Goal: Information Seeking & Learning: Learn about a topic

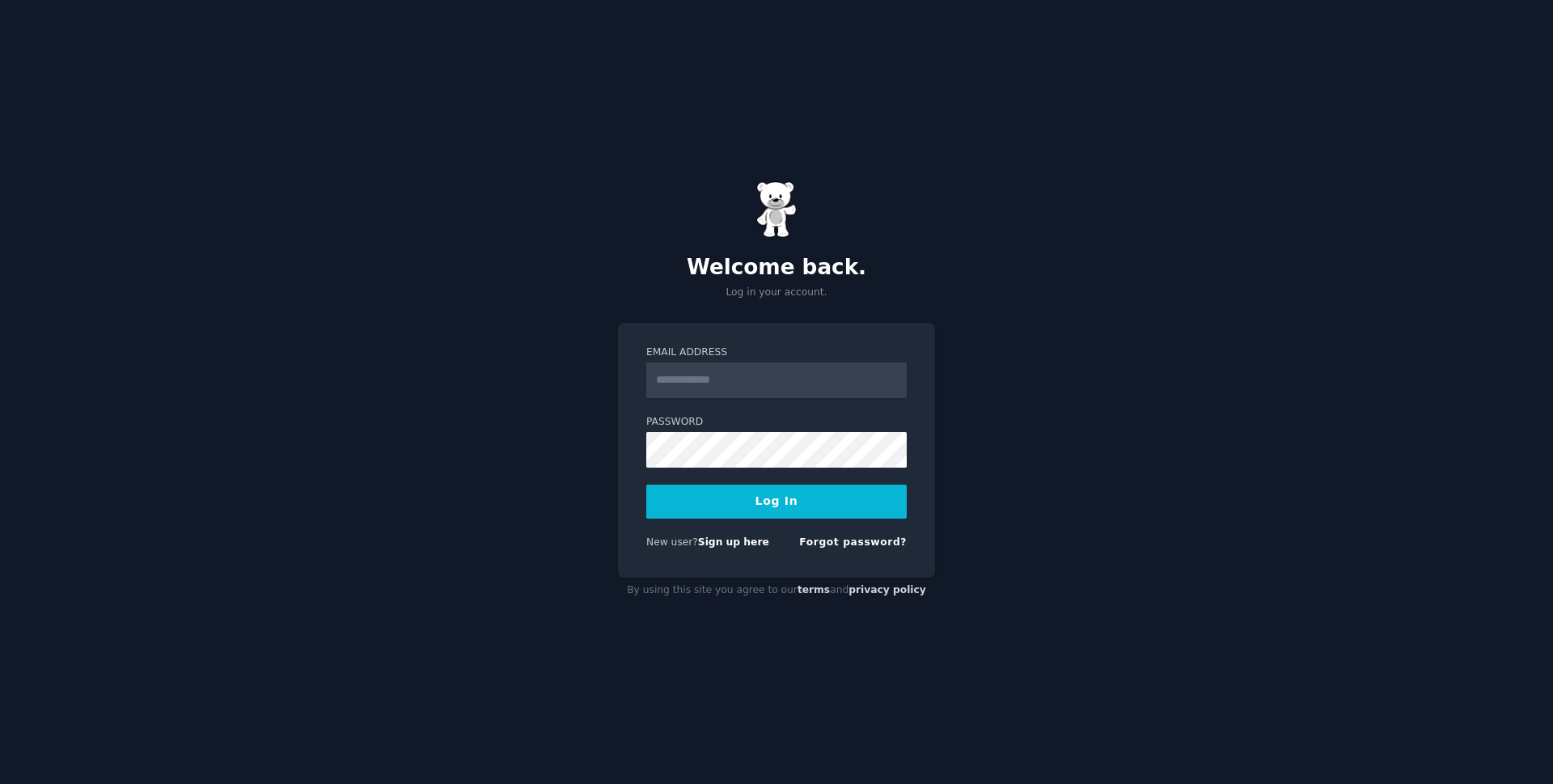
type input "**********"
click at [754, 504] on button "Log In" at bounding box center [776, 502] width 260 height 34
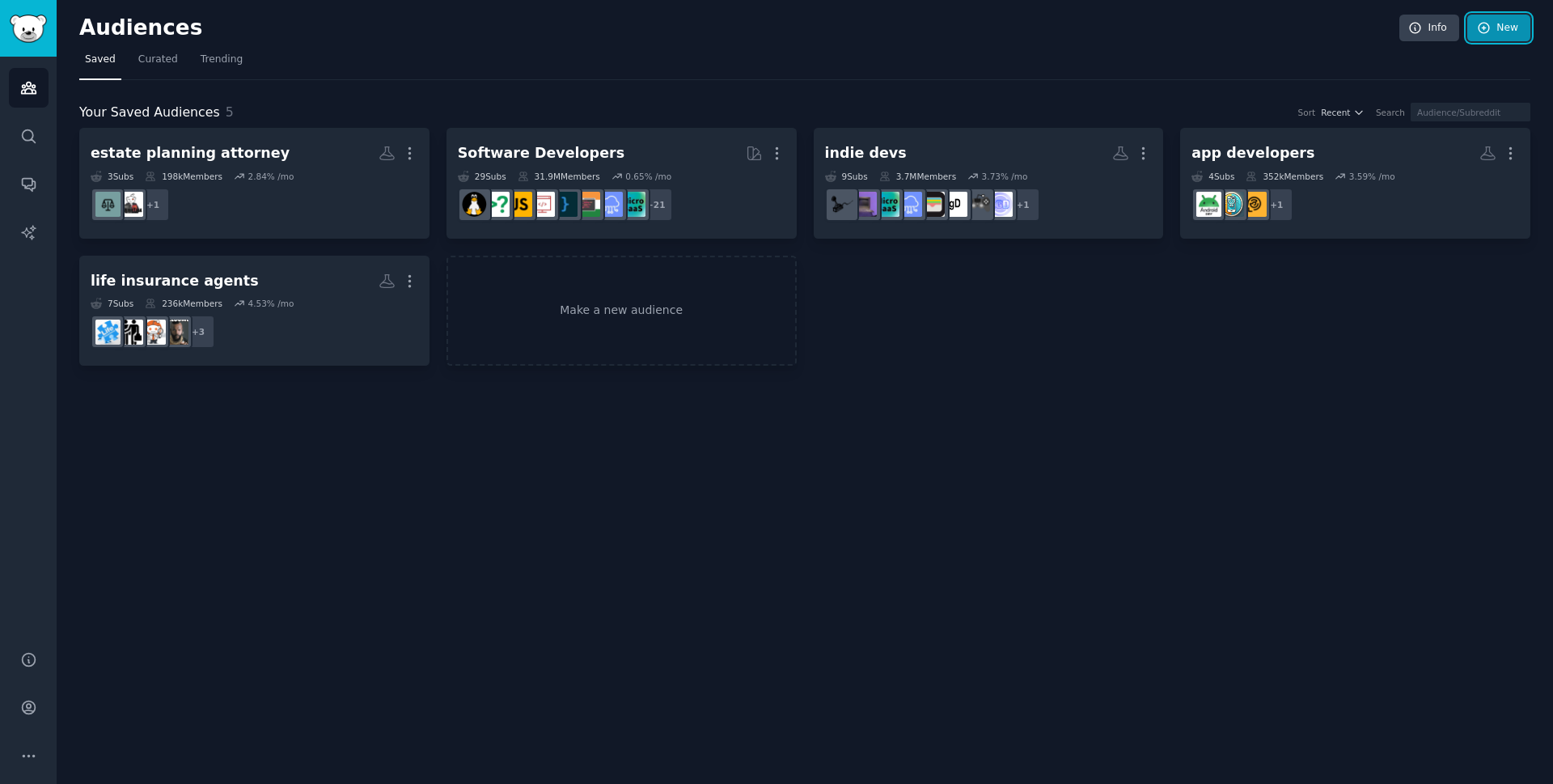
click at [1493, 34] on link "New" at bounding box center [1499, 28] width 63 height 27
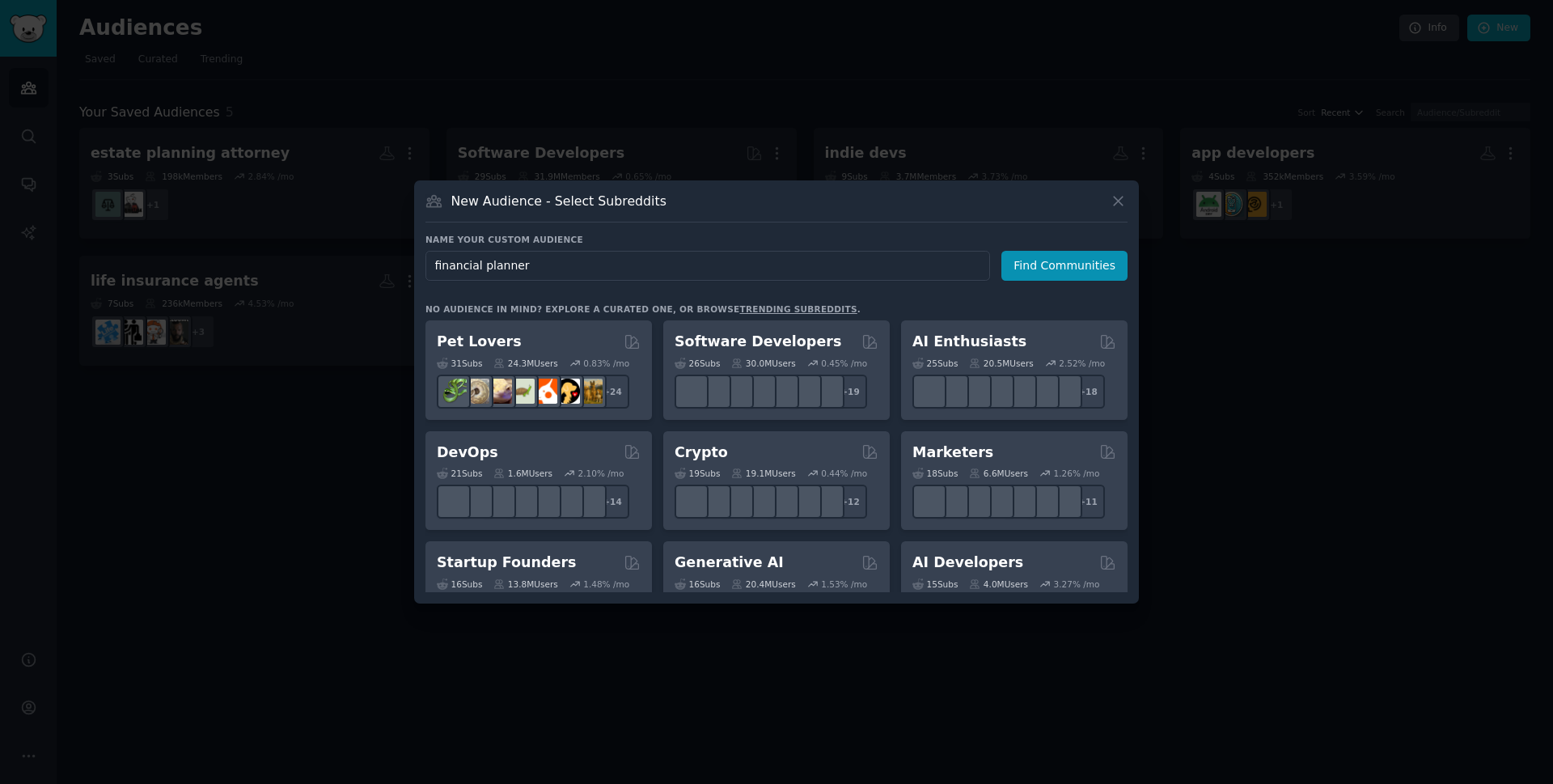
type input "financial planner"
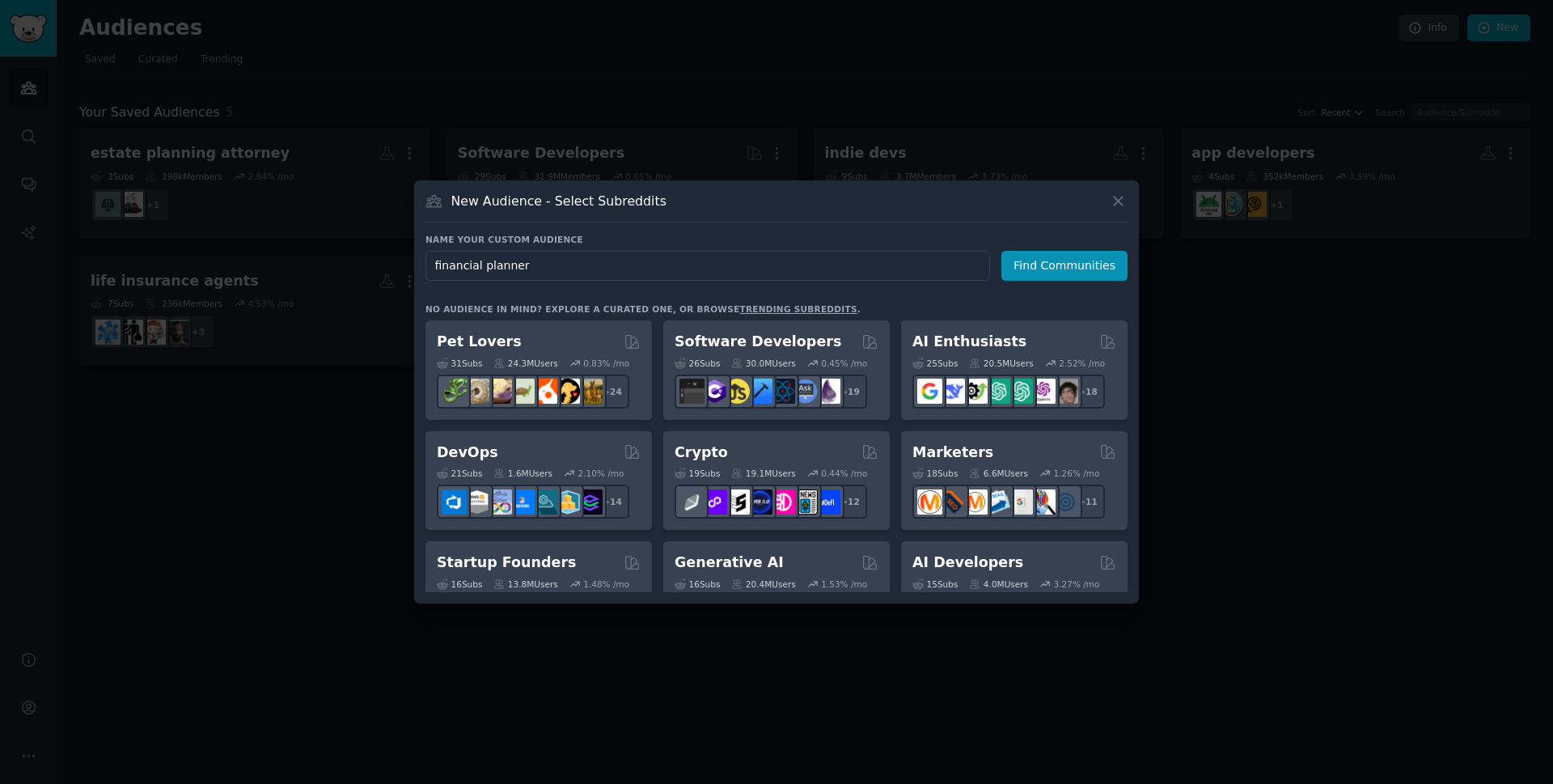
click button "Find Communities" at bounding box center [1064, 266] width 126 height 30
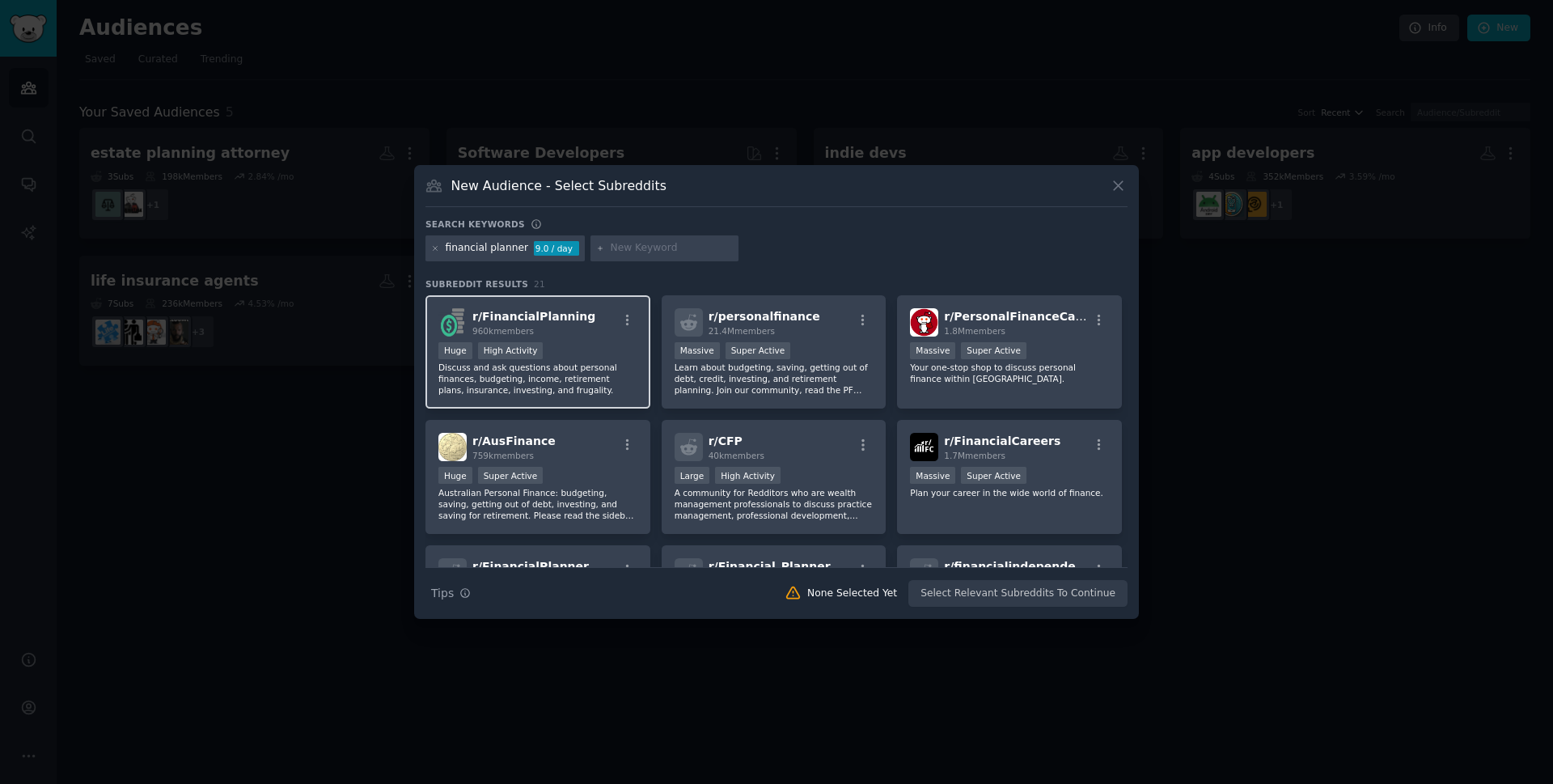
click at [590, 340] on div "r/ FinancialPlanning 960k members Huge High Activity Discuss and ask questions …" at bounding box center [537, 352] width 225 height 114
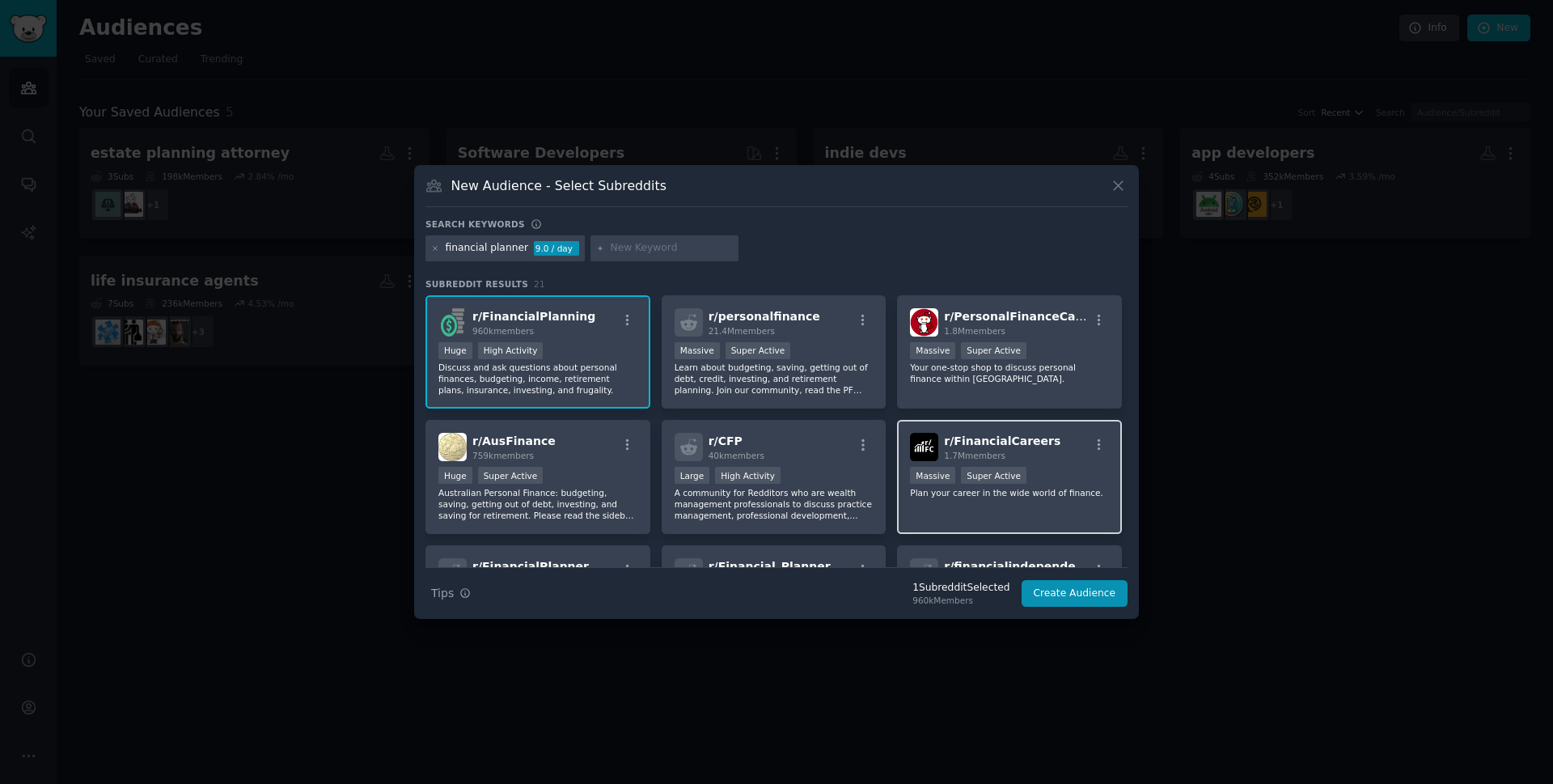
click at [1034, 502] on div "r/ FinancialCareers 1.7M members >= 95th percentile for submissions / day Massi…" at bounding box center [1009, 476] width 225 height 114
click at [857, 388] on p "Learn about budgeting, saving, getting out of debt, credit, investing, and reti…" at bounding box center [773, 378] width 199 height 34
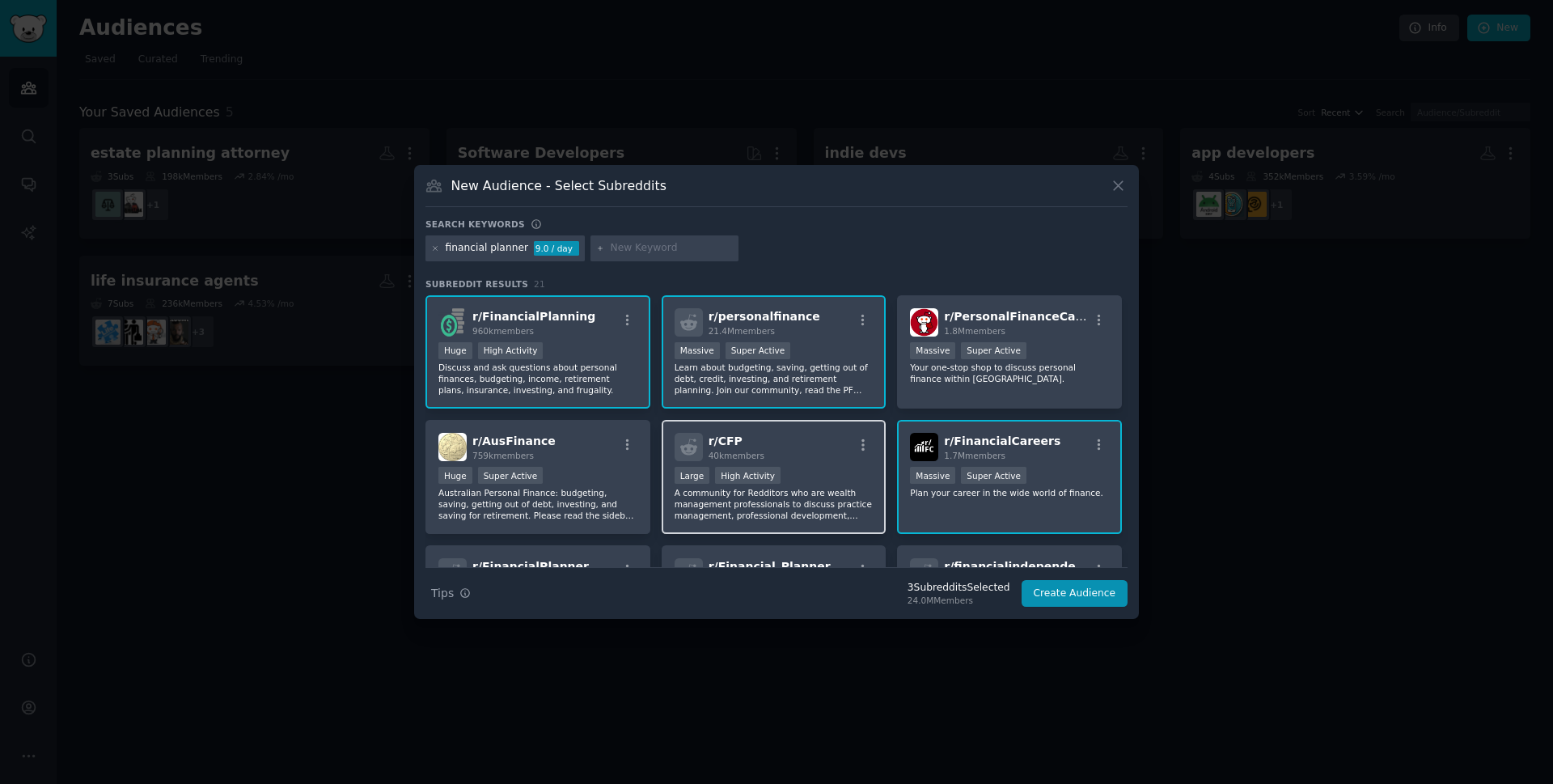
click at [864, 463] on div "r/ CFP 40k members Large High Activity A community for Redditors who are wealth…" at bounding box center [774, 476] width 225 height 114
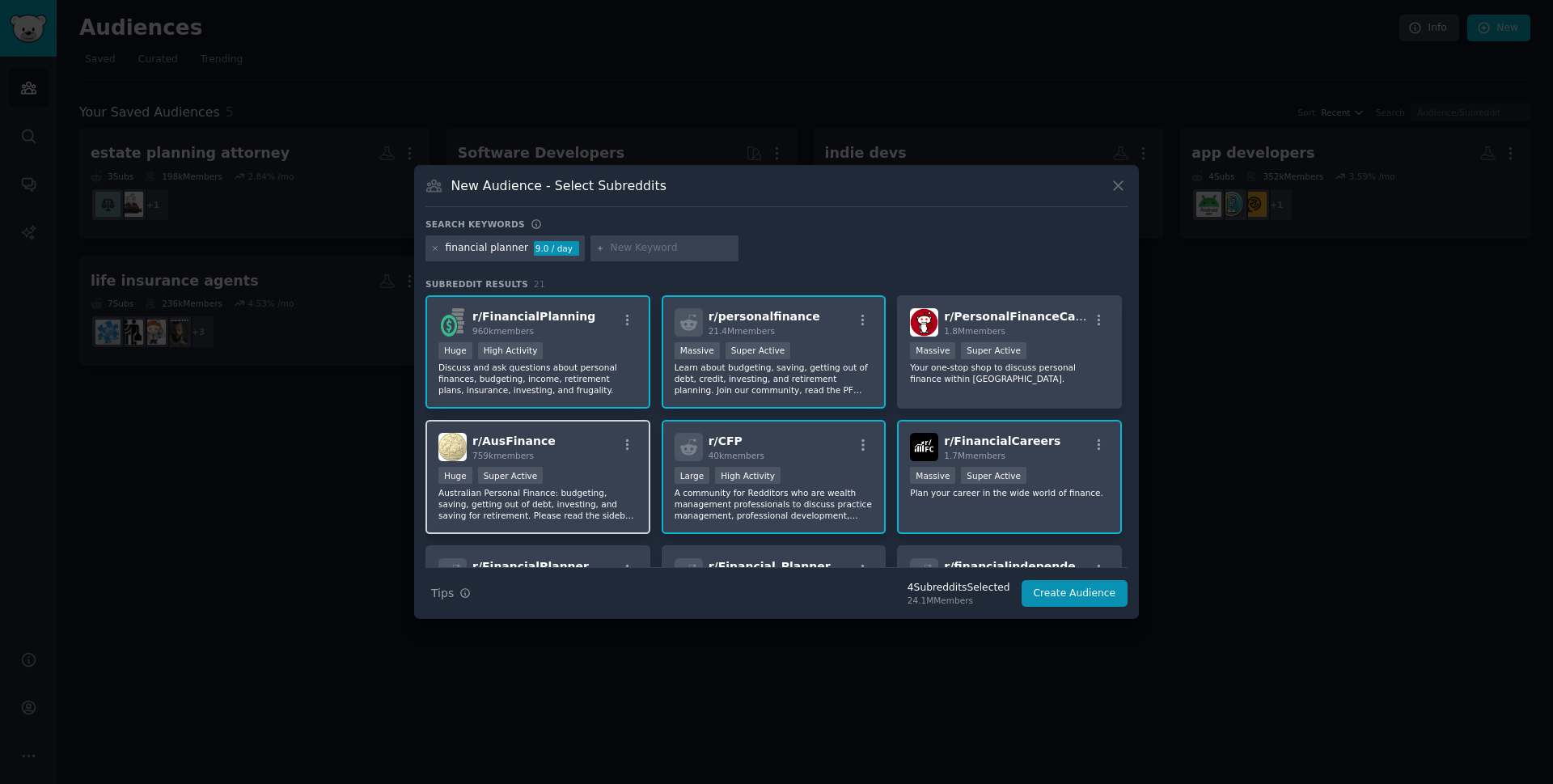
click at [598, 509] on p "Australian Personal Finance: budgeting, saving, getting out of debt, investing,…" at bounding box center [537, 503] width 199 height 34
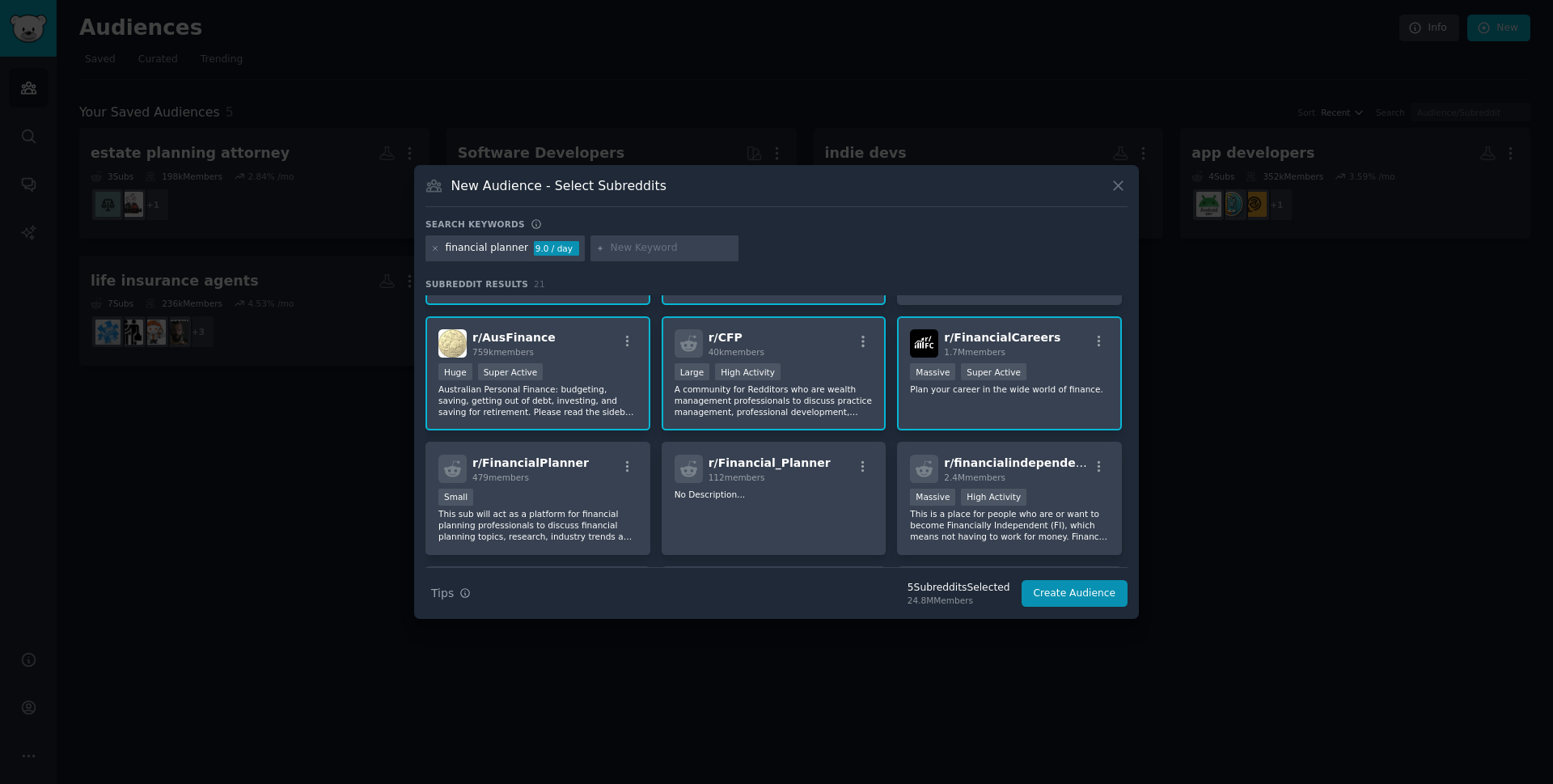
scroll to position [161, 0]
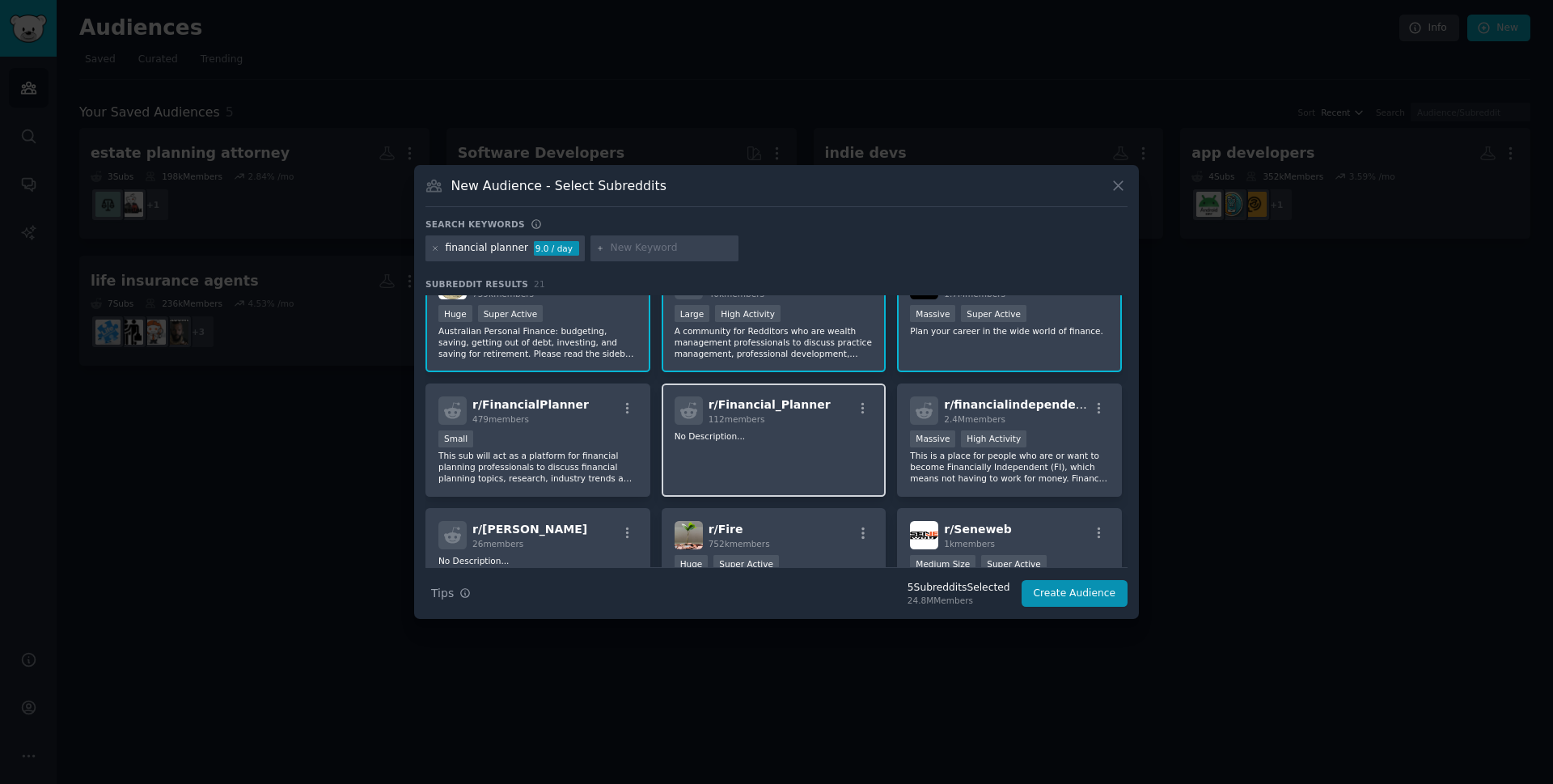
click at [771, 464] on div "r/ Financial_Planner 112 members No Description..." at bounding box center [774, 440] width 225 height 114
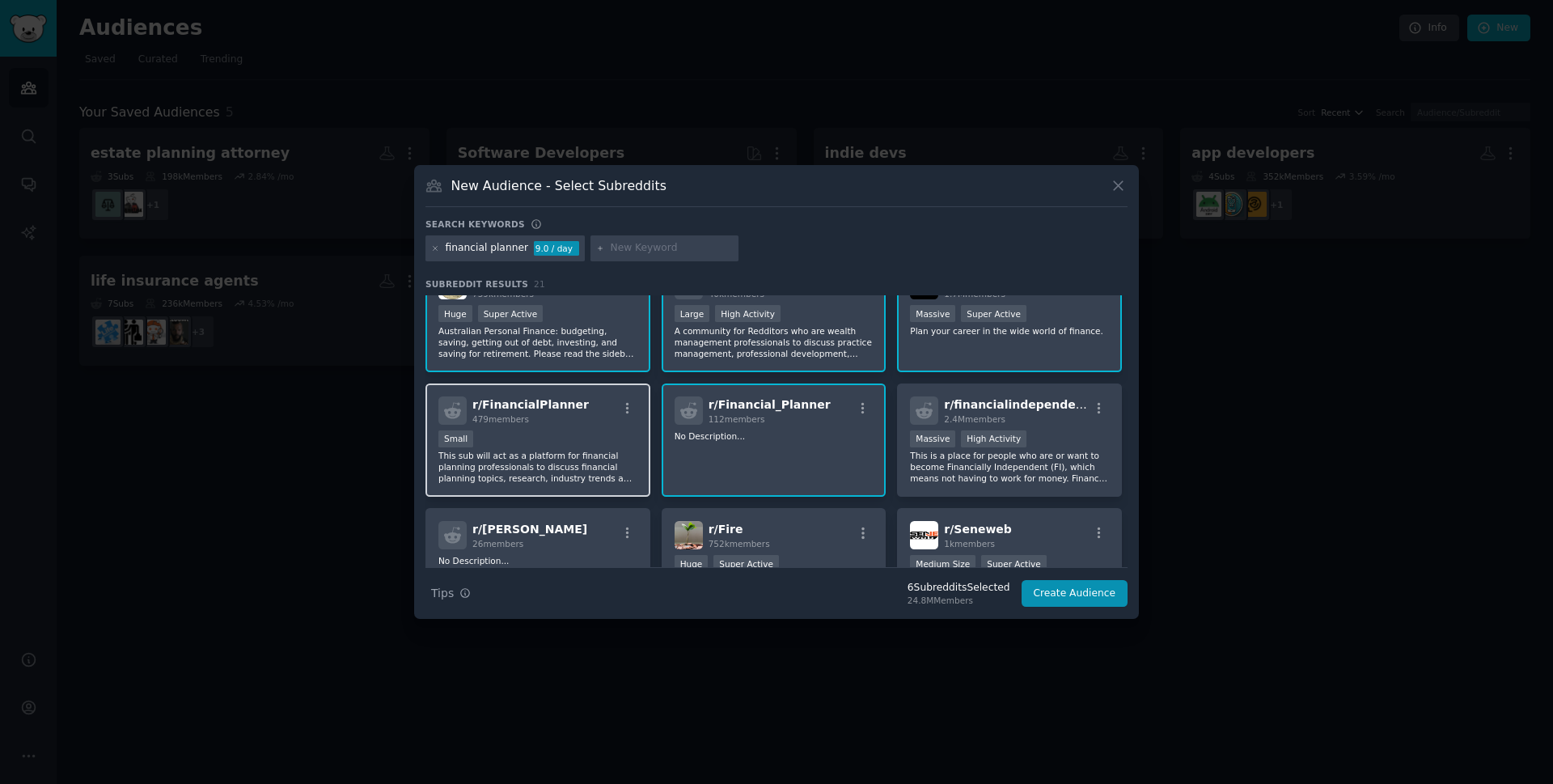
click at [581, 466] on p "This sub will act as a platform for financial planning professionals to discuss…" at bounding box center [537, 466] width 199 height 34
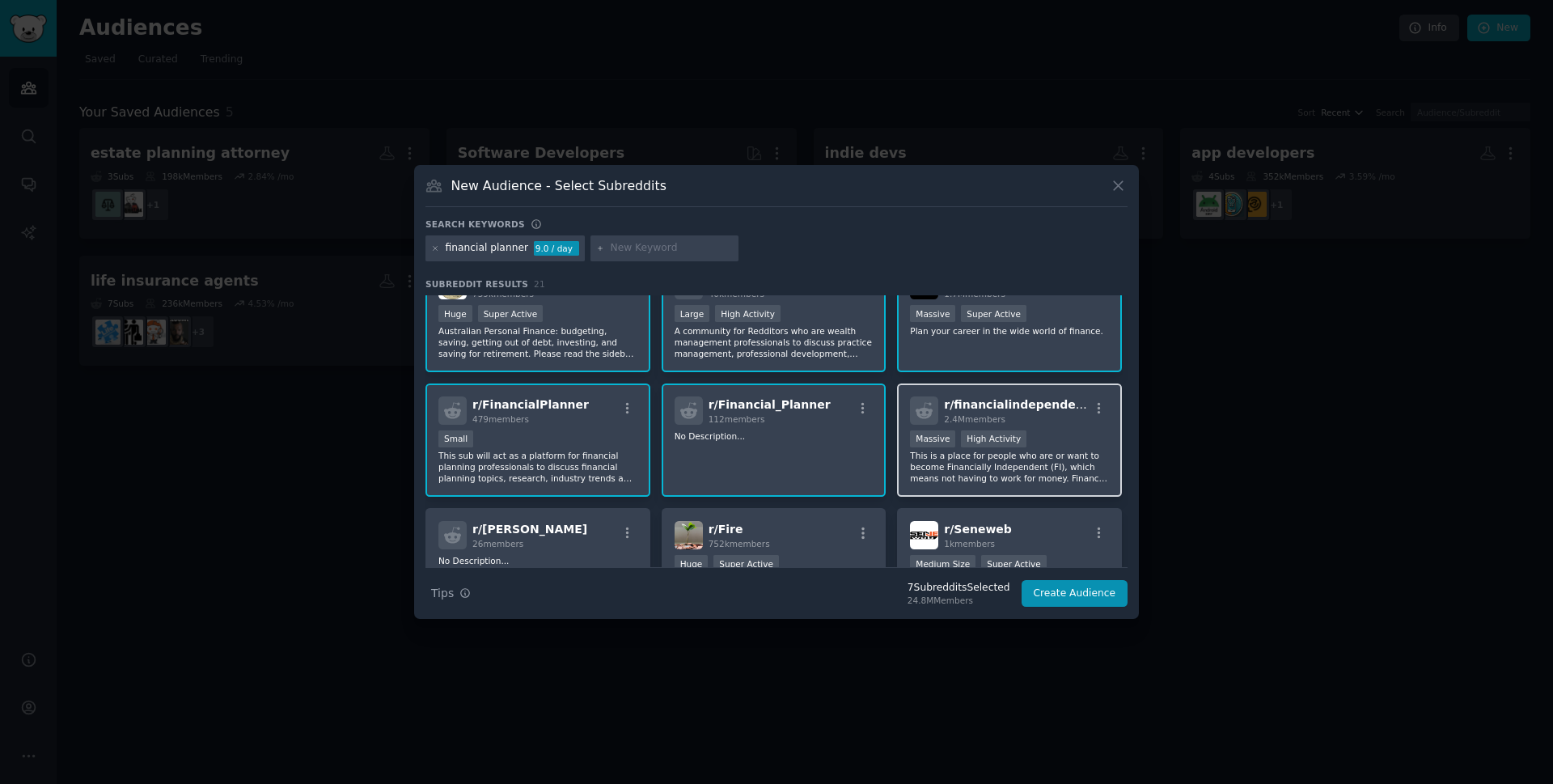
click at [978, 470] on p "This is a place for people who are or want to become Financially Independent (F…" at bounding box center [1009, 466] width 199 height 34
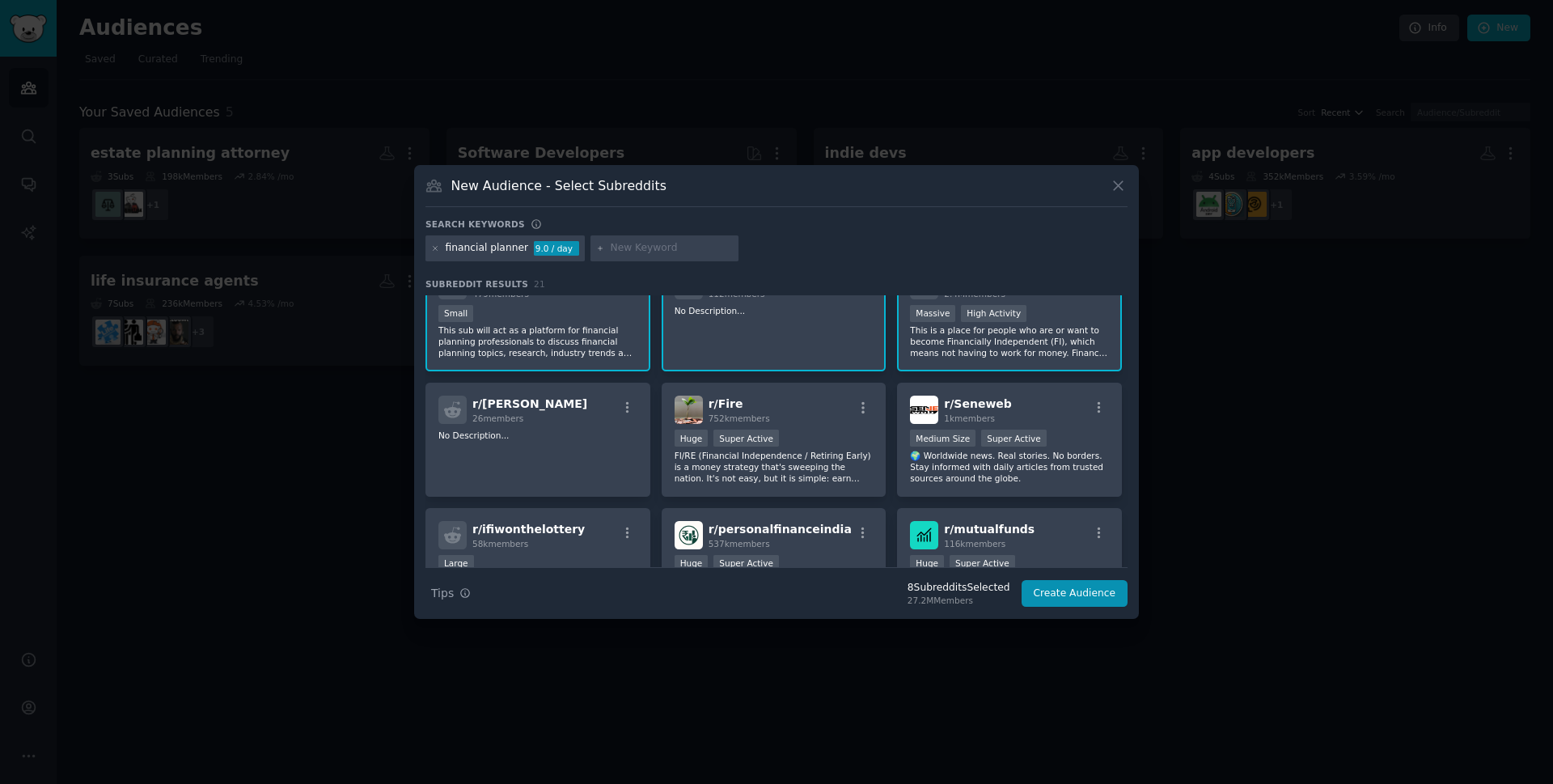
scroll to position [323, 0]
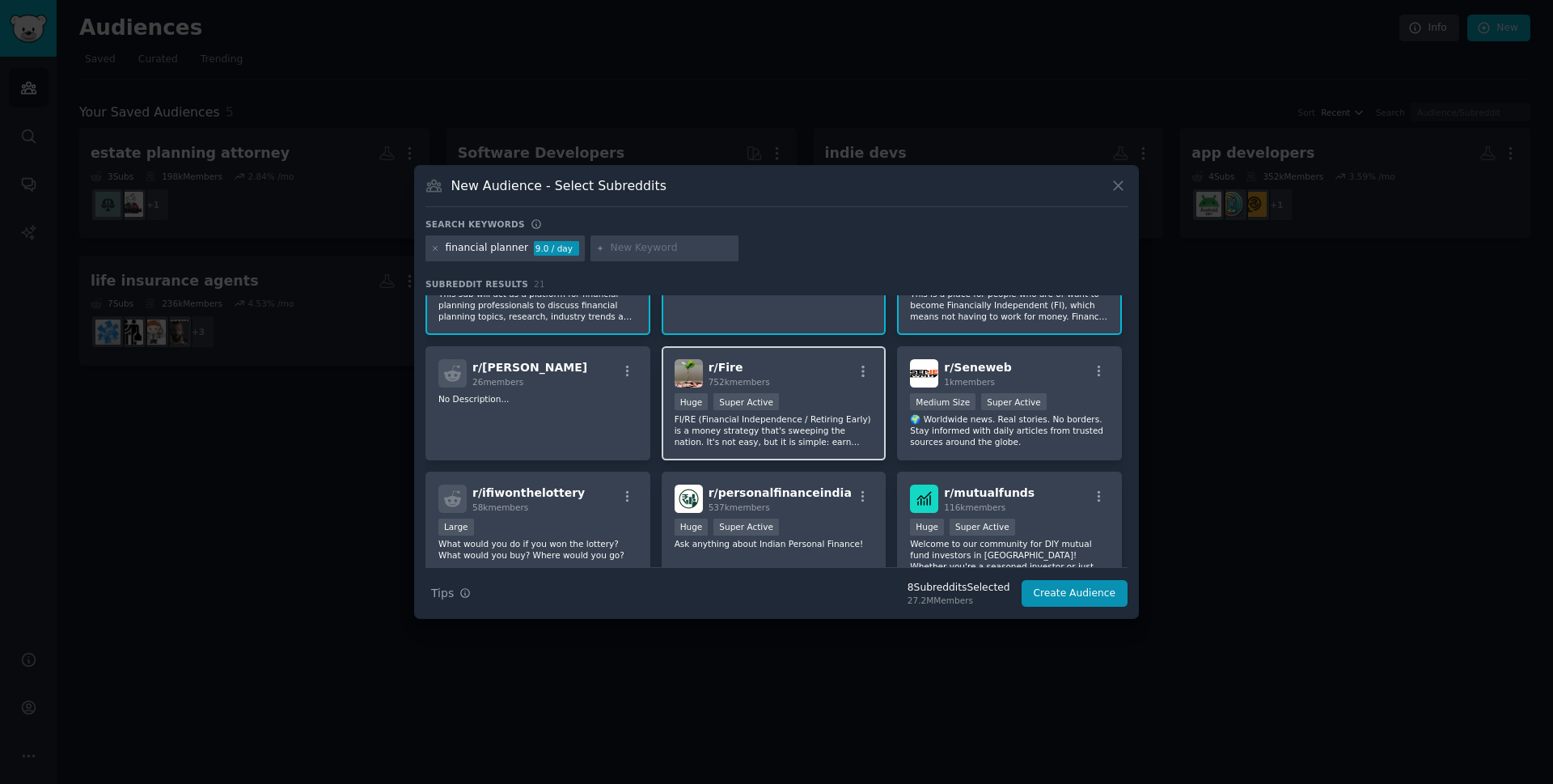
click at [788, 429] on p "FI/RE (Financial Independence / Retiring Early) is a money strategy that's swee…" at bounding box center [773, 430] width 199 height 34
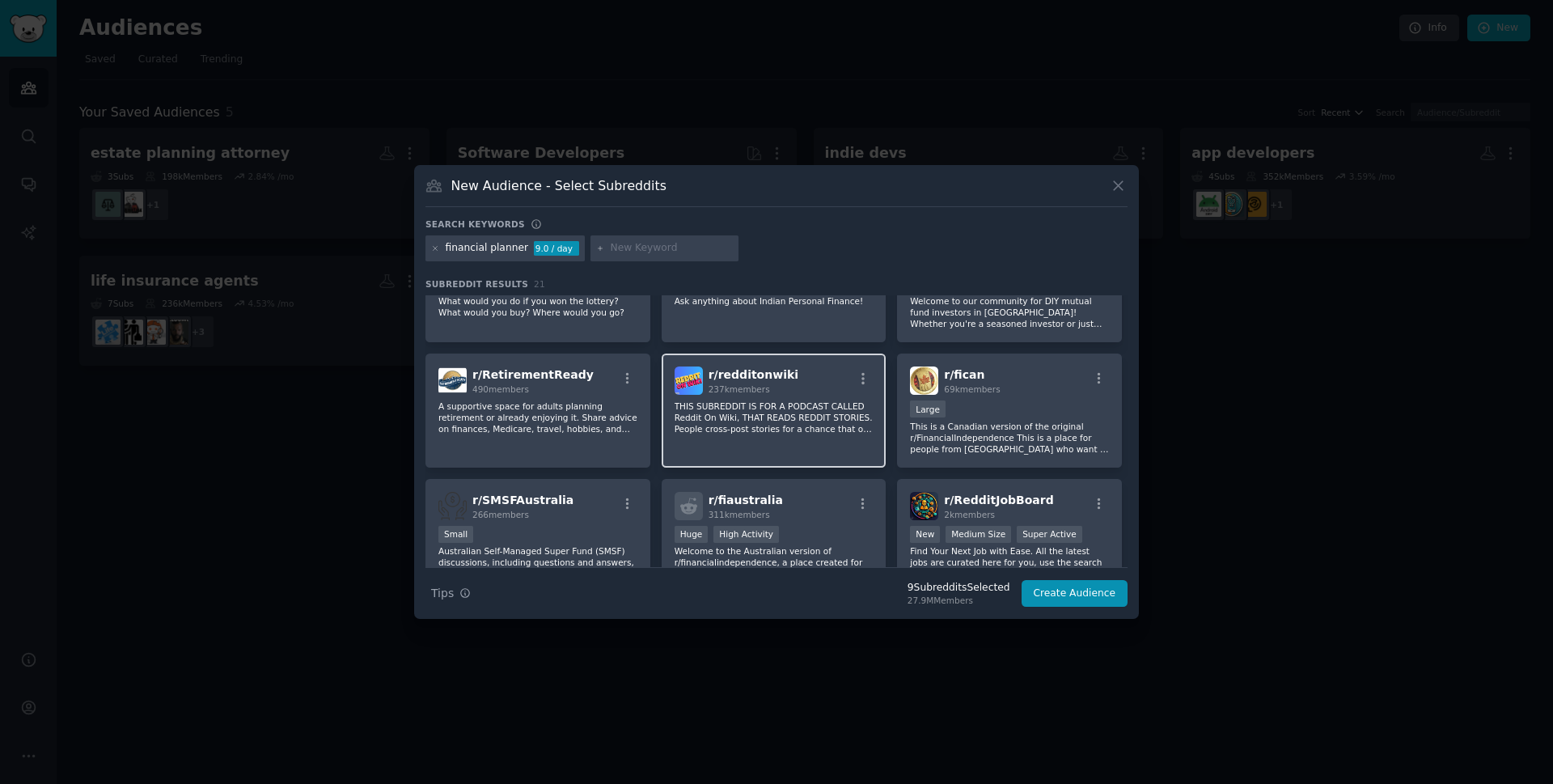
scroll to position [647, 0]
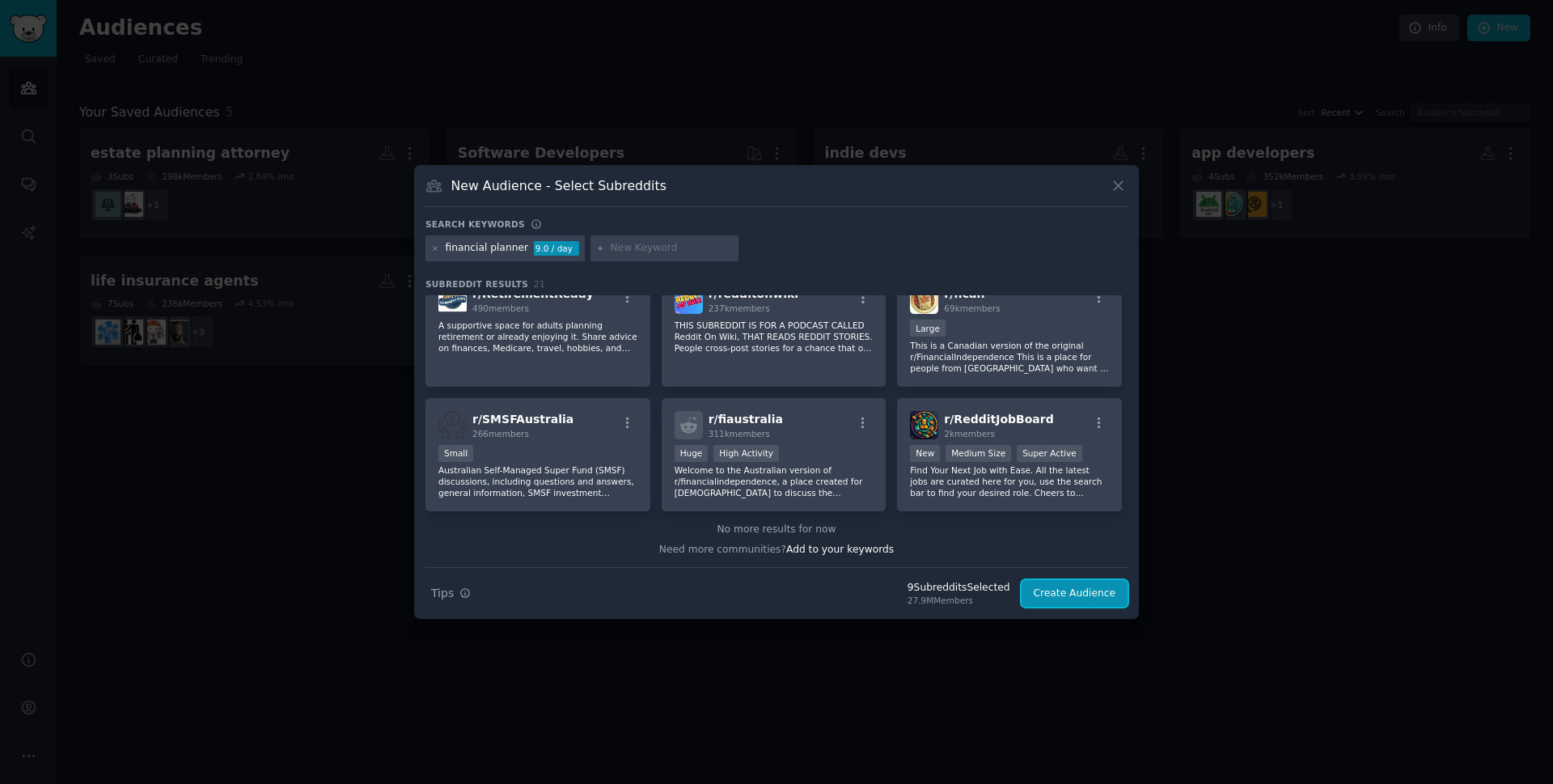
click at [1061, 594] on button "Create Audience" at bounding box center [1075, 593] width 106 height 27
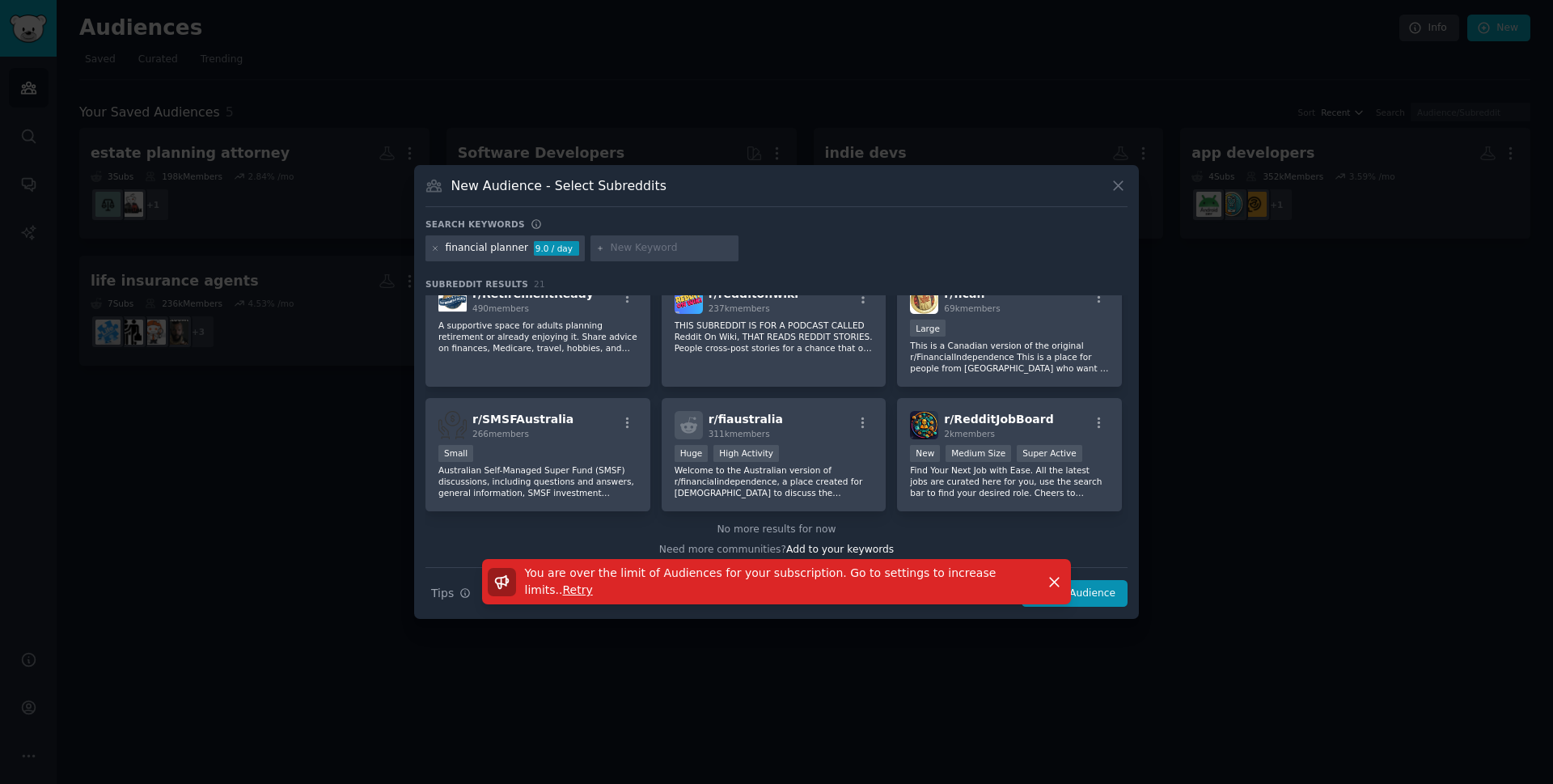
click at [593, 586] on span "Retry" at bounding box center [578, 589] width 30 height 13
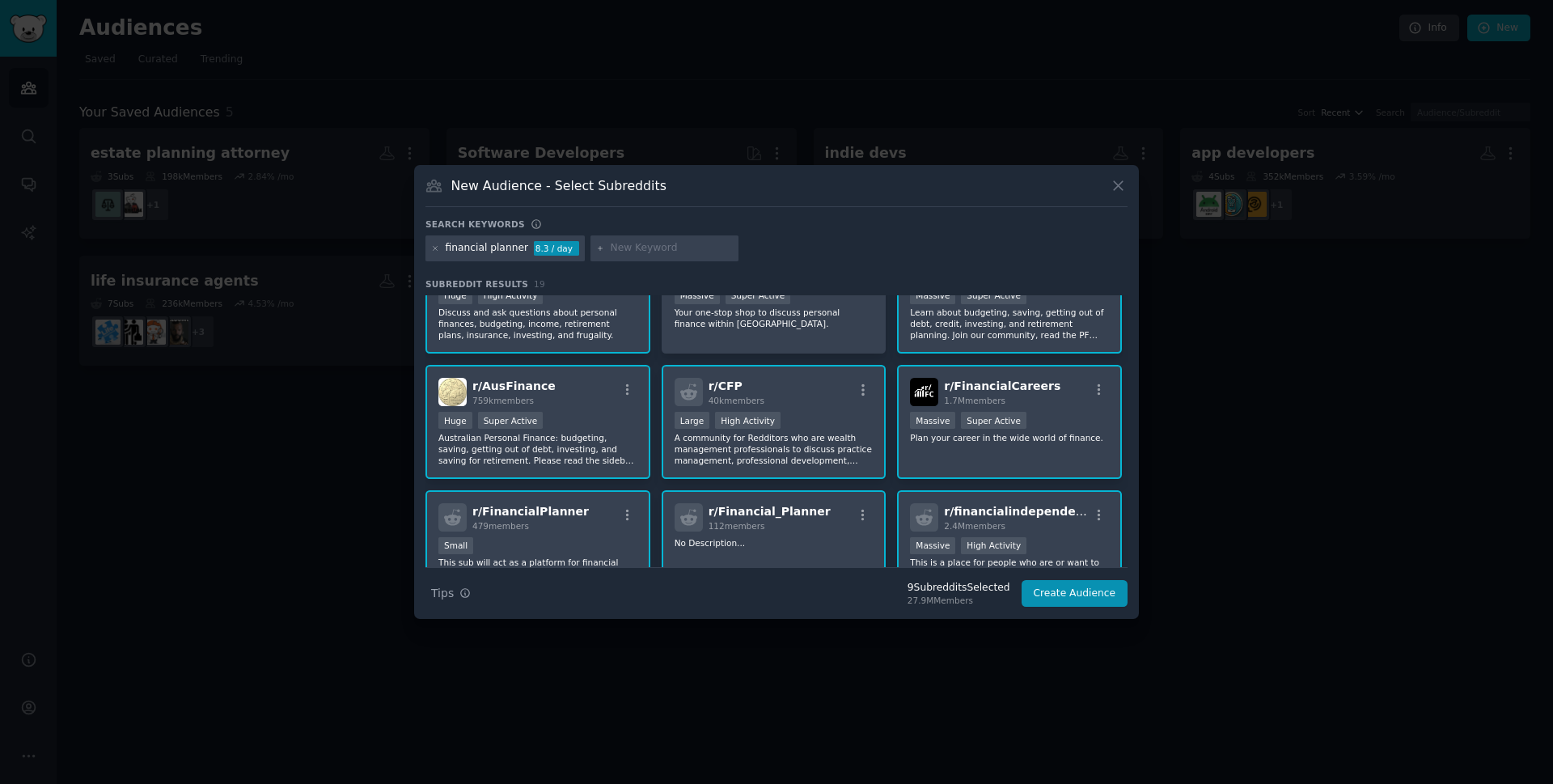
scroll to position [0, 0]
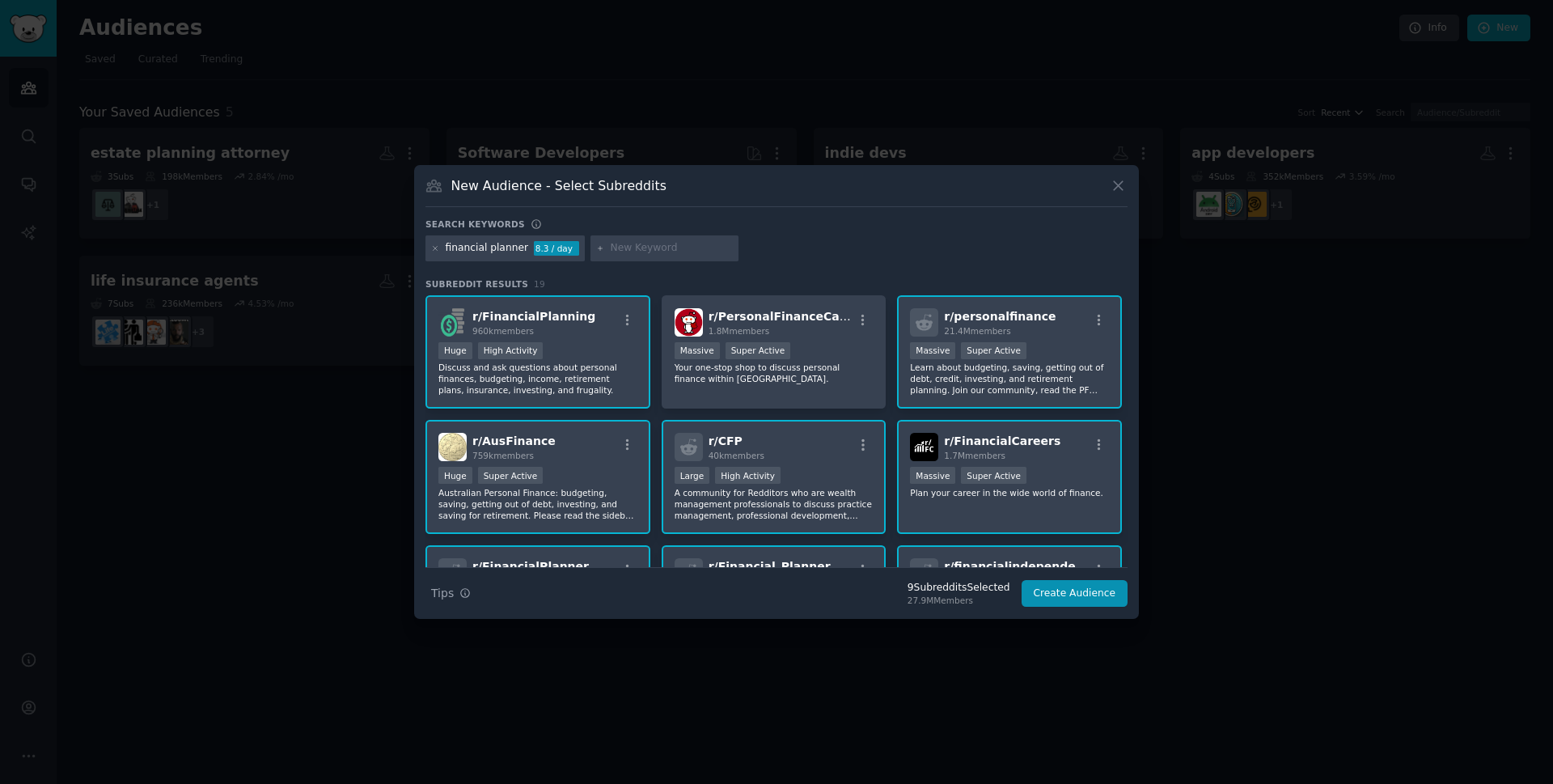
click at [1017, 387] on p "Learn about budgeting, saving, getting out of debt, credit, investing, and reti…" at bounding box center [1009, 378] width 199 height 34
click at [1089, 590] on button "Create Audience" at bounding box center [1075, 593] width 106 height 27
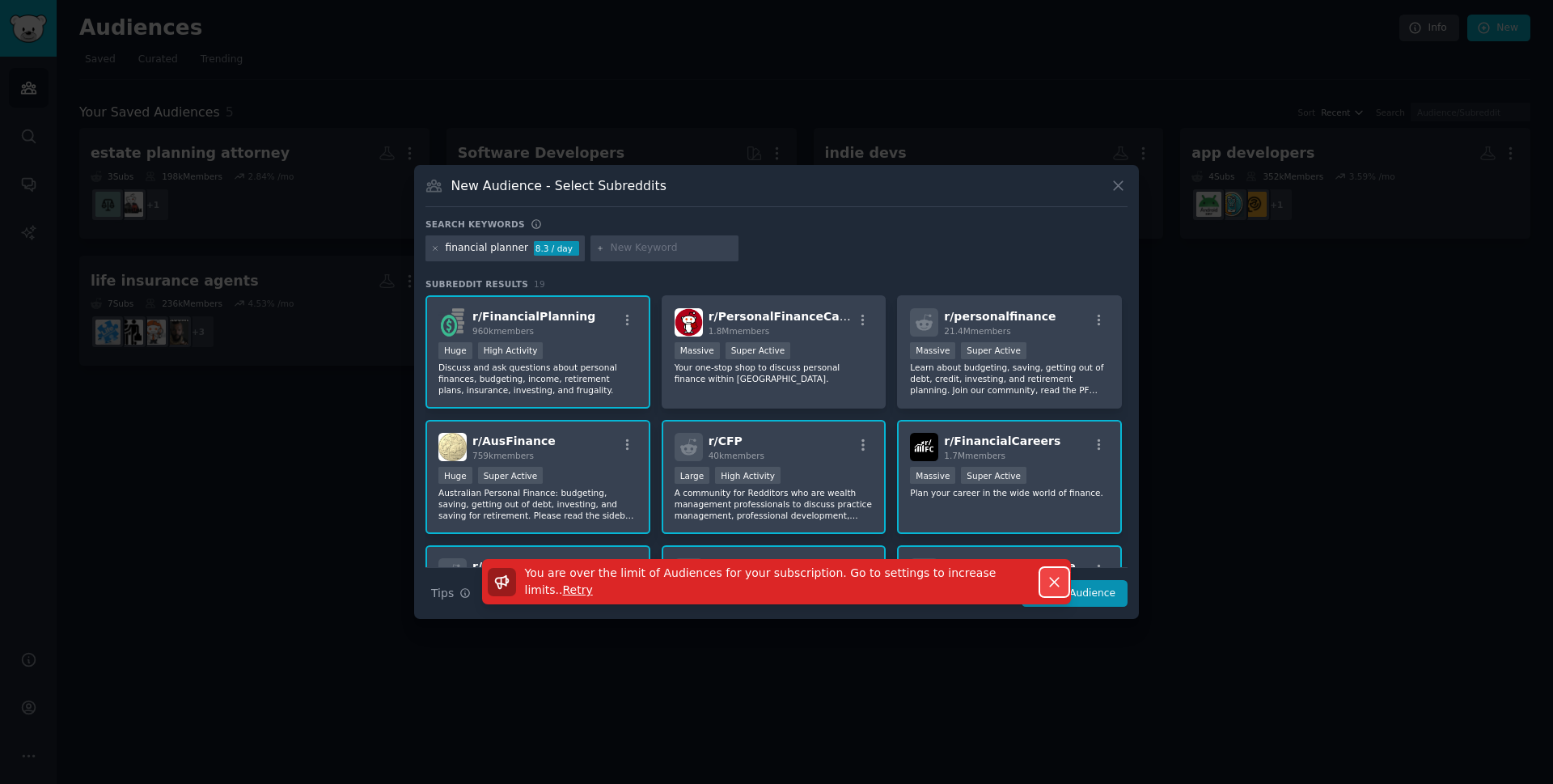
click at [1052, 589] on icon "button" at bounding box center [1055, 582] width 17 height 17
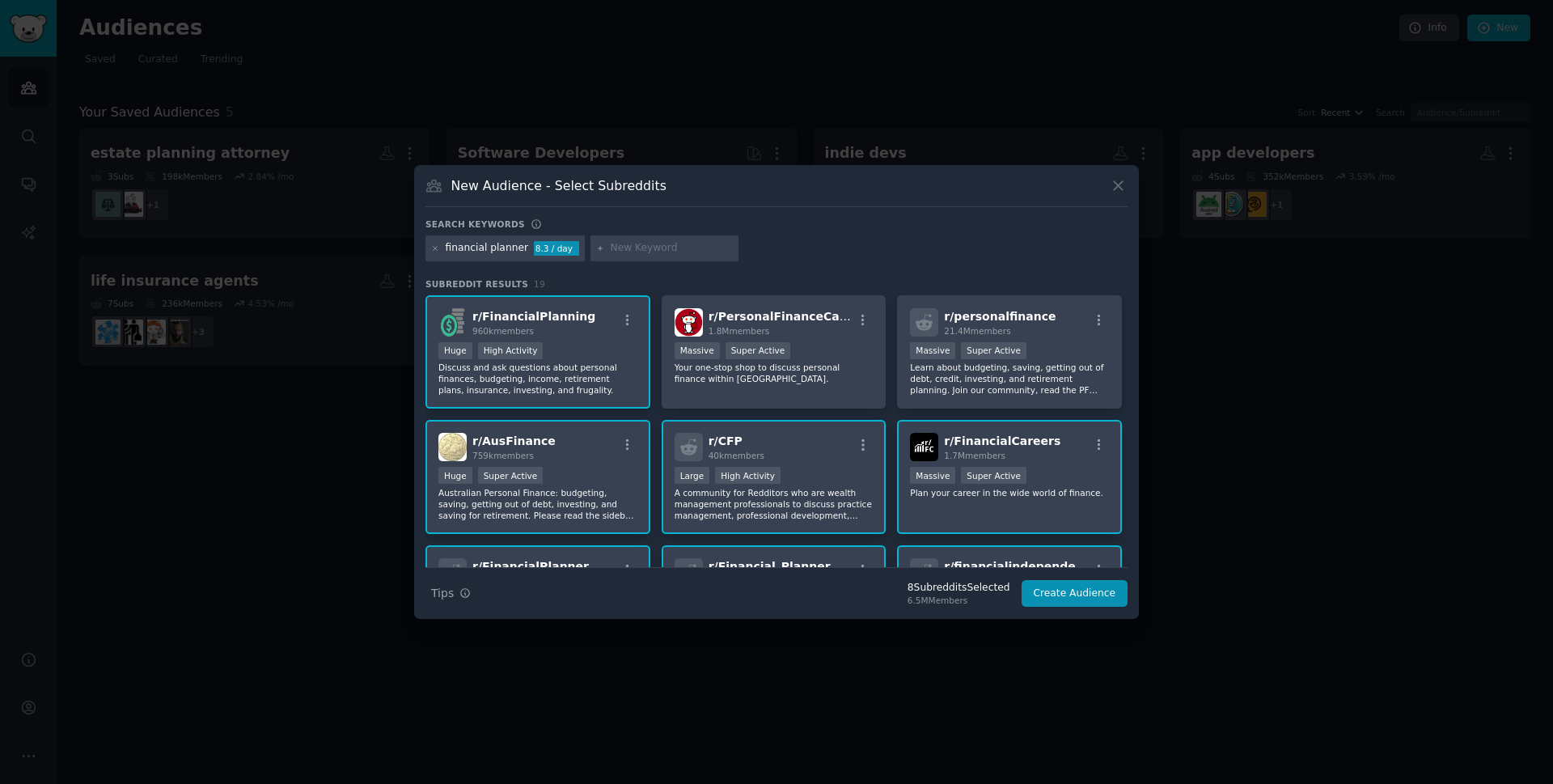
click at [637, 475] on div "r/ AusFinance 759k members Huge Super Active Australian Personal Finance: budge…" at bounding box center [537, 476] width 225 height 114
drag, startPoint x: 742, startPoint y: 488, endPoint x: 864, endPoint y: 506, distance: 123.3
click at [744, 488] on p "A community for Redditors who are wealth management professionals to discuss pr…" at bounding box center [773, 503] width 199 height 34
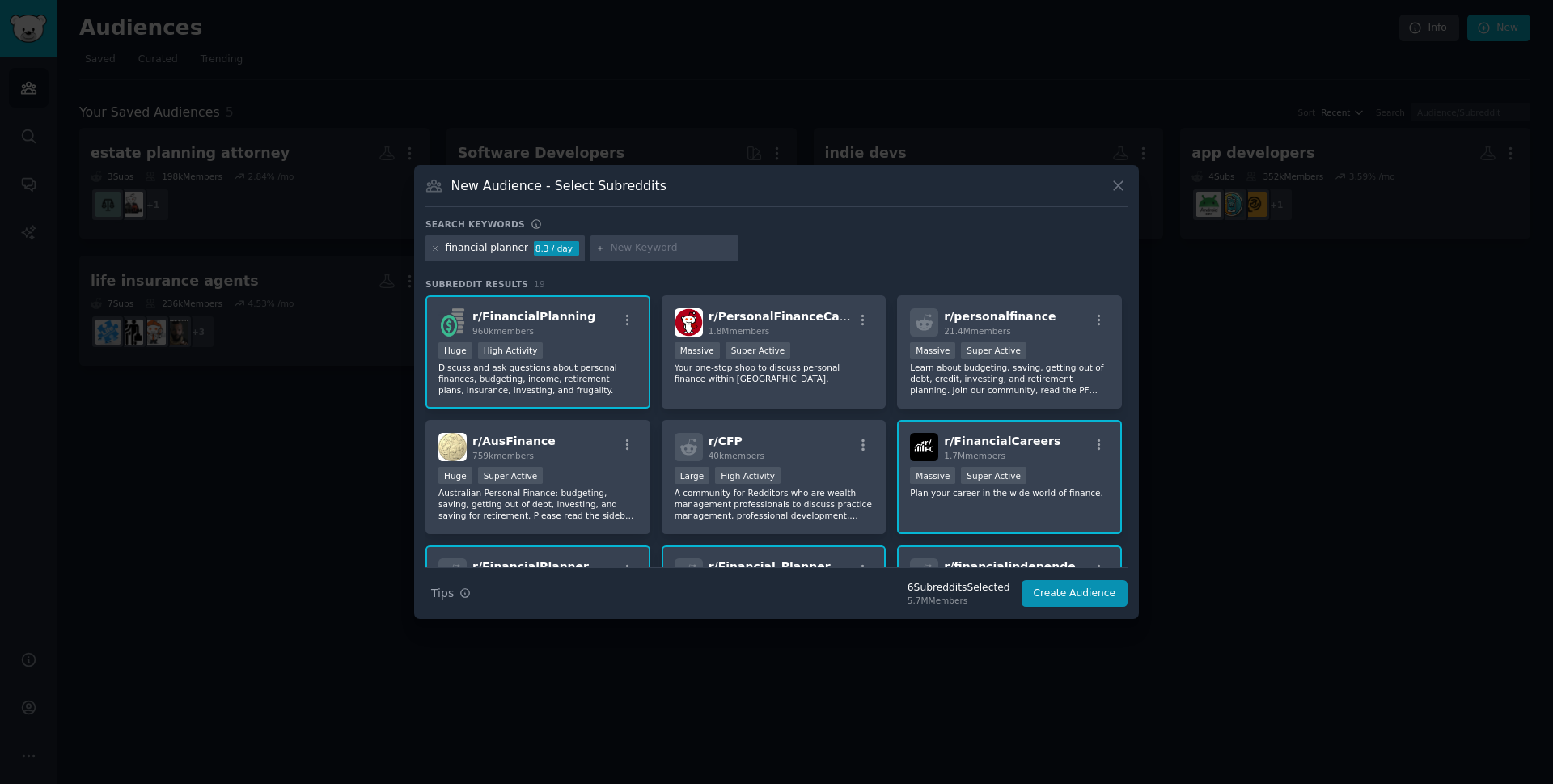
click at [979, 510] on div "r/ FinancialCareers 1.7M members >= 95th percentile for submissions / day Massi…" at bounding box center [1009, 476] width 225 height 114
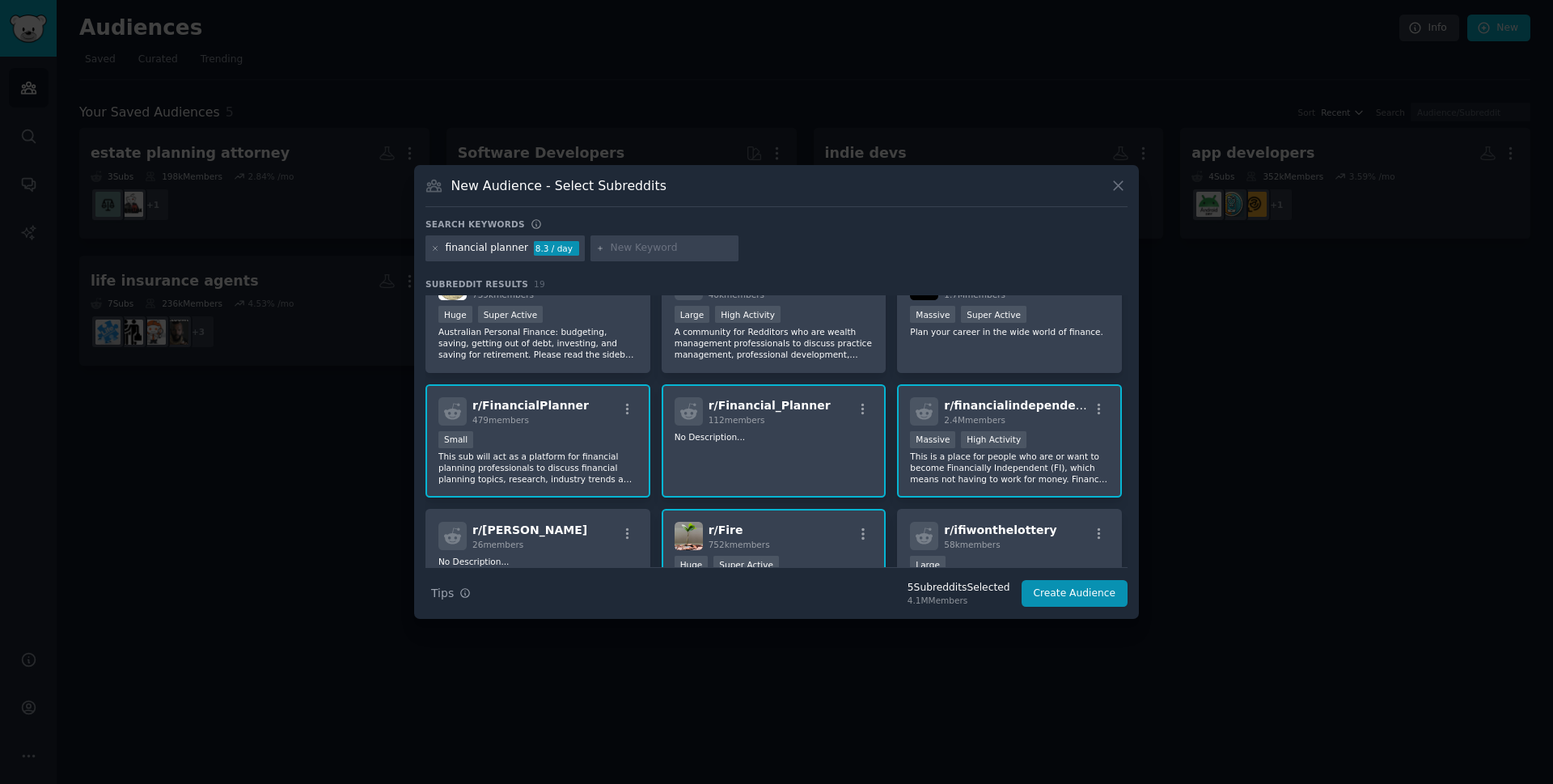
scroll to position [161, 0]
click at [978, 488] on div "r/ financialindependence 2.4M members Massive High Activity This is a place for…" at bounding box center [1009, 440] width 225 height 114
drag, startPoint x: 808, startPoint y: 458, endPoint x: 682, endPoint y: 462, distance: 126.1
click at [805, 458] on div "r/ Financial_Planner 112 members No Description..." at bounding box center [774, 440] width 225 height 114
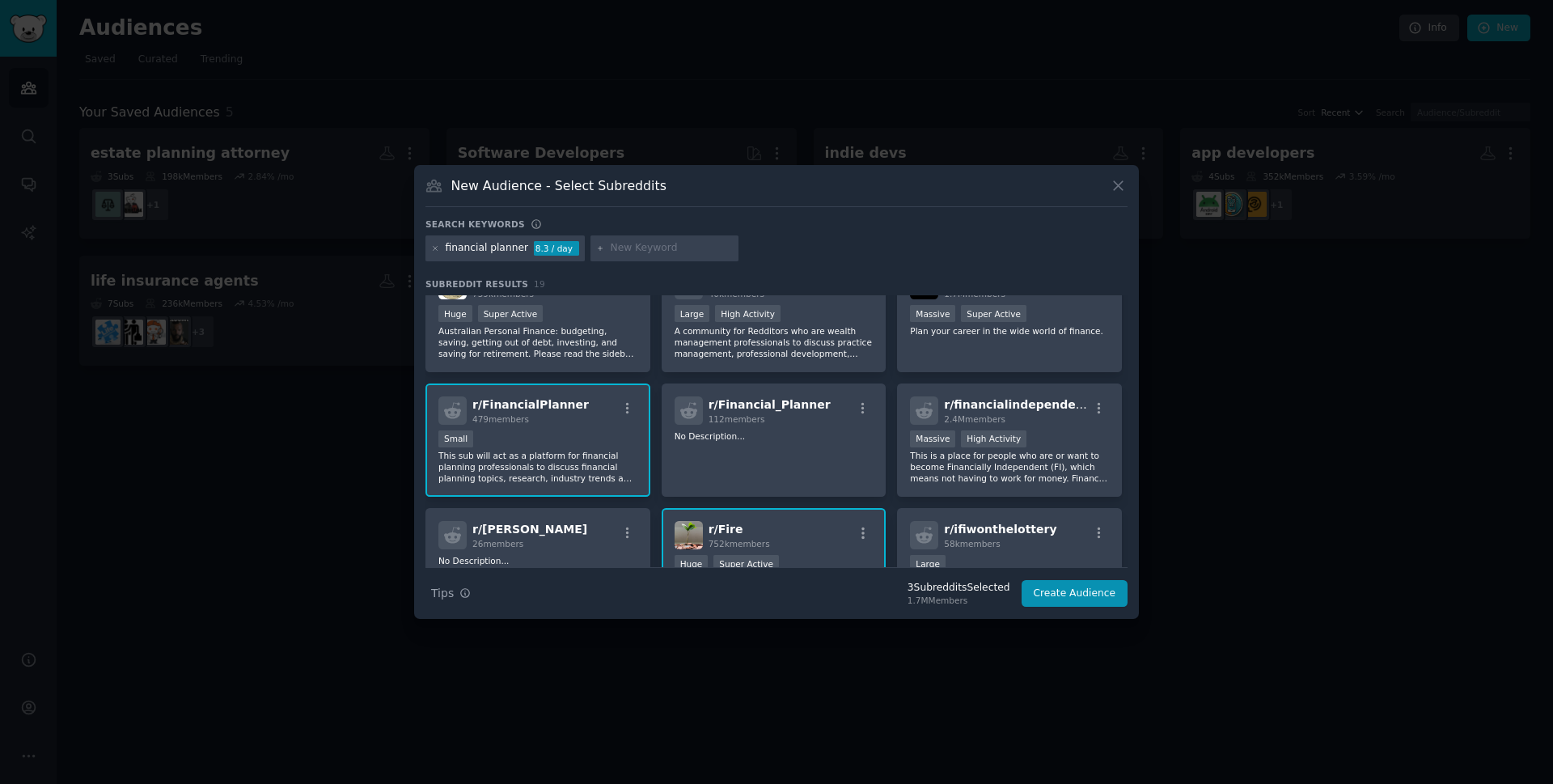
click at [566, 460] on p "This sub will act as a platform for financial planning professionals to discuss…" at bounding box center [537, 466] width 199 height 34
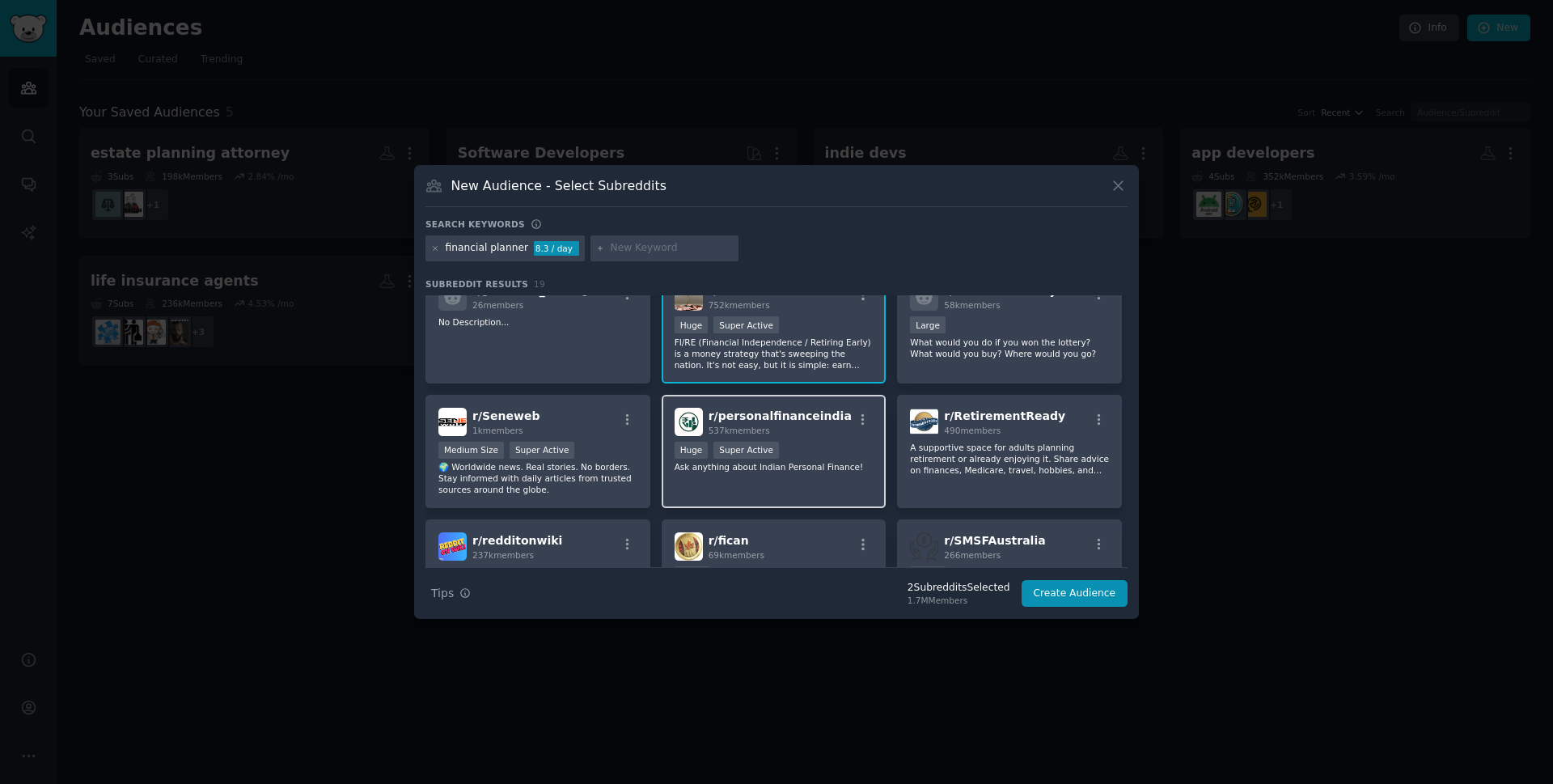
scroll to position [405, 0]
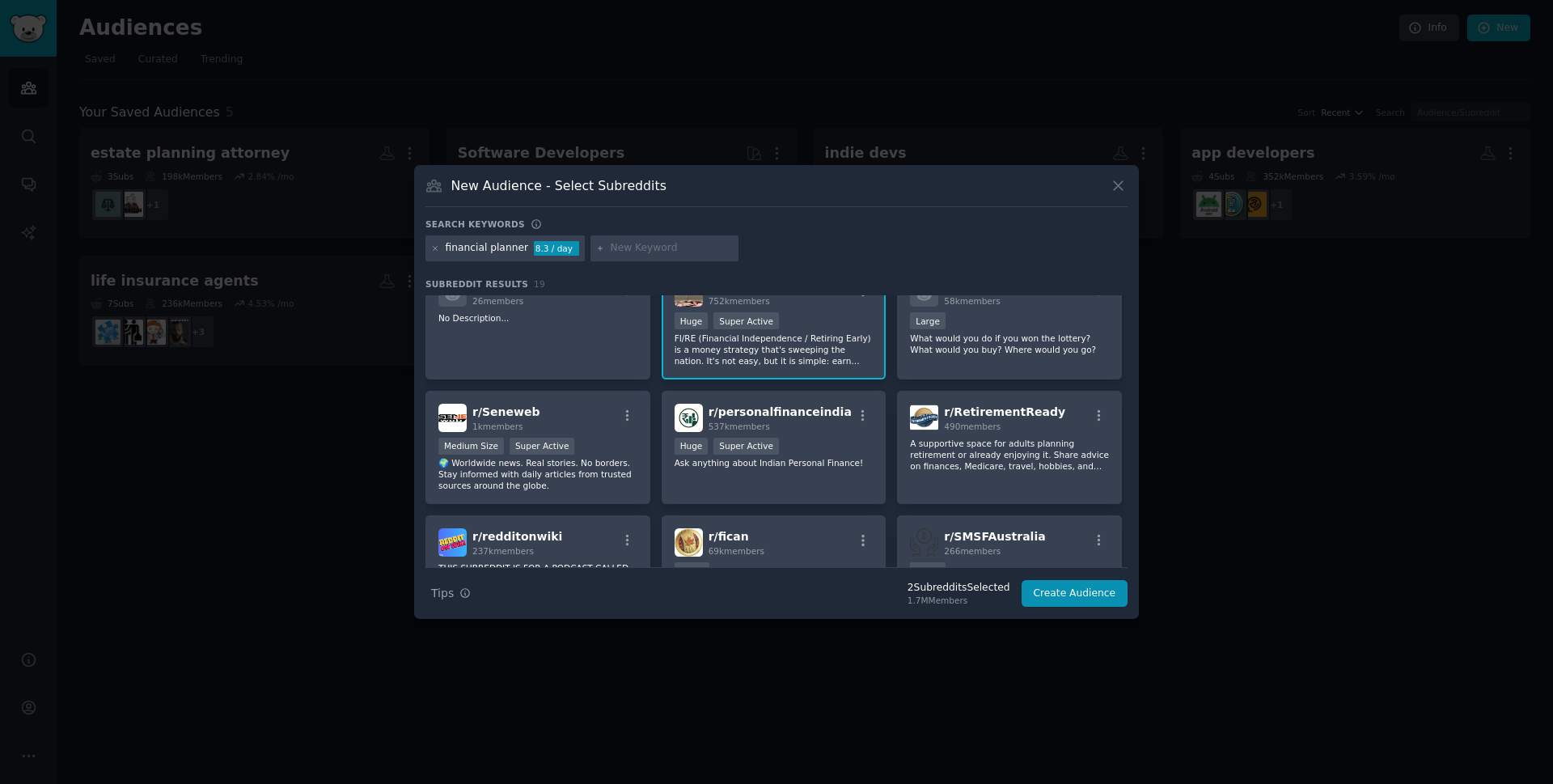
click at [809, 351] on p "FI/RE (Financial Independence / Retiring Early) is a money strategy that's swee…" at bounding box center [773, 350] width 199 height 34
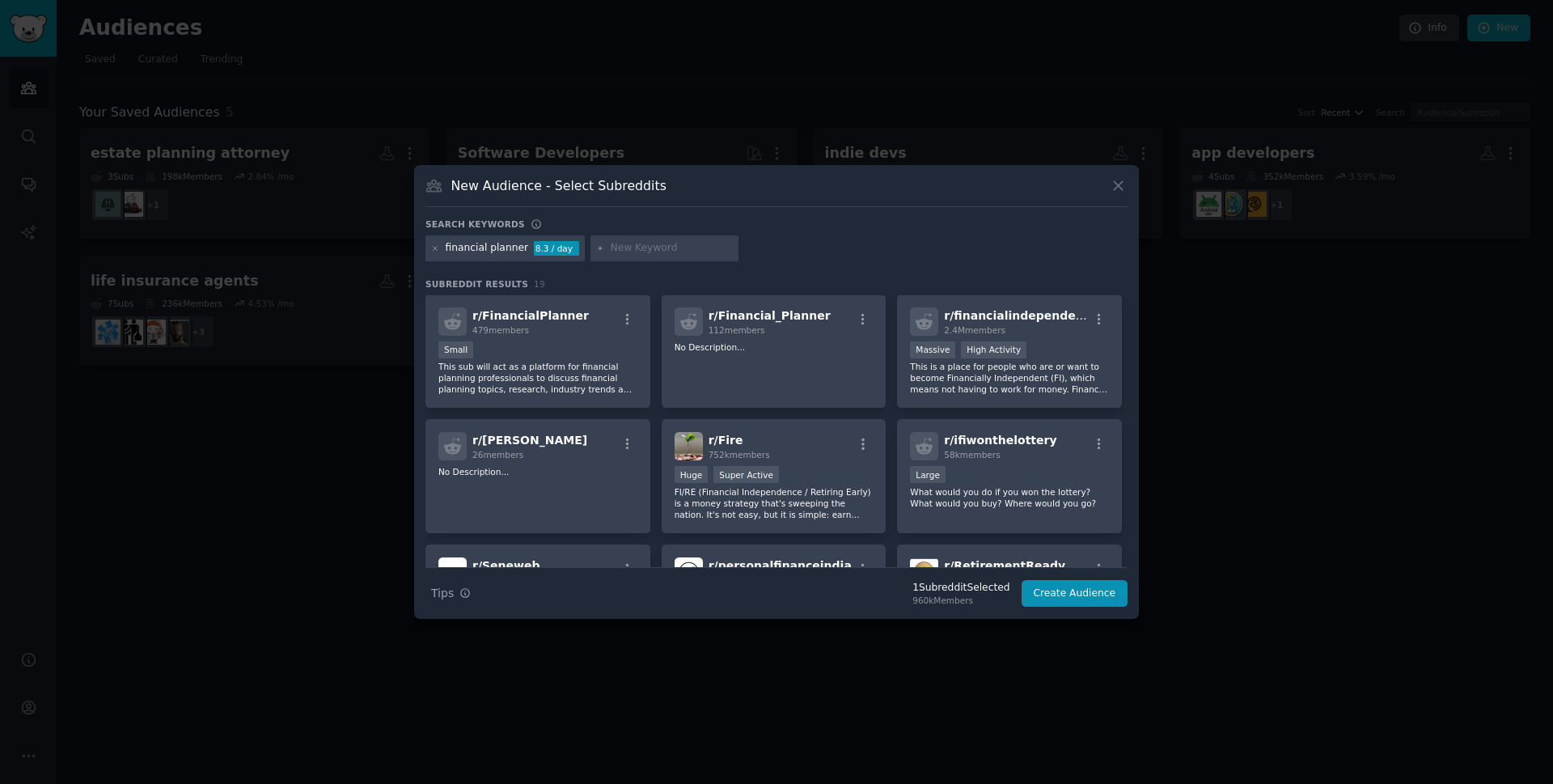
scroll to position [242, 0]
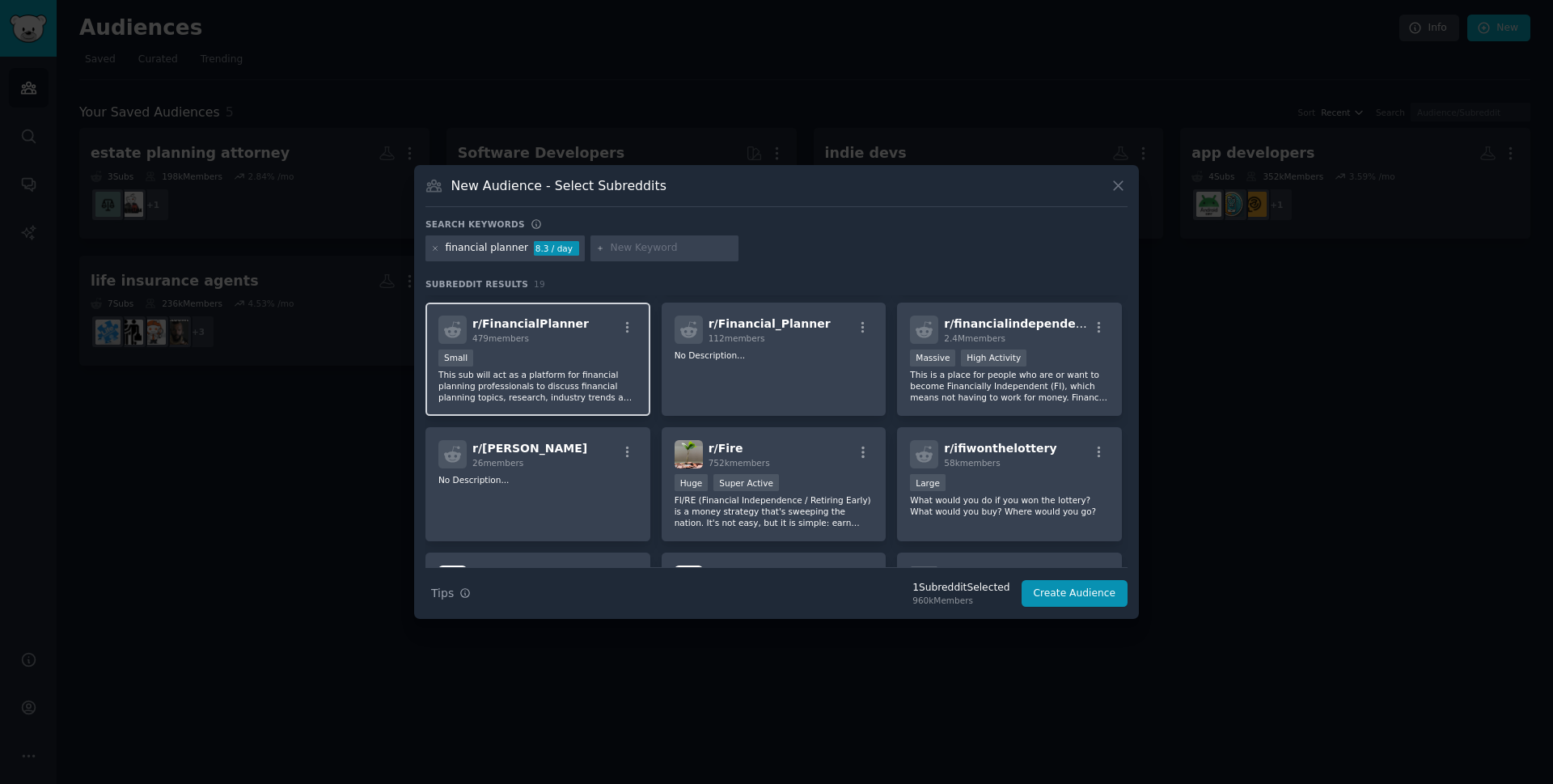
click at [596, 394] on p "This sub will act as a platform for financial planning professionals to discuss…" at bounding box center [537, 386] width 199 height 34
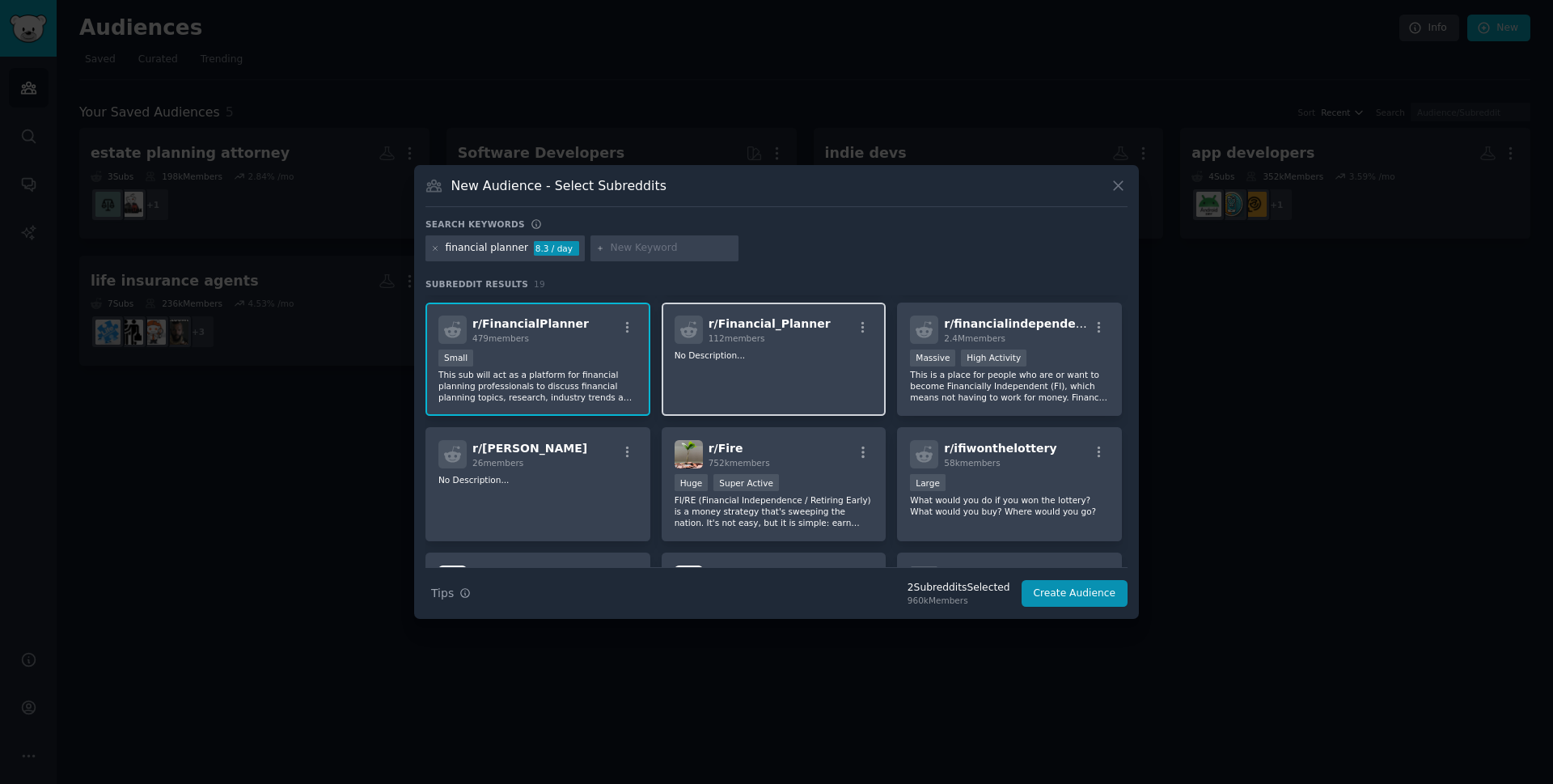
click at [814, 375] on div "r/ Financial_Planner 112 members No Description..." at bounding box center [774, 359] width 225 height 114
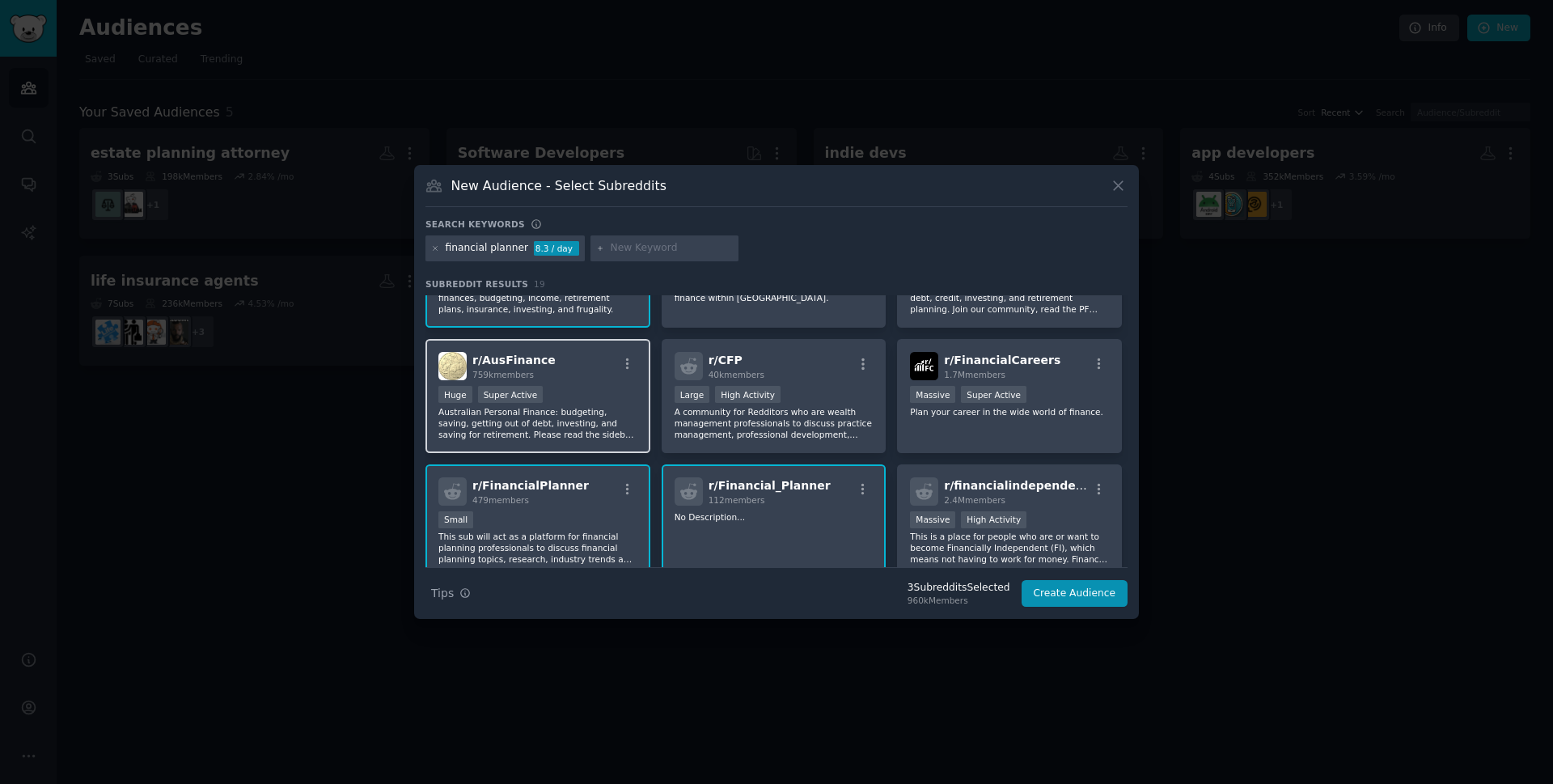
scroll to position [0, 0]
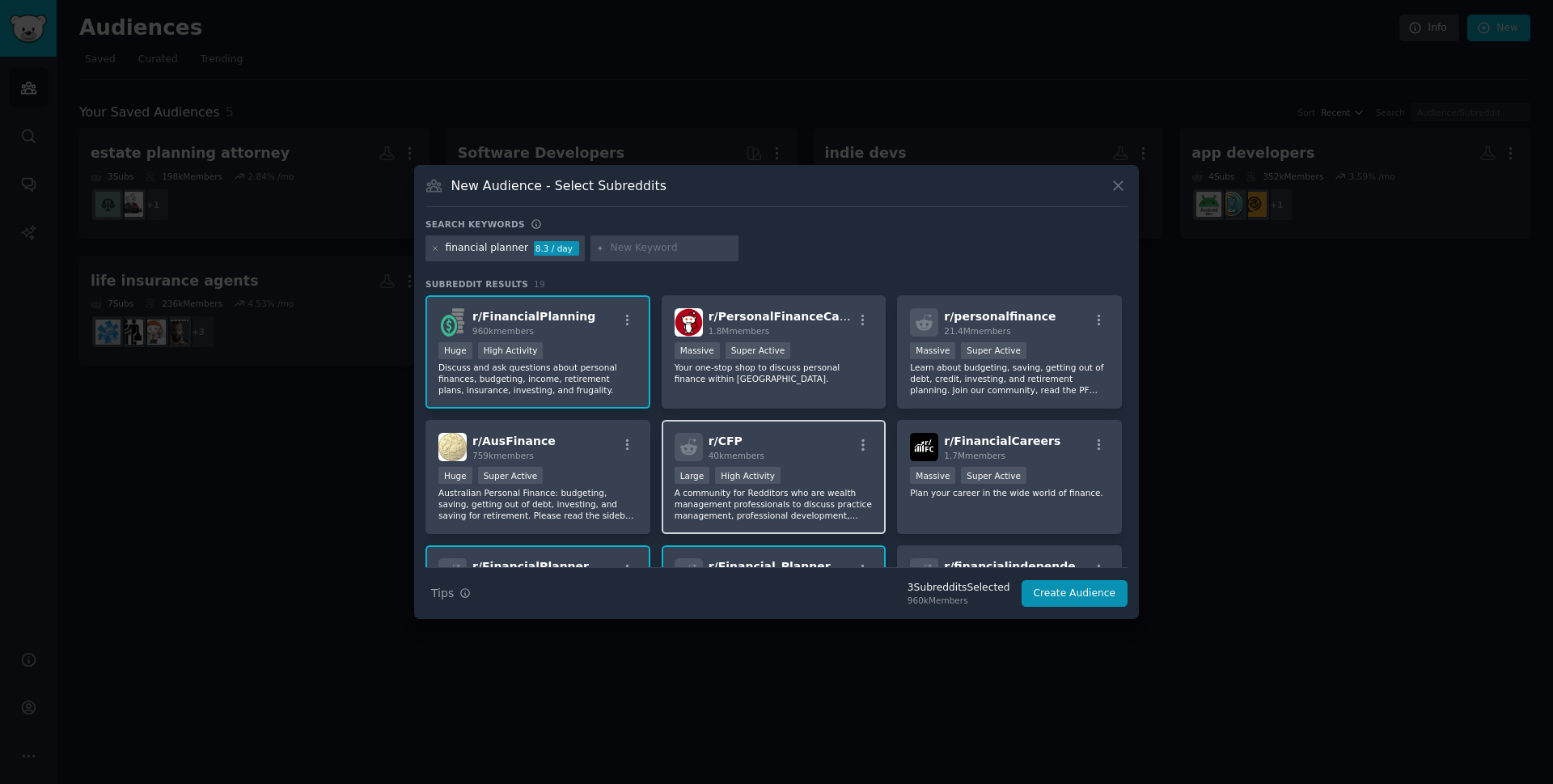
click at [805, 513] on p "A community for Redditors who are wealth management professionals to discuss pr…" at bounding box center [773, 503] width 199 height 34
click at [1088, 602] on button "Create Audience" at bounding box center [1075, 593] width 106 height 27
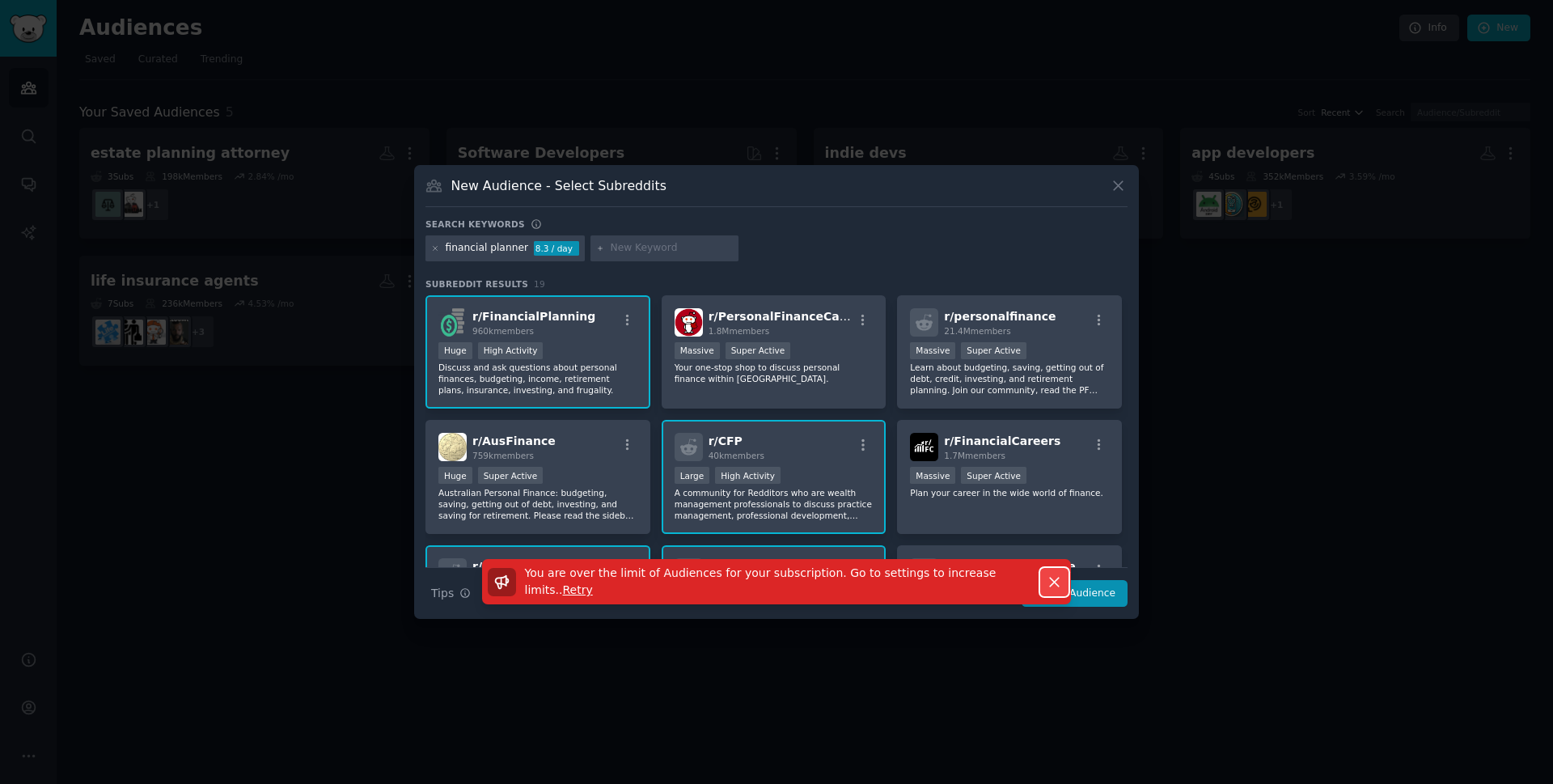
click at [1051, 590] on icon "button" at bounding box center [1055, 582] width 17 height 17
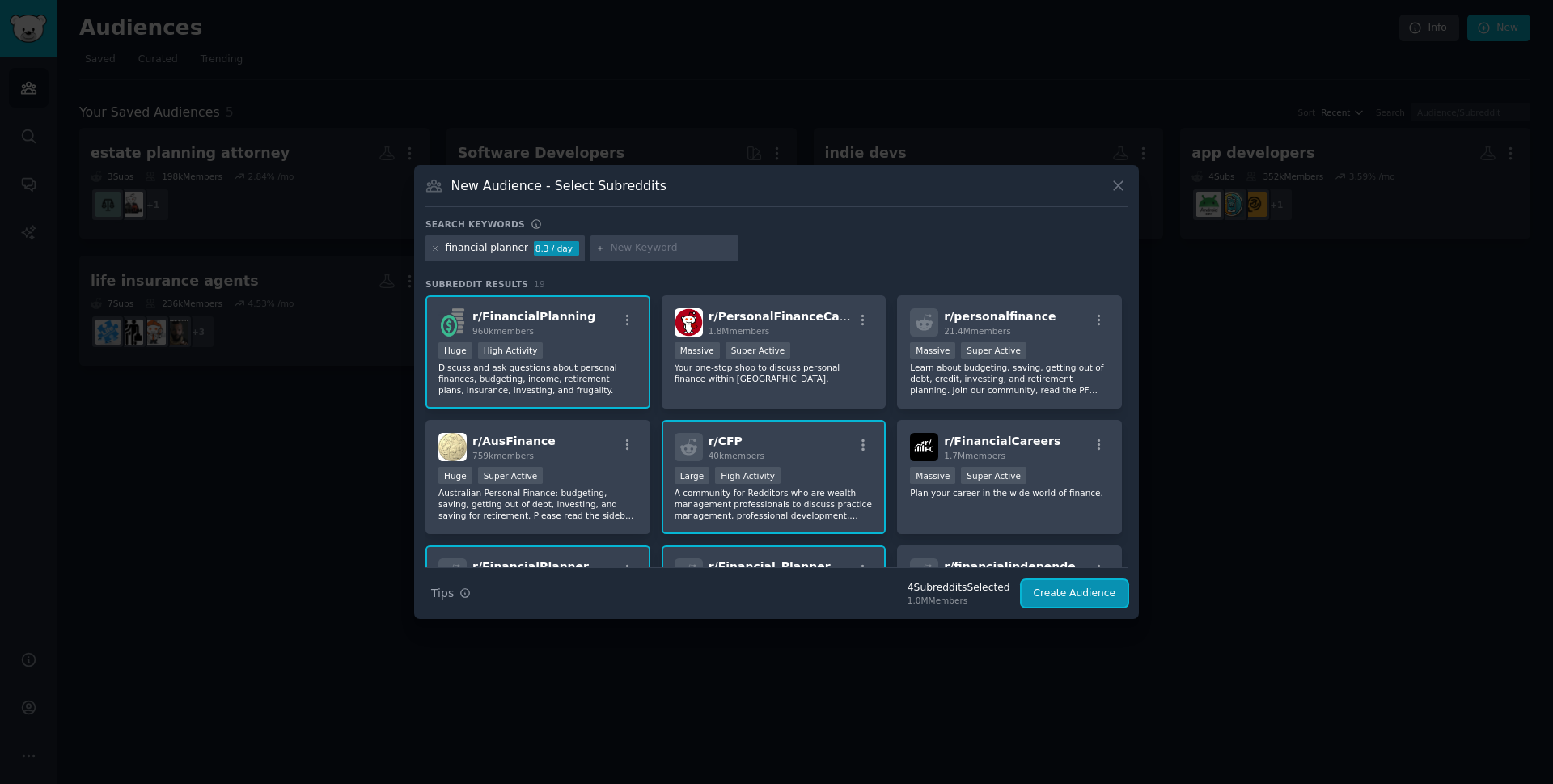
click at [1067, 594] on button "Create Audience" at bounding box center [1075, 593] width 106 height 27
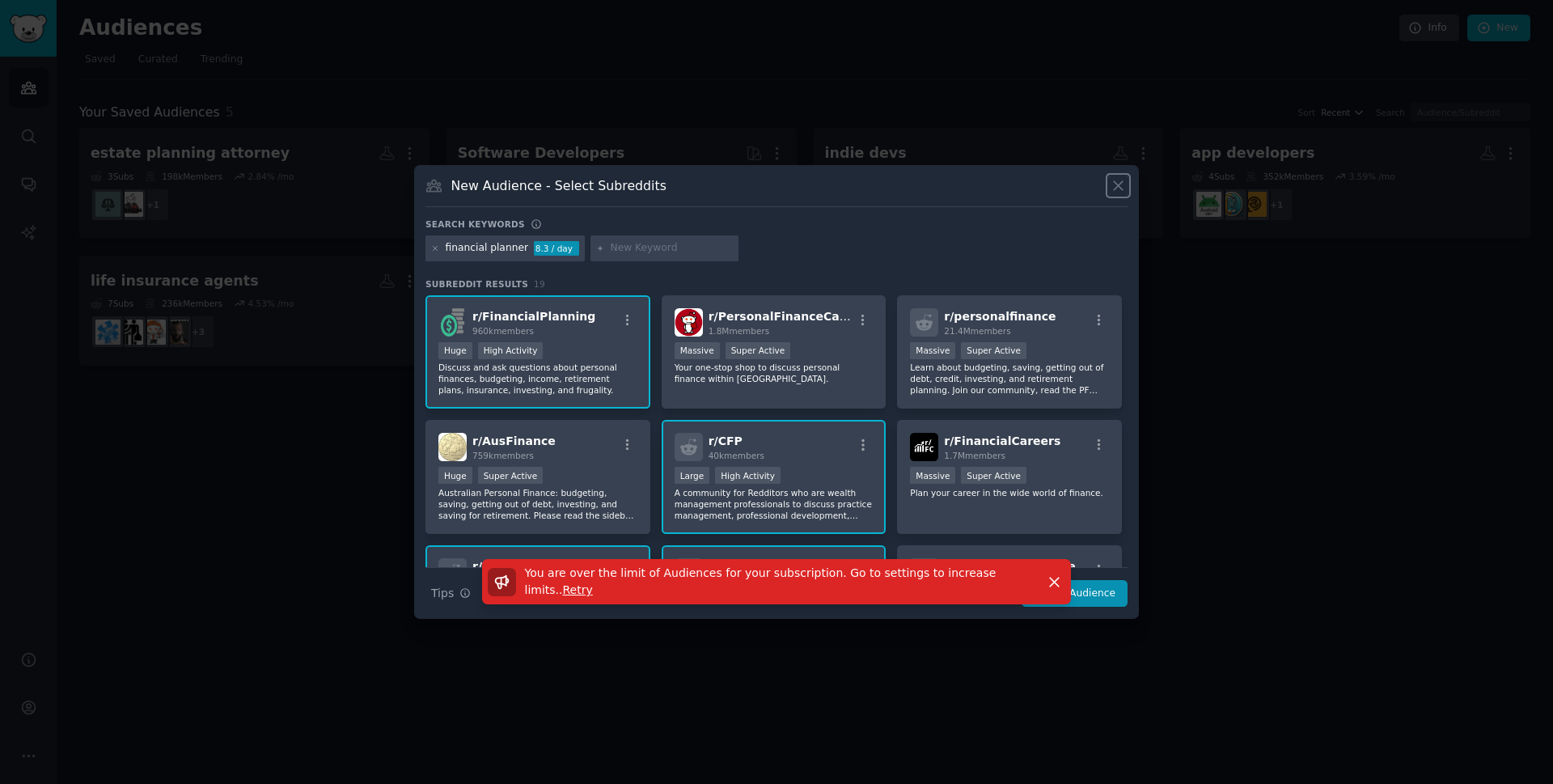
click at [1116, 194] on icon at bounding box center [1118, 186] width 17 height 17
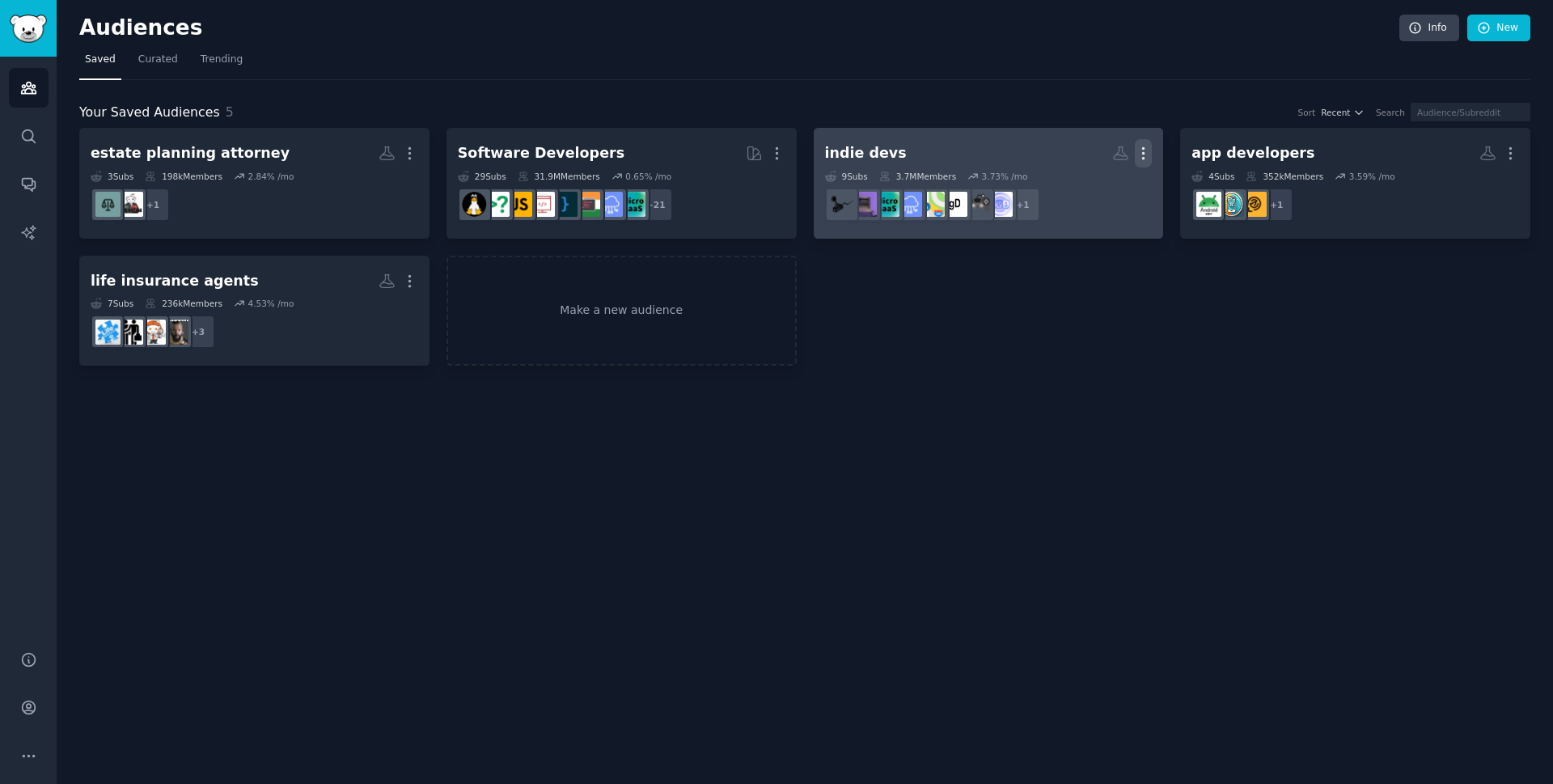
click at [1150, 146] on icon "button" at bounding box center [1144, 153] width 17 height 17
click at [1106, 189] on p "Delete" at bounding box center [1100, 187] width 37 height 17
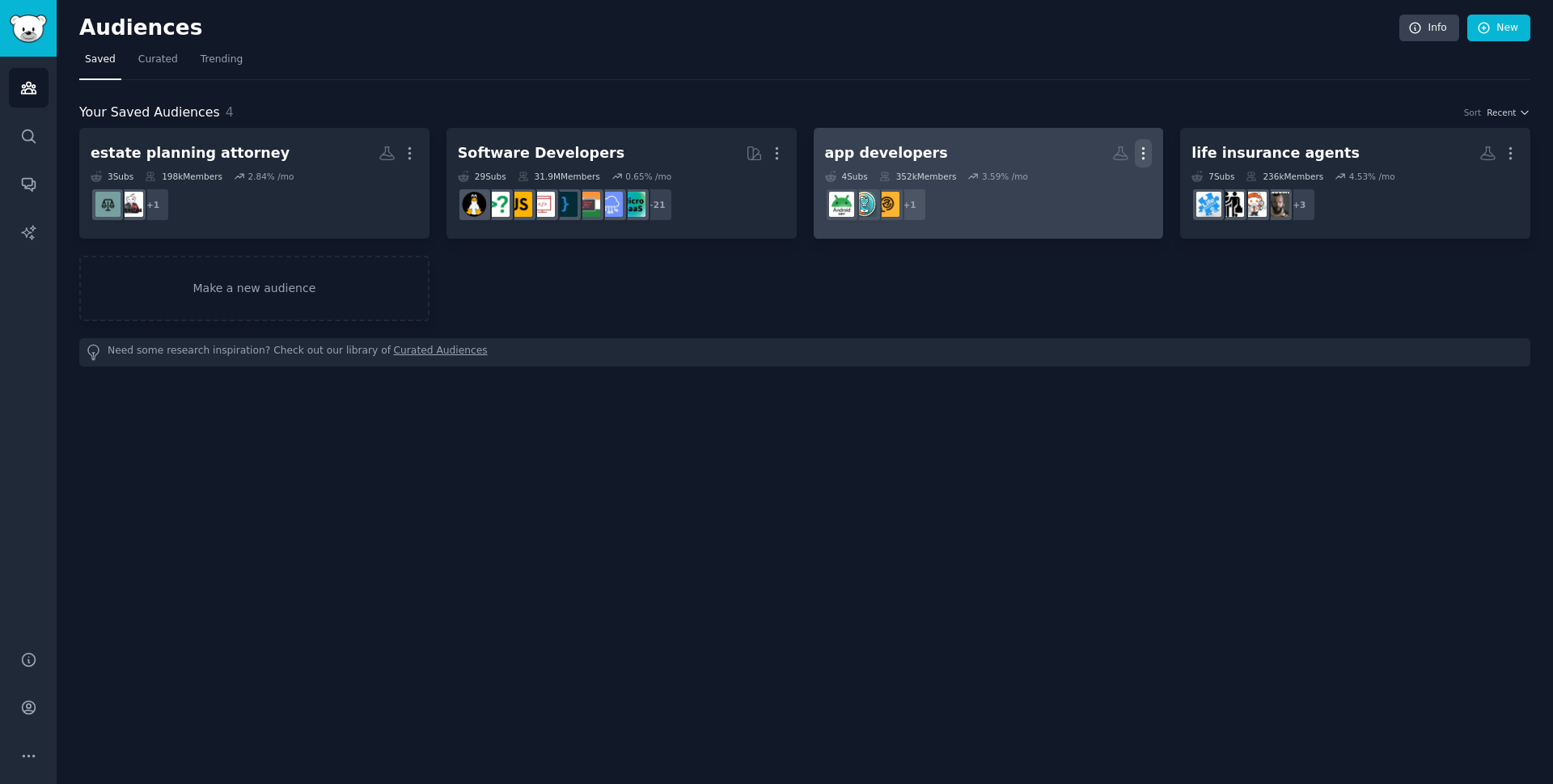
click at [1150, 144] on icon "button" at bounding box center [1144, 153] width 17 height 17
click at [1097, 185] on p "Delete" at bounding box center [1100, 187] width 37 height 17
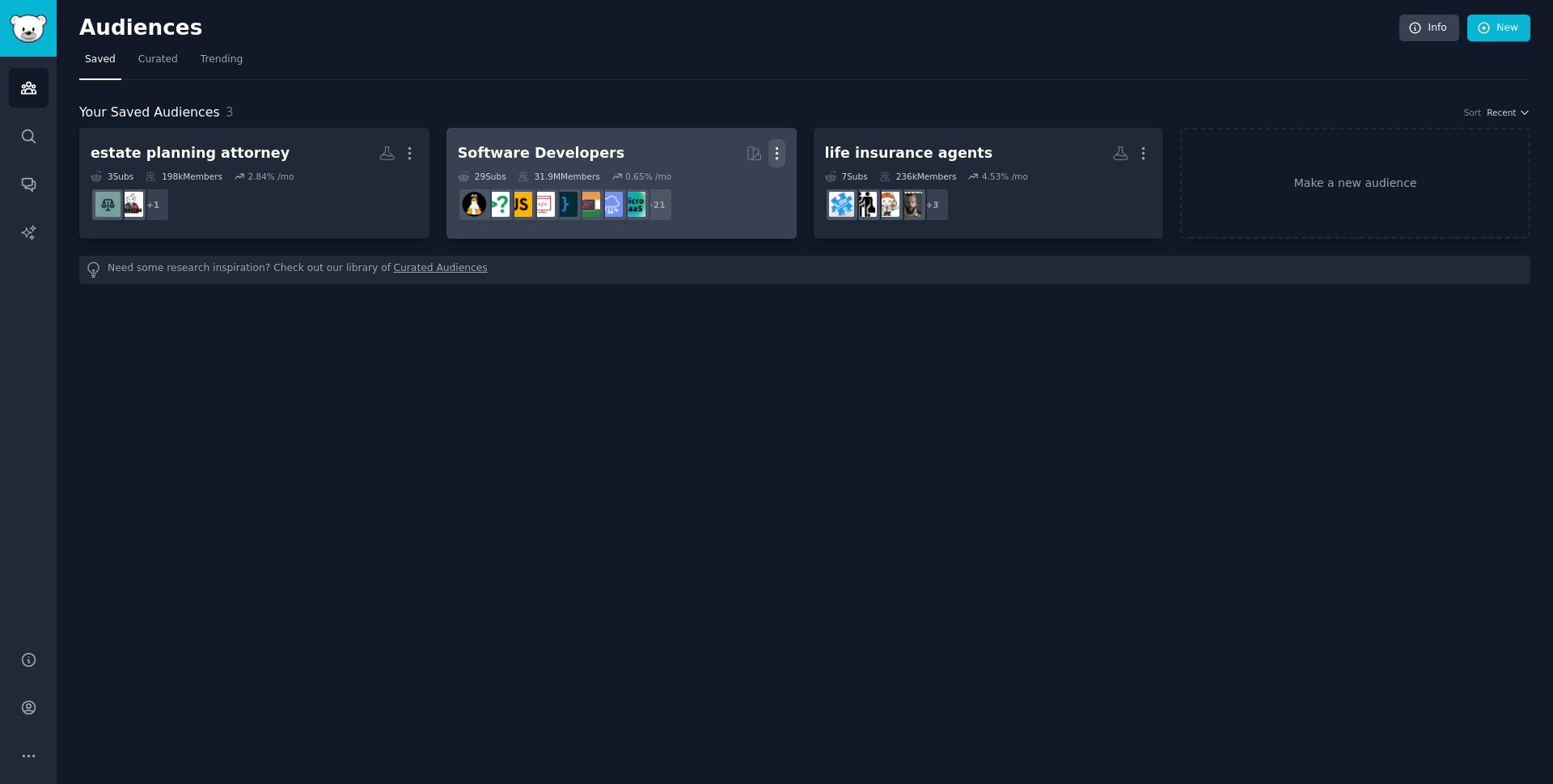
click at [781, 149] on icon "button" at bounding box center [777, 153] width 17 height 17
click at [728, 189] on p "Delete" at bounding box center [733, 187] width 37 height 17
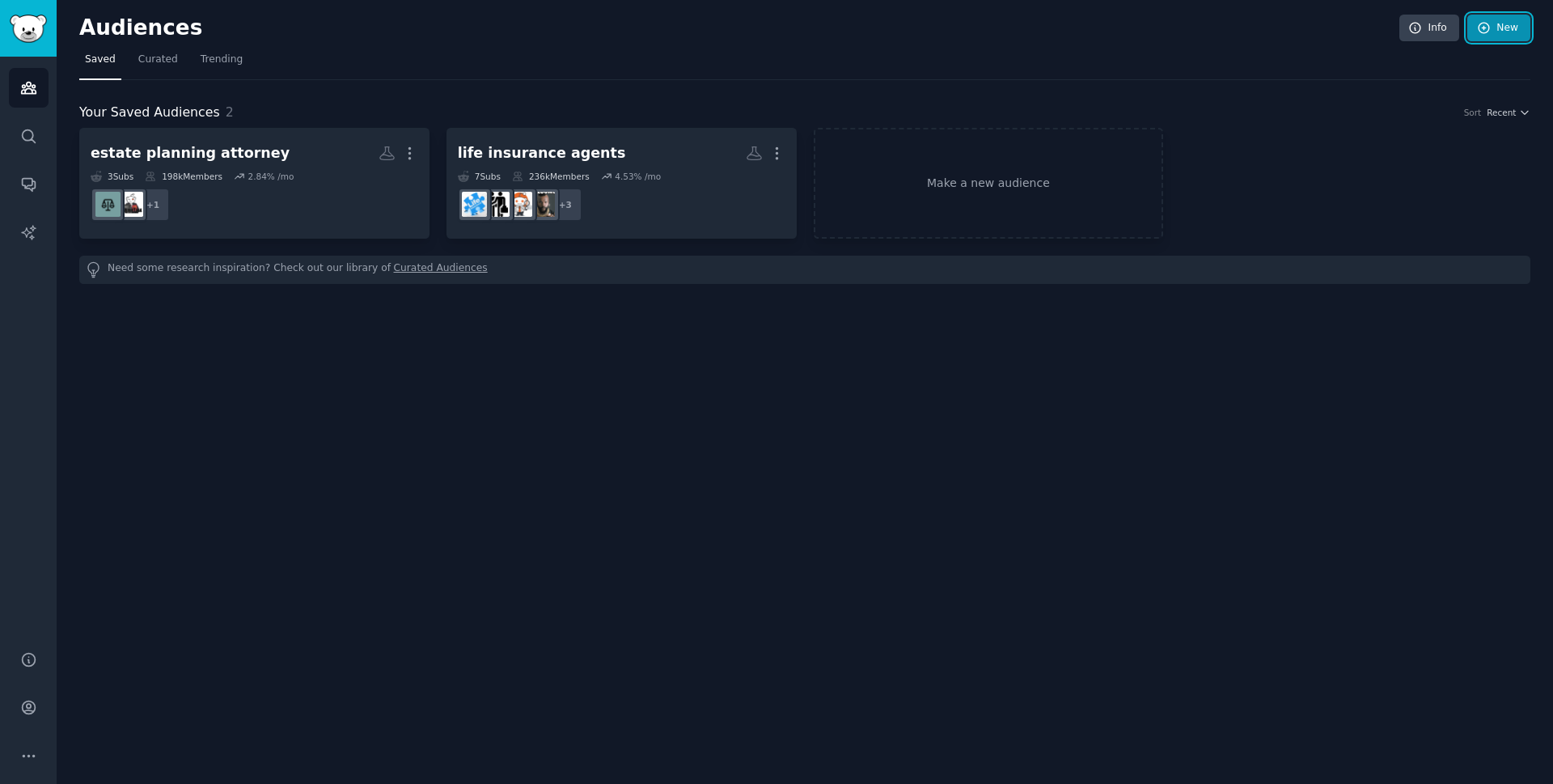
click at [1480, 24] on icon at bounding box center [1485, 29] width 15 height 15
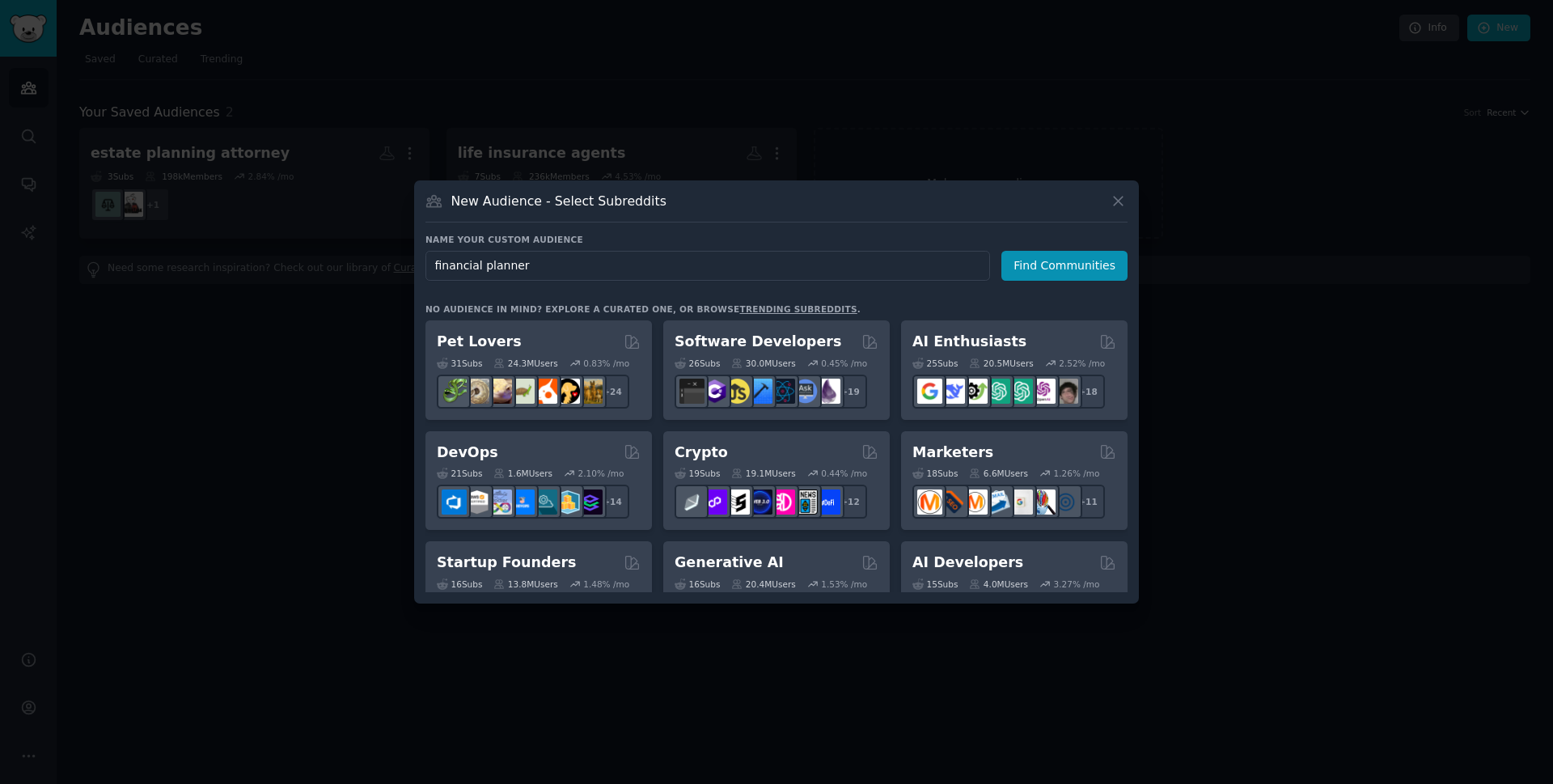
type input "financial planner"
click button "Find Communities" at bounding box center [1064, 266] width 126 height 30
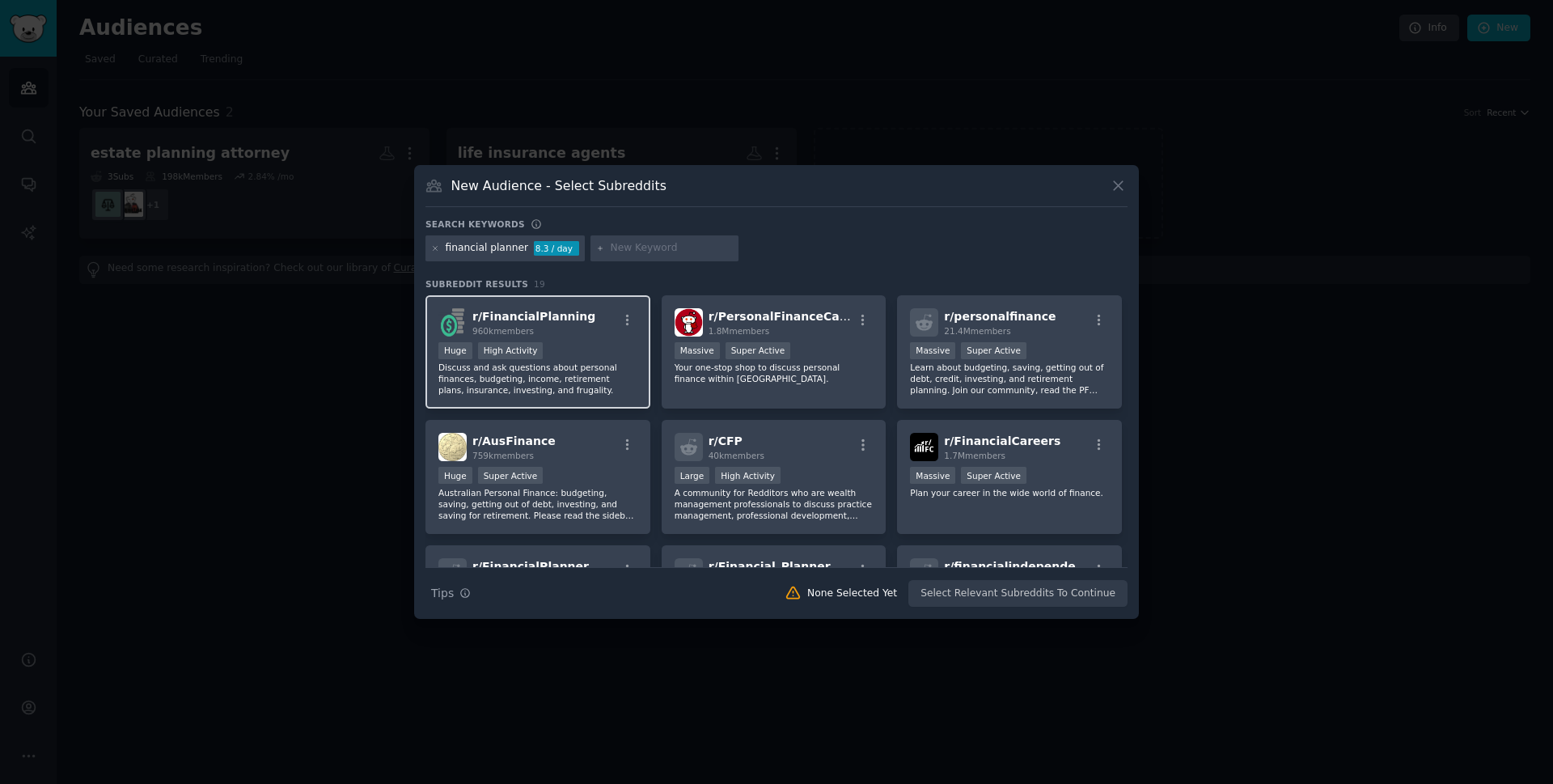
click at [616, 354] on div "Huge High Activity" at bounding box center [537, 352] width 199 height 21
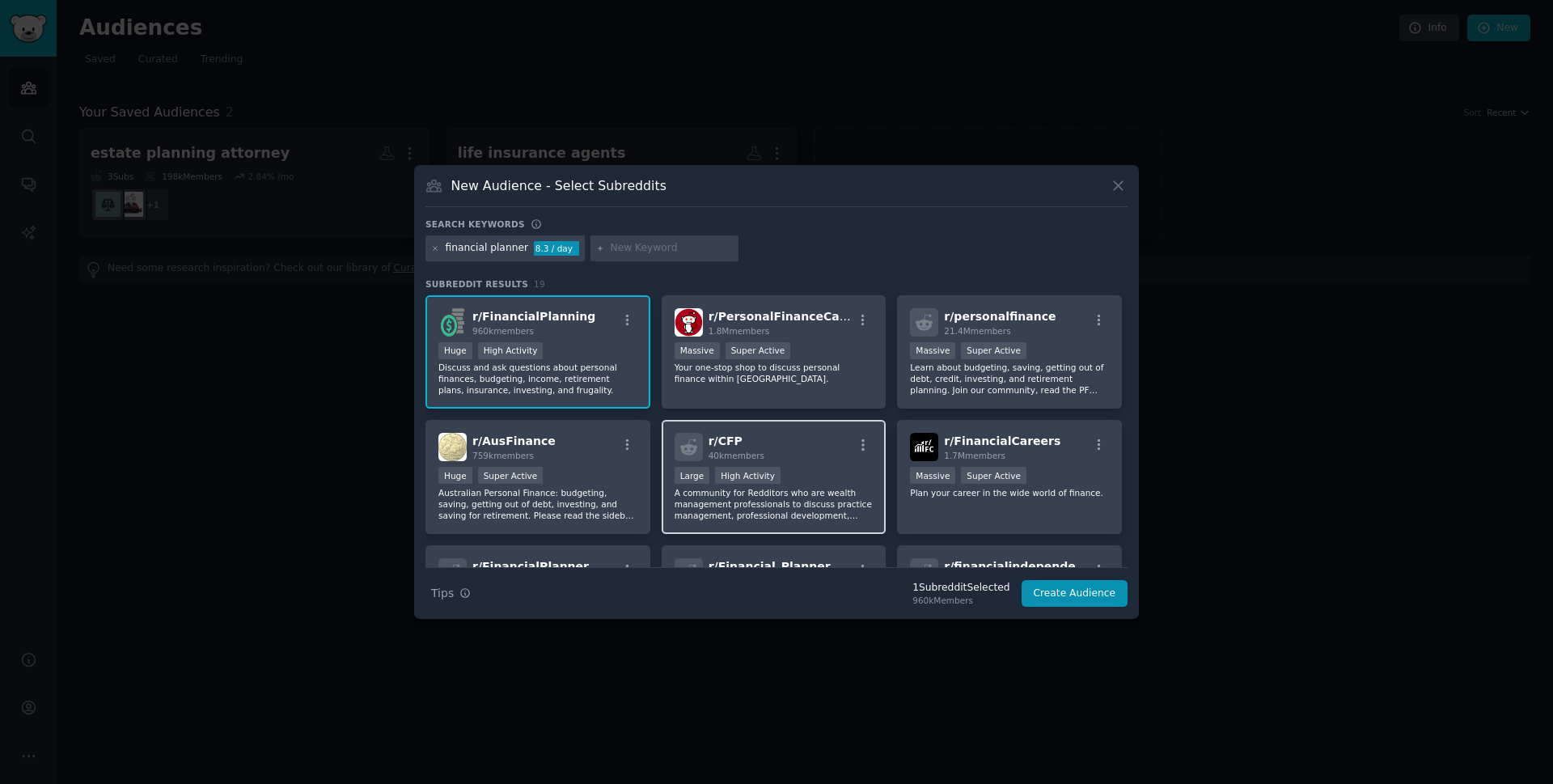
click at [809, 485] on div "Large High Activity" at bounding box center [773, 476] width 199 height 21
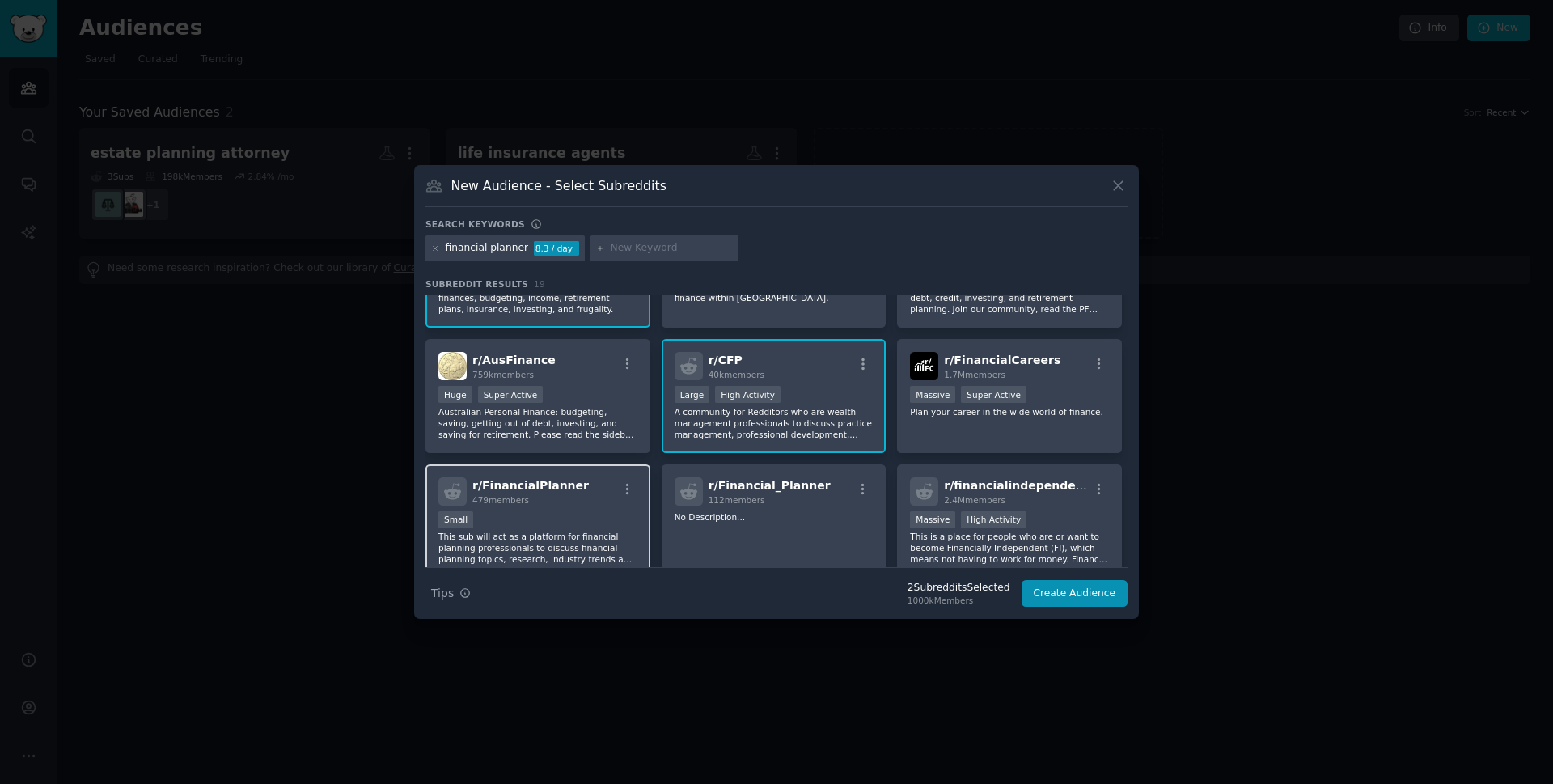
click at [569, 540] on p "This sub will act as a platform for financial planning professionals to discuss…" at bounding box center [537, 547] width 199 height 34
drag, startPoint x: 776, startPoint y: 546, endPoint x: 787, endPoint y: 546, distance: 11.0
click at [778, 546] on div "r/ Financial_Planner 112 members No Description..." at bounding box center [774, 521] width 225 height 114
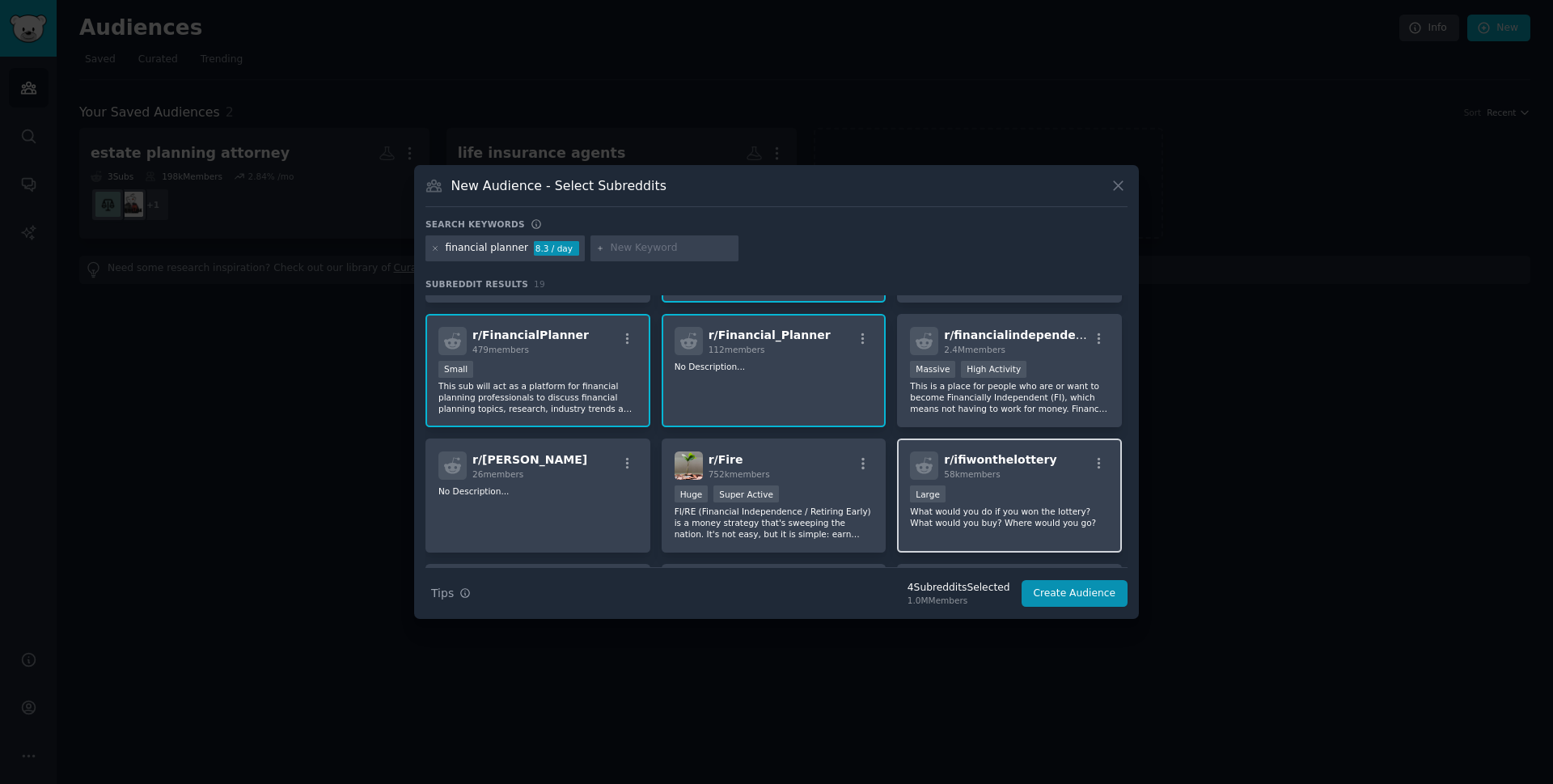
scroll to position [242, 0]
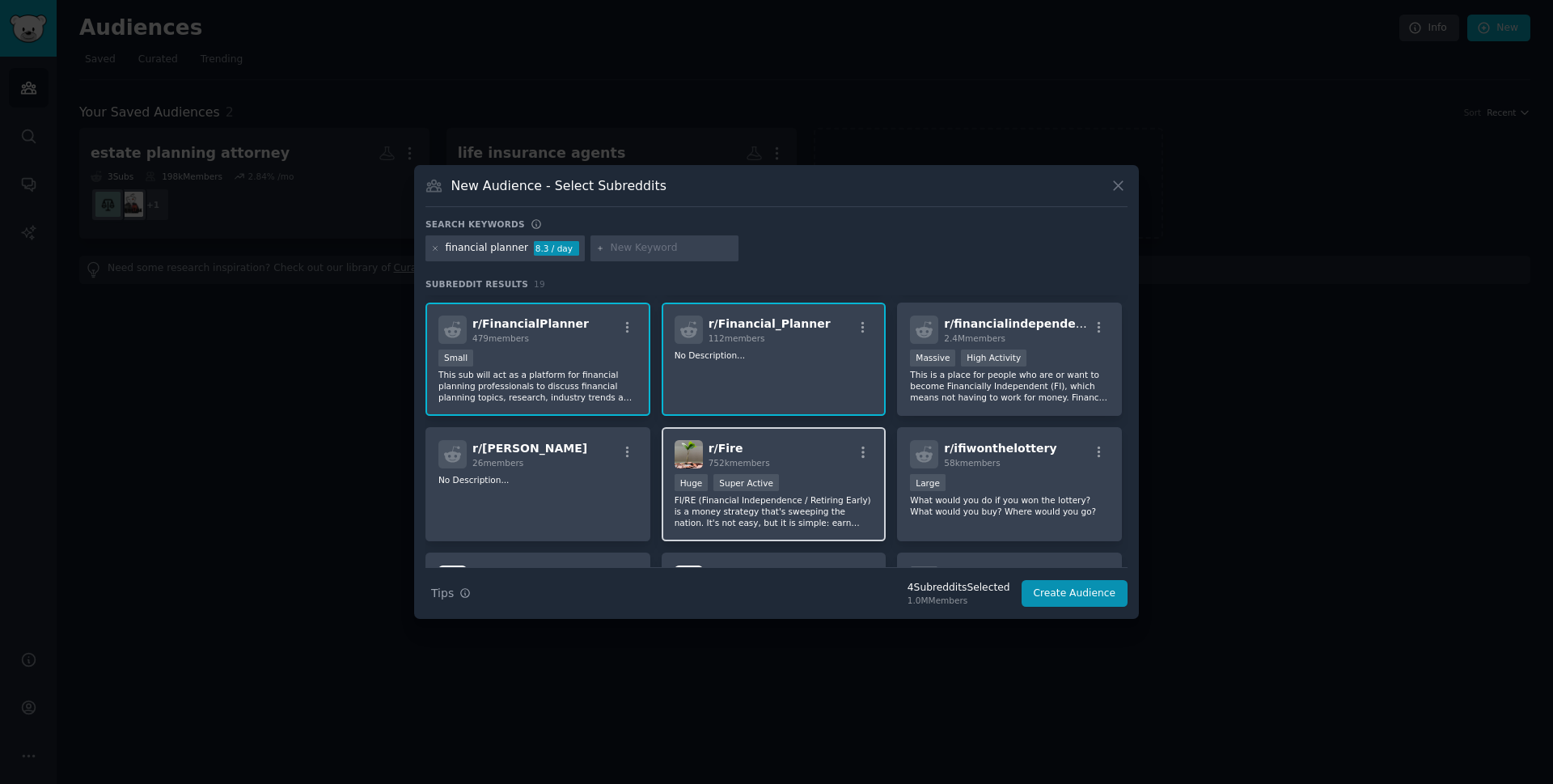
click at [780, 514] on p "FI/RE (Financial Independence / Retiring Early) is a money strategy that's swee…" at bounding box center [773, 511] width 199 height 34
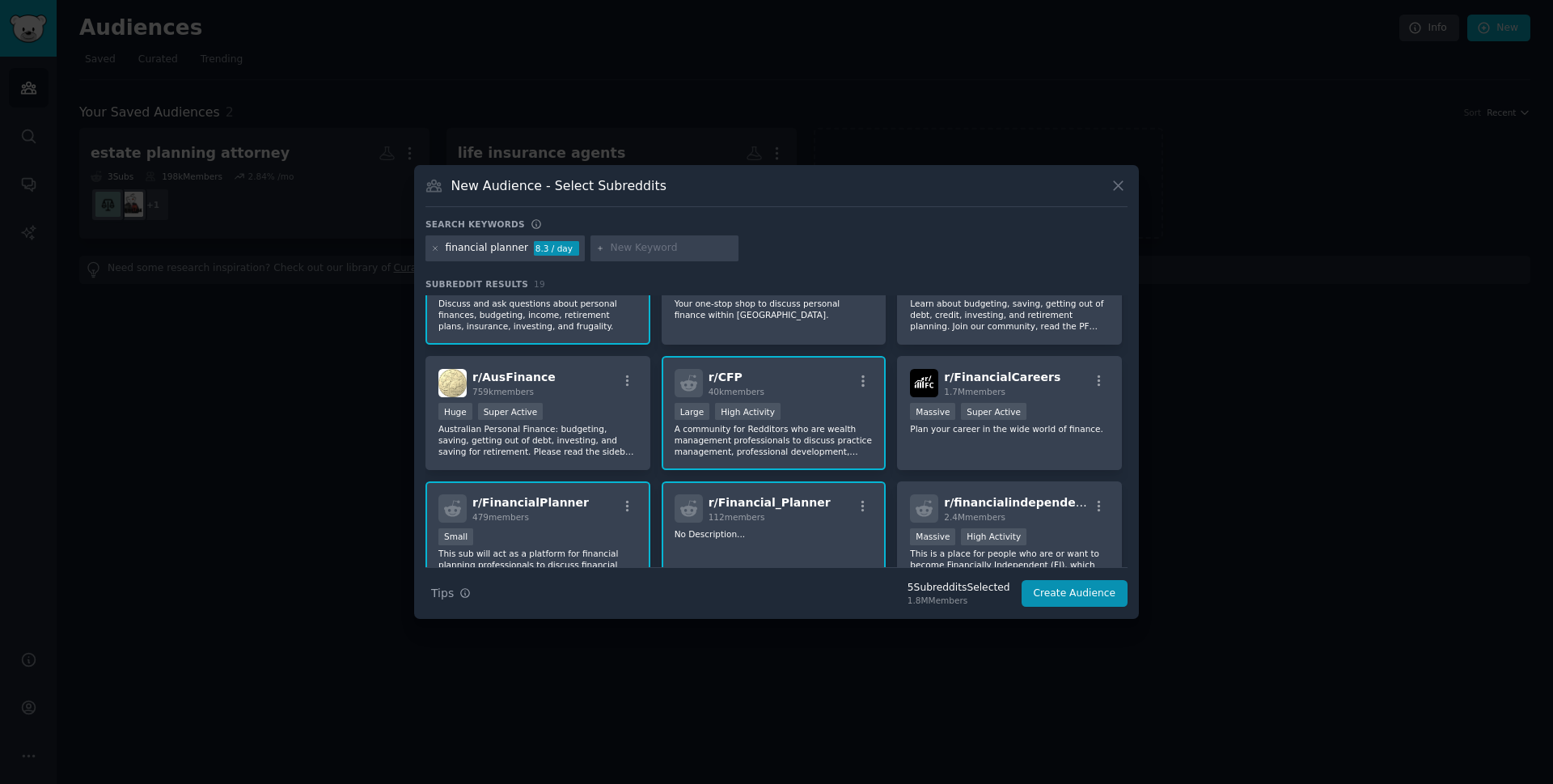
scroll to position [0, 0]
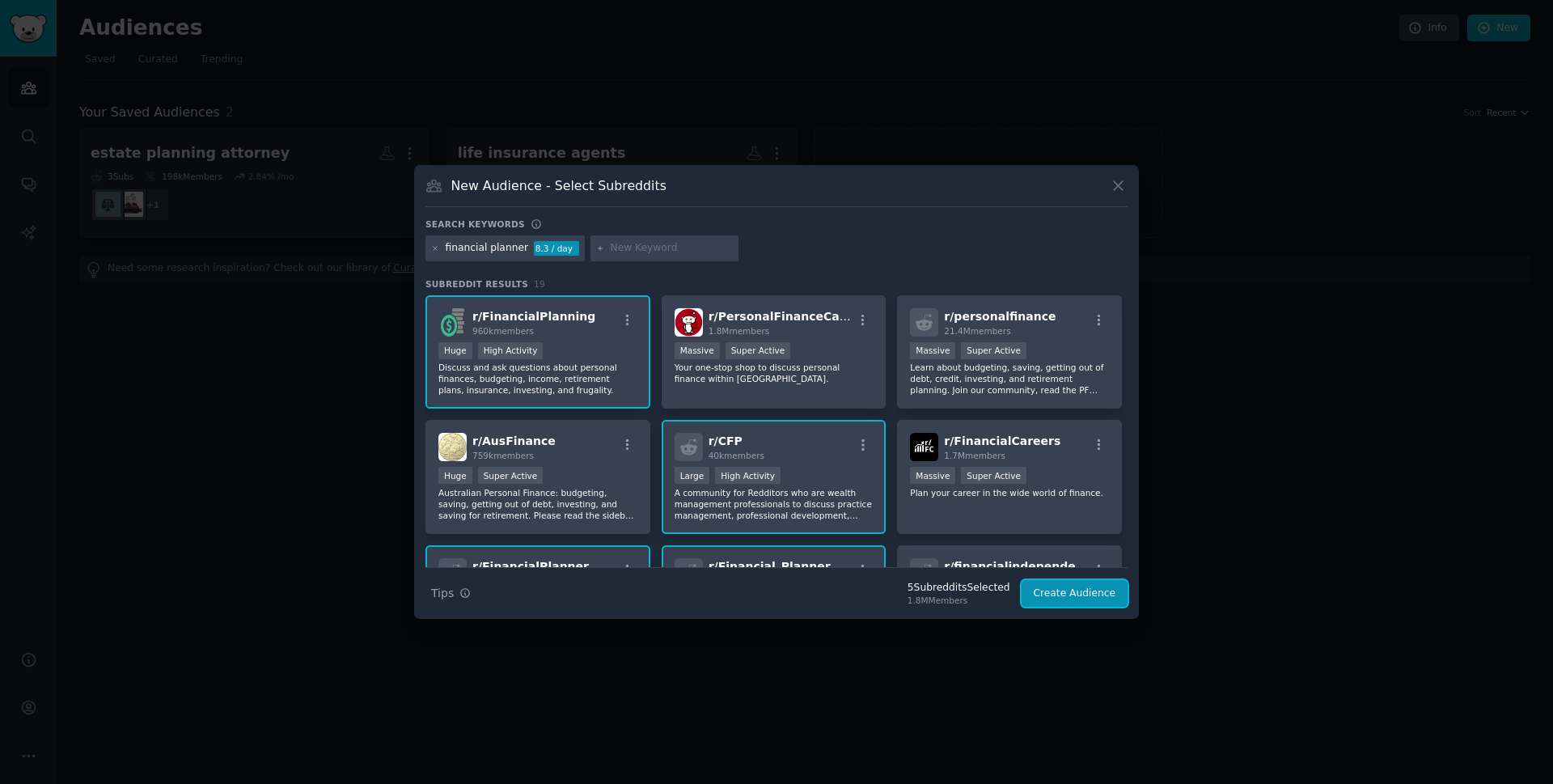
click at [1048, 603] on button "Create Audience" at bounding box center [1075, 593] width 106 height 27
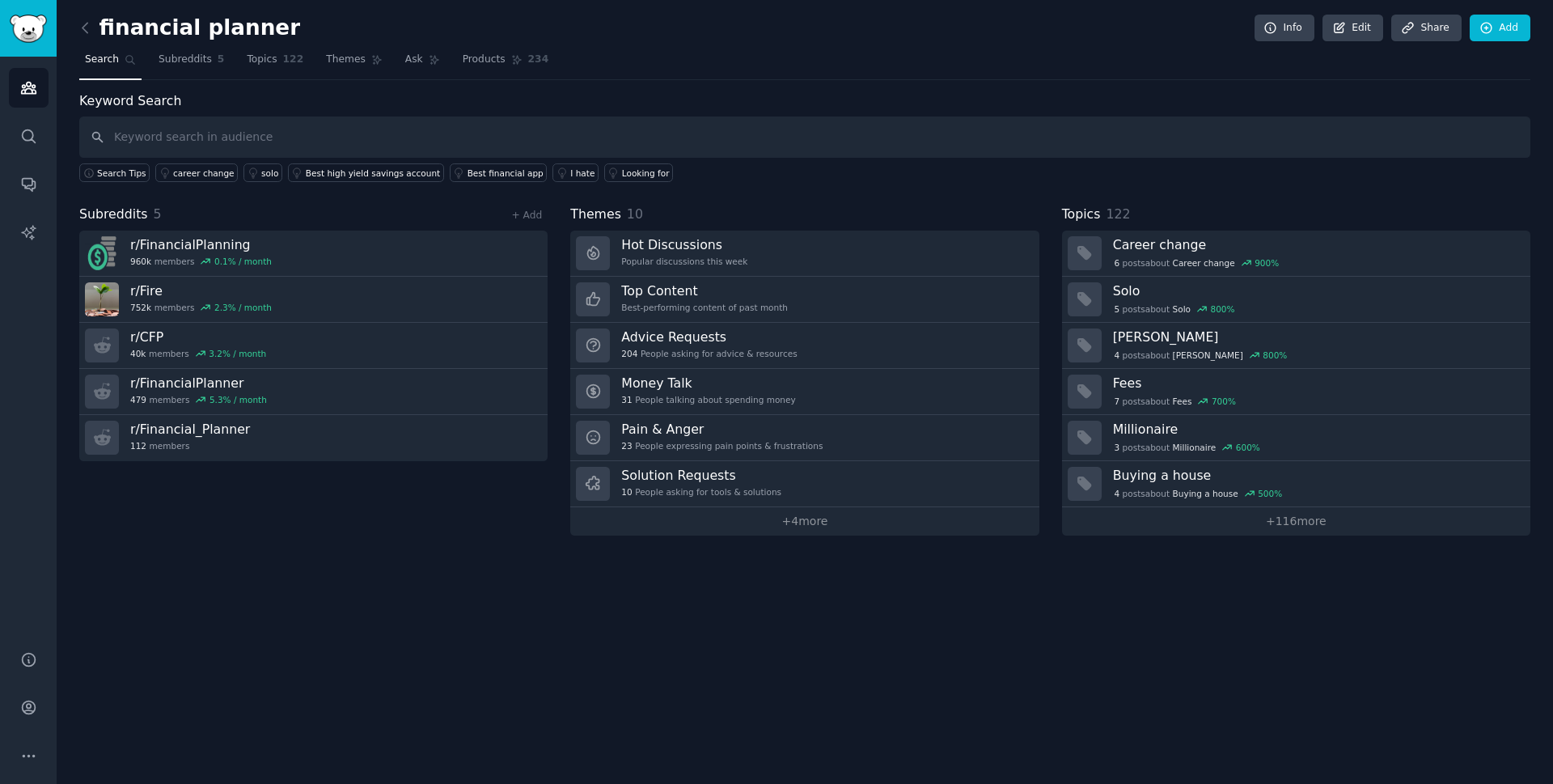
click at [494, 129] on input "text" at bounding box center [805, 137] width 1451 height 41
type input "i'm a financial planner"
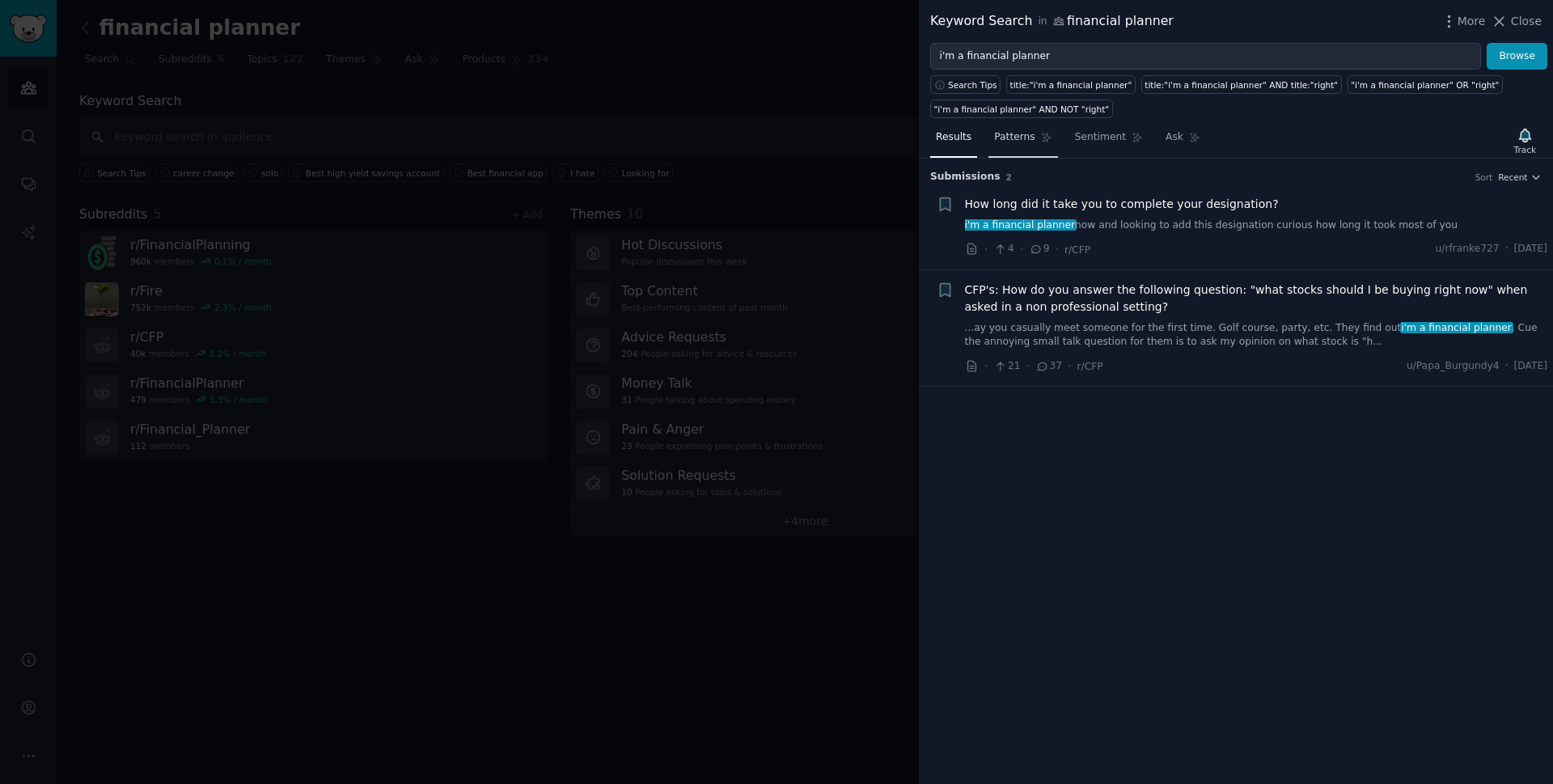
click at [1047, 138] on link "Patterns" at bounding box center [1023, 142] width 69 height 34
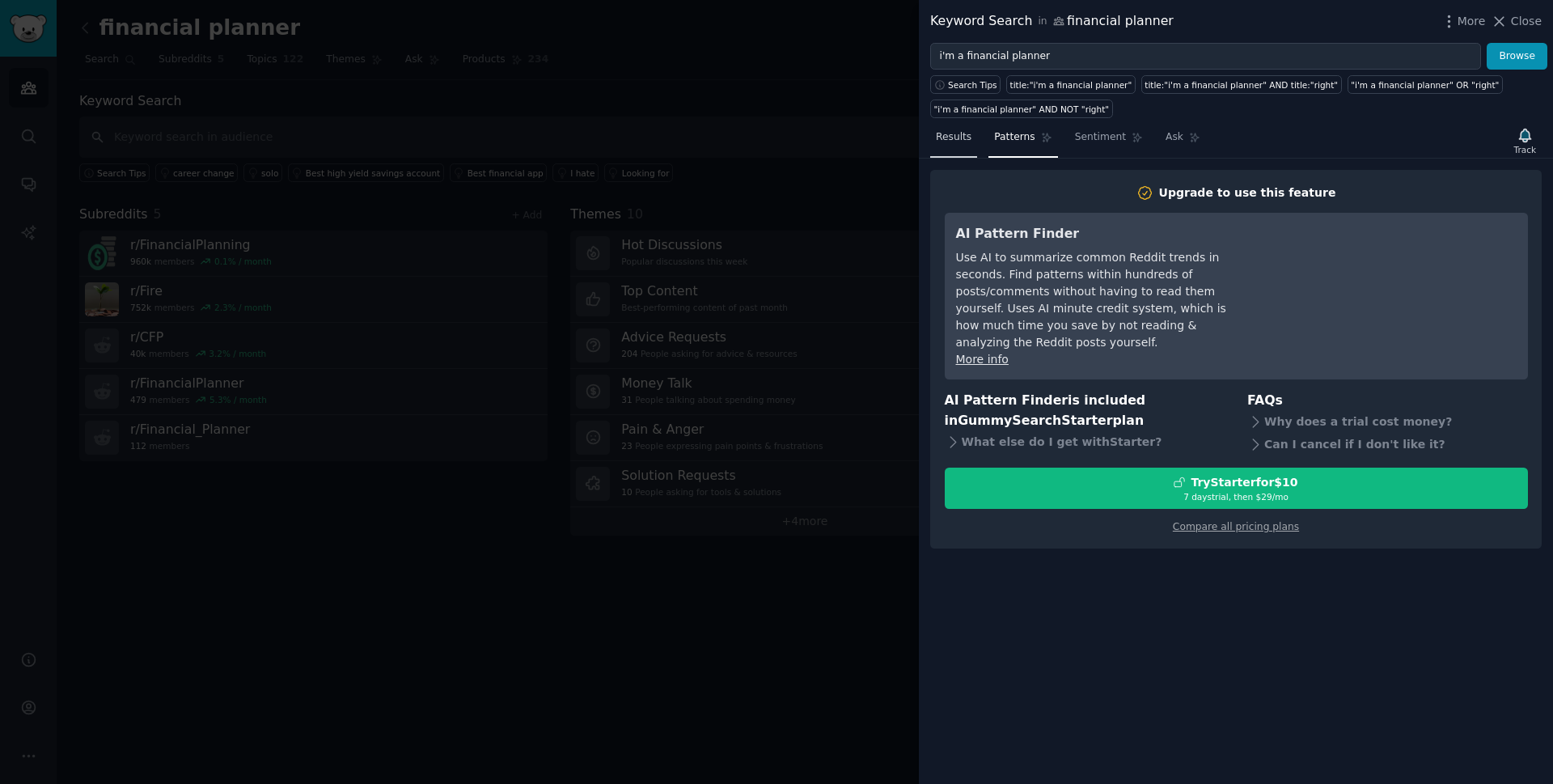
click at [964, 139] on span "Results" at bounding box center [954, 138] width 35 height 15
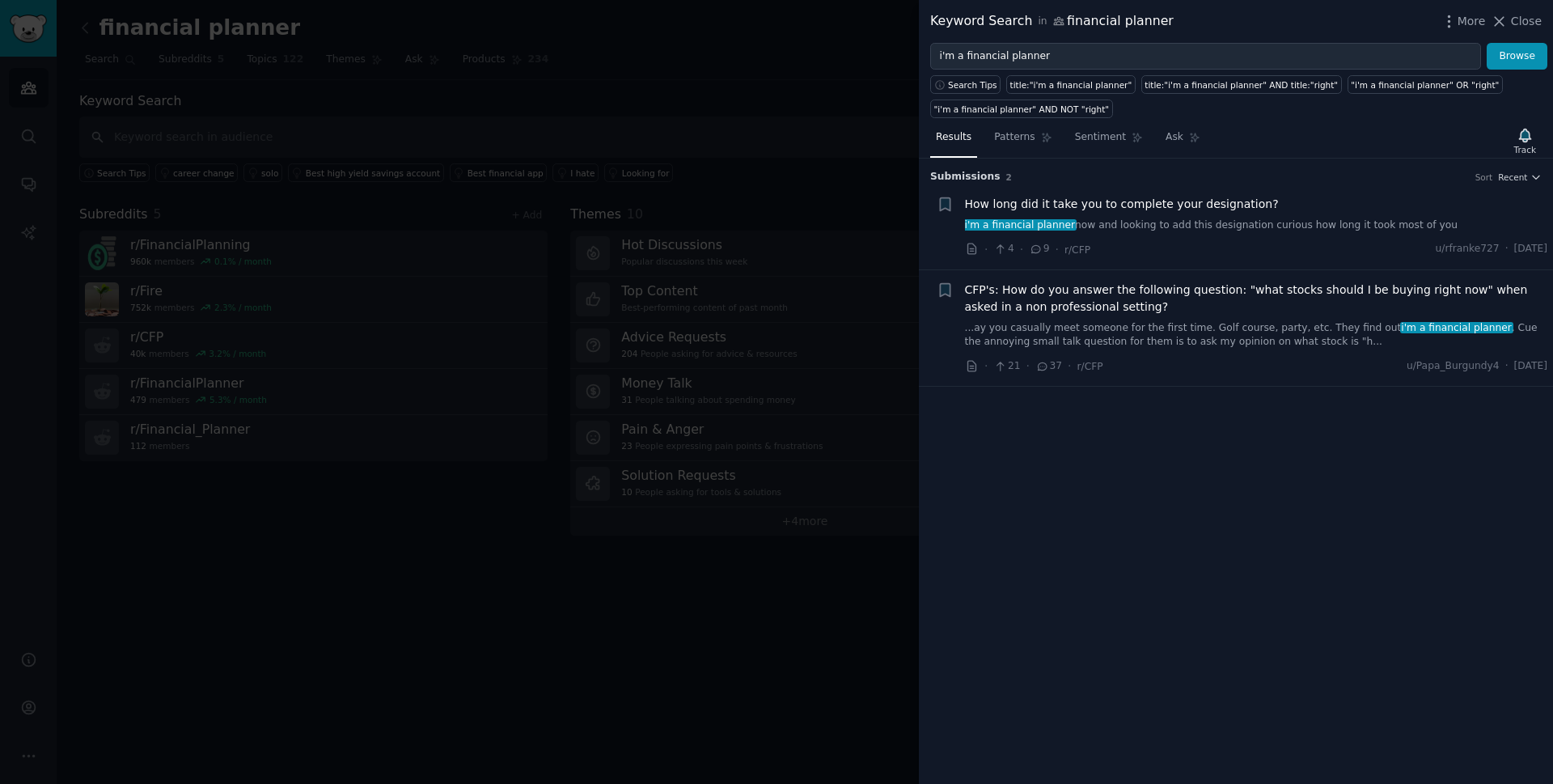
click at [1197, 337] on link "...ay you casually meet someone for the first time. Golf course, party, etc. Th…" at bounding box center [1256, 335] width 583 height 28
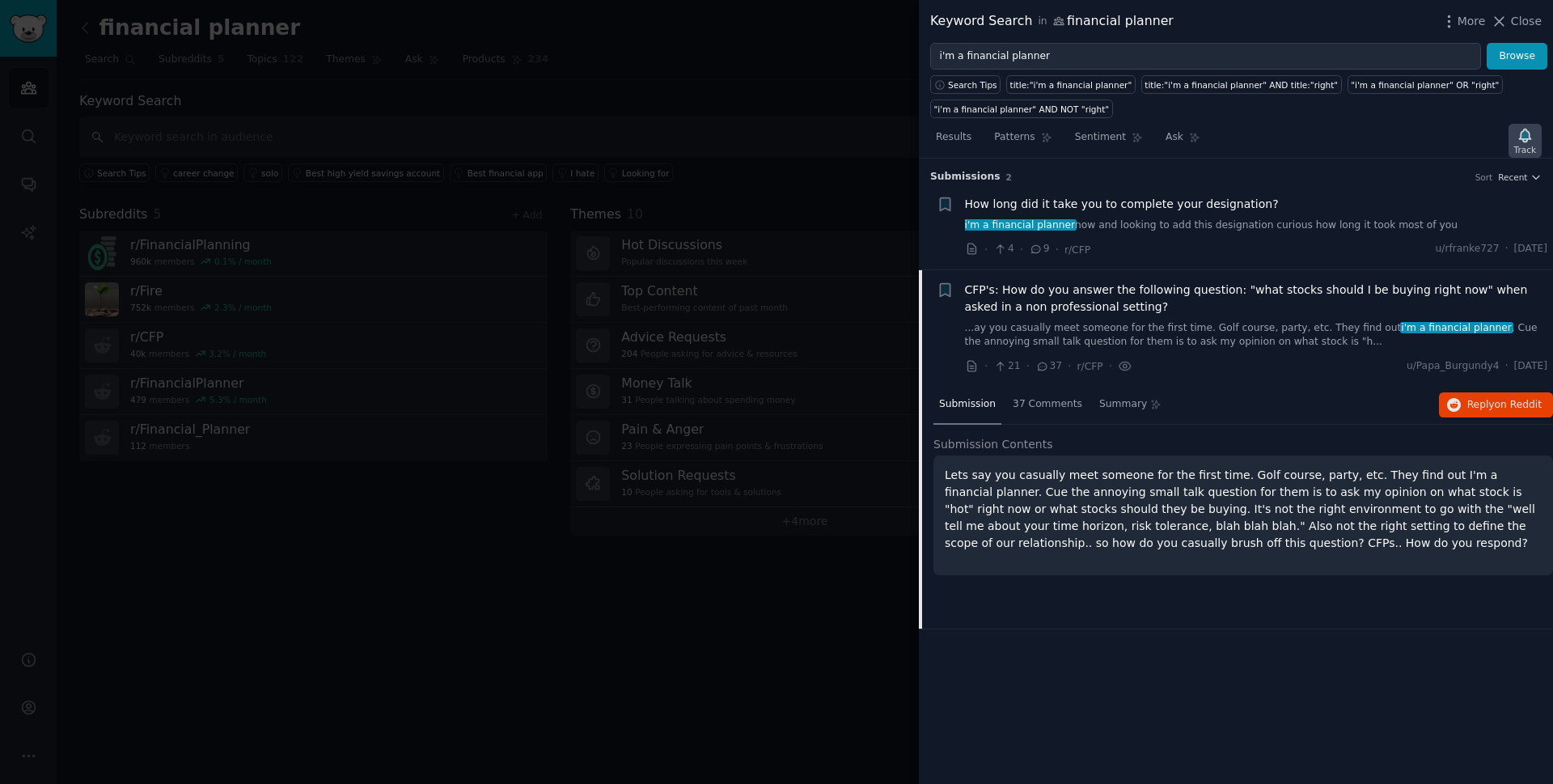
click at [1534, 143] on icon "button" at bounding box center [1525, 135] width 17 height 17
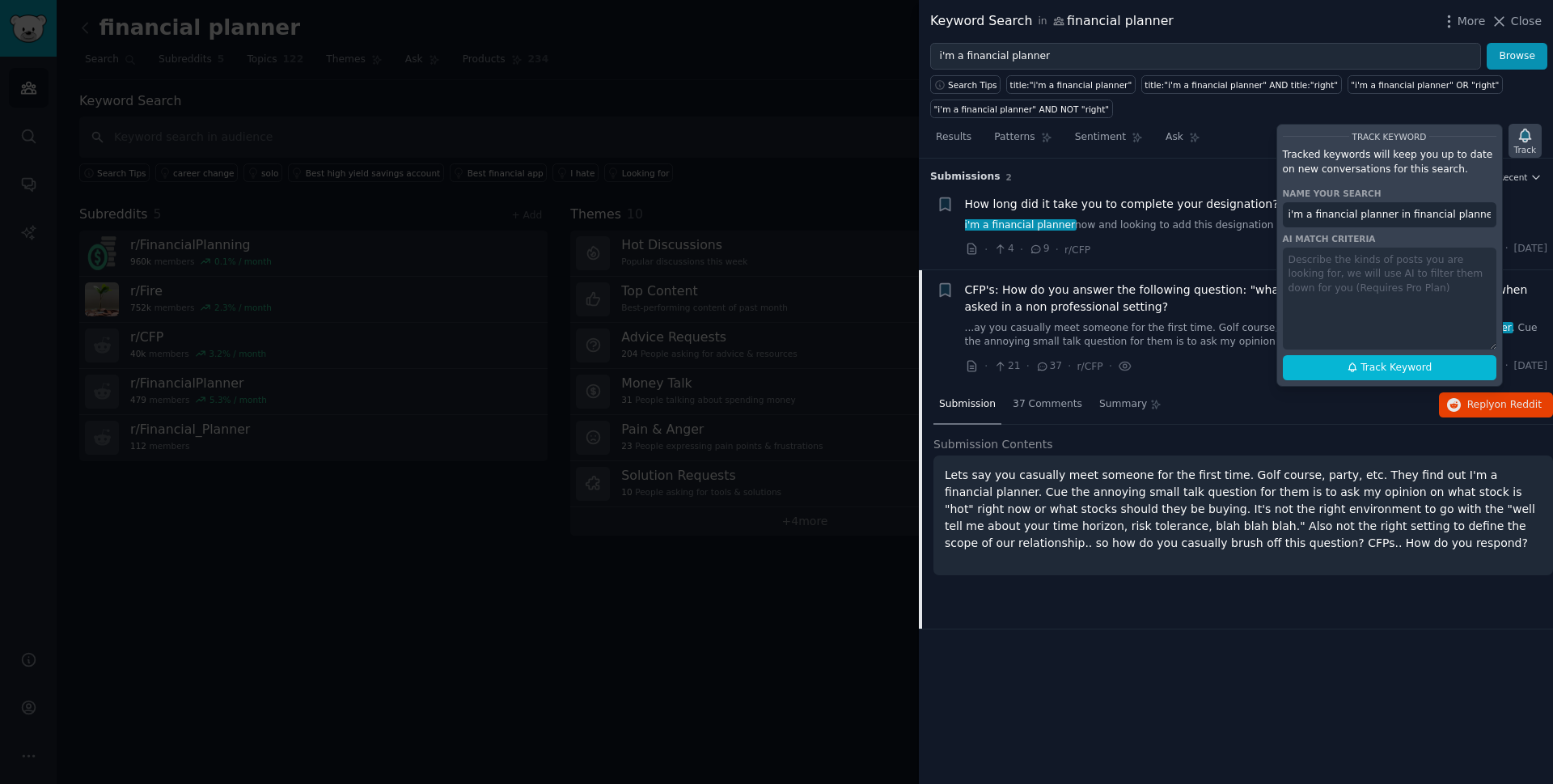
click at [1534, 143] on icon "button" at bounding box center [1525, 135] width 17 height 17
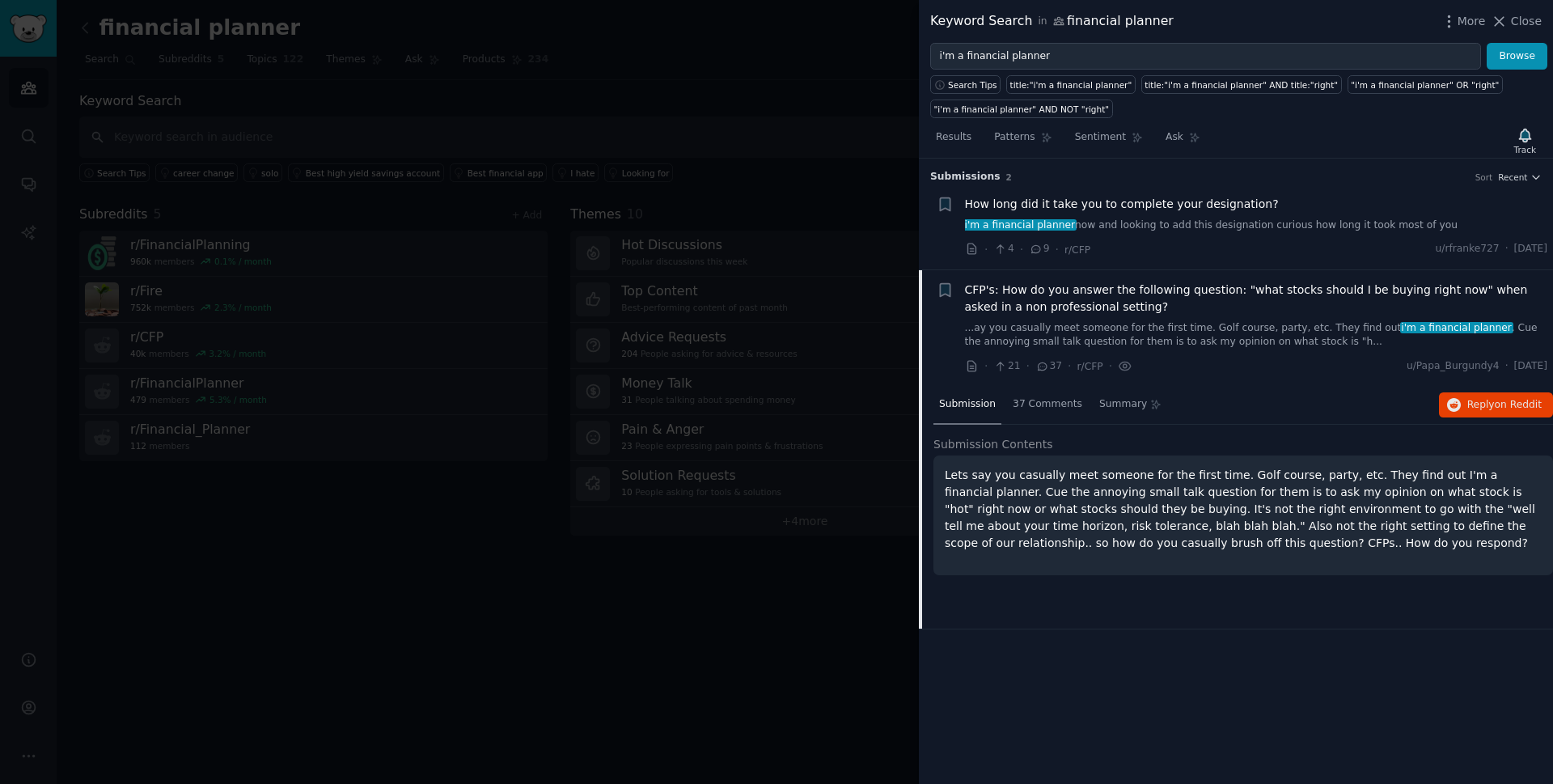
click at [1542, 172] on div "Submission s 2 Sort Recent + How long did it take you to complete your designat…" at bounding box center [1236, 471] width 634 height 626
click at [1530, 177] on button "Recent" at bounding box center [1519, 177] width 44 height 11
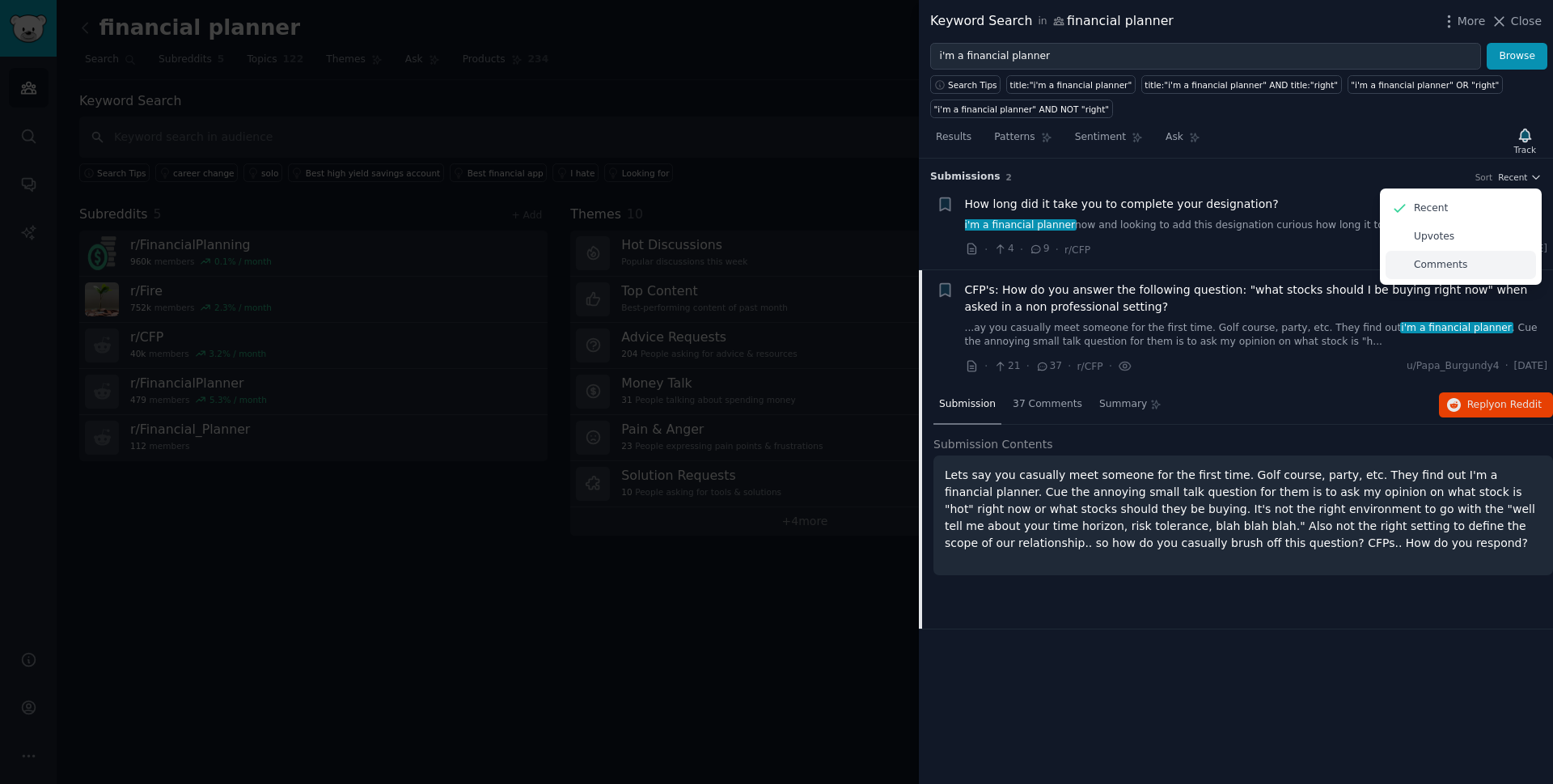
click at [1436, 271] on p "Comments" at bounding box center [1440, 266] width 53 height 15
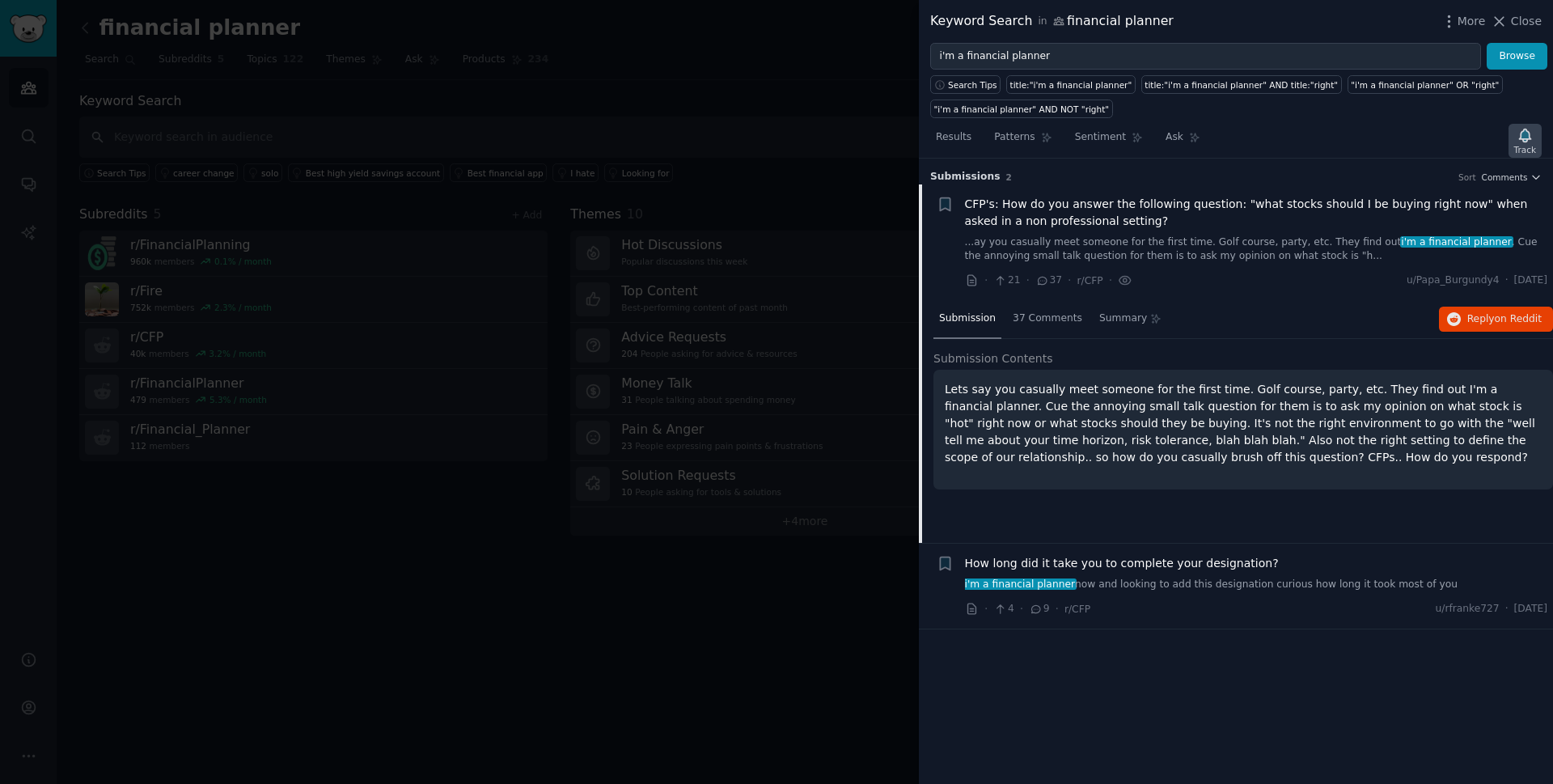
click at [1535, 140] on div "Track" at bounding box center [1526, 141] width 34 height 34
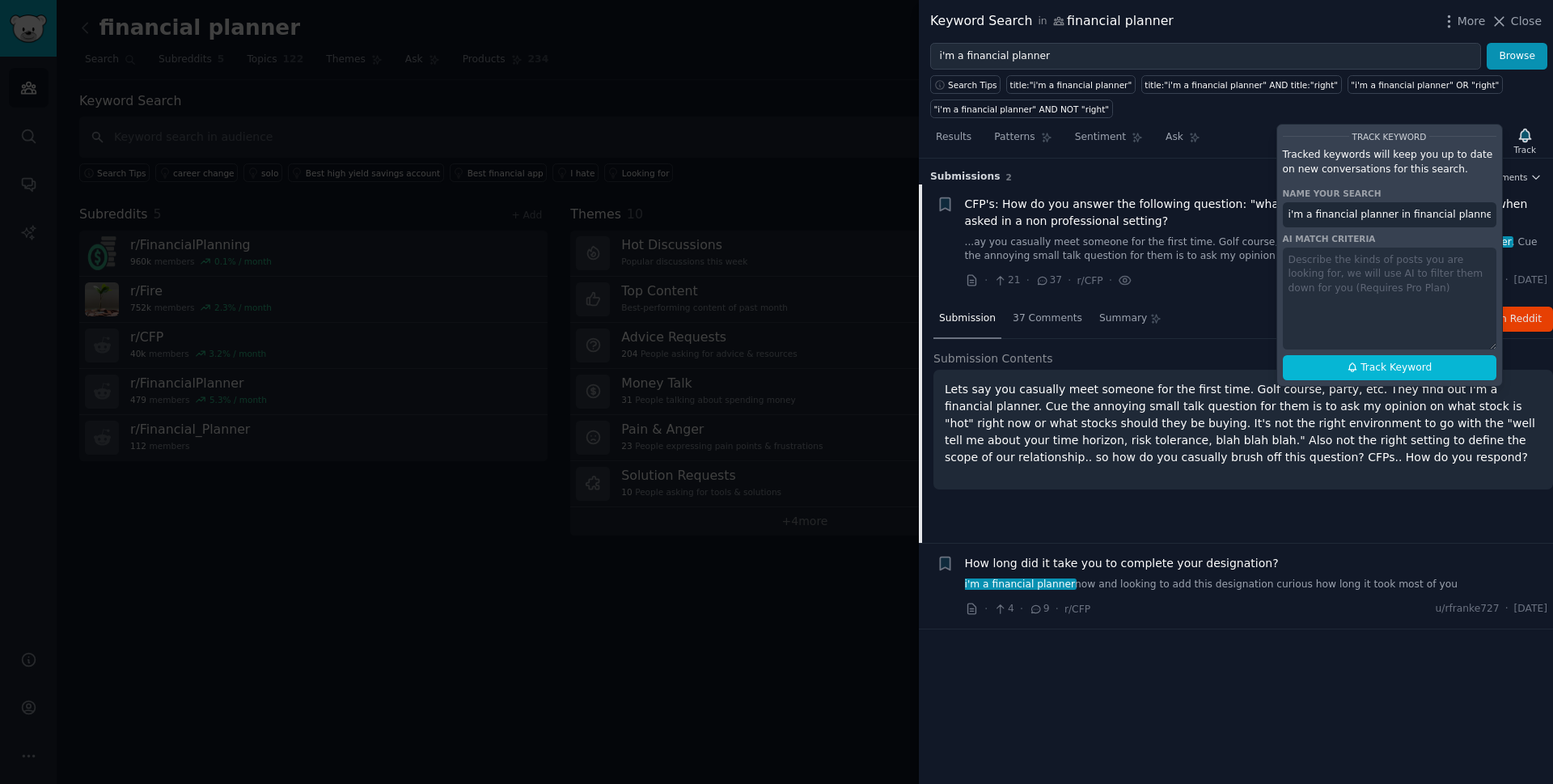
click at [1207, 135] on div "Results Patterns Sentiment Ask Track Track Keyword Tracked keywords will keep y…" at bounding box center [1236, 141] width 634 height 34
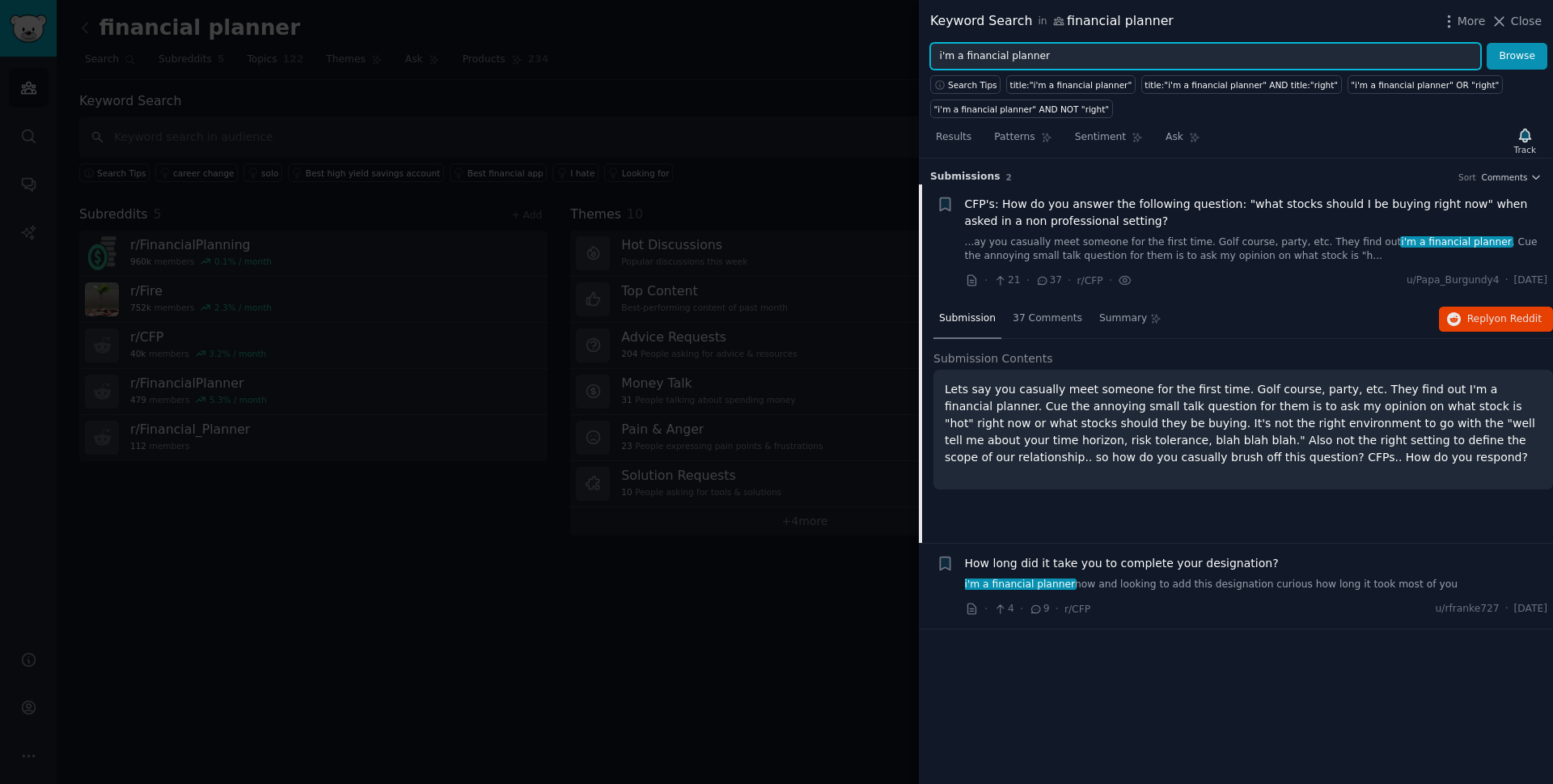
drag, startPoint x: 965, startPoint y: 57, endPoint x: 937, endPoint y: 73, distance: 32.2
click at [920, 59] on div "i'm a financial planner Browse" at bounding box center [1236, 56] width 634 height 27
type input "financial planner"
click at [1487, 43] on button "Browse" at bounding box center [1517, 56] width 61 height 27
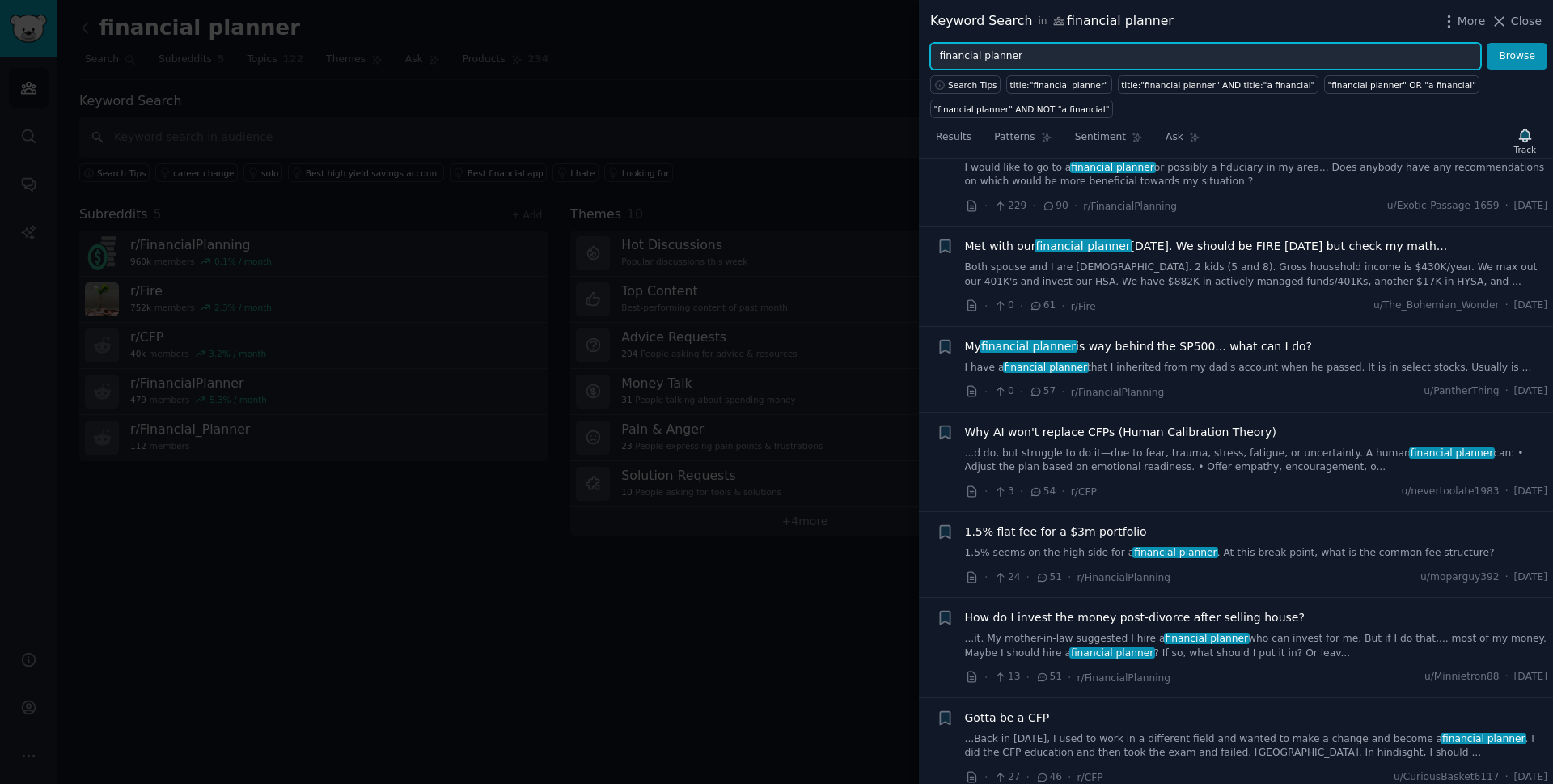
scroll to position [323, 0]
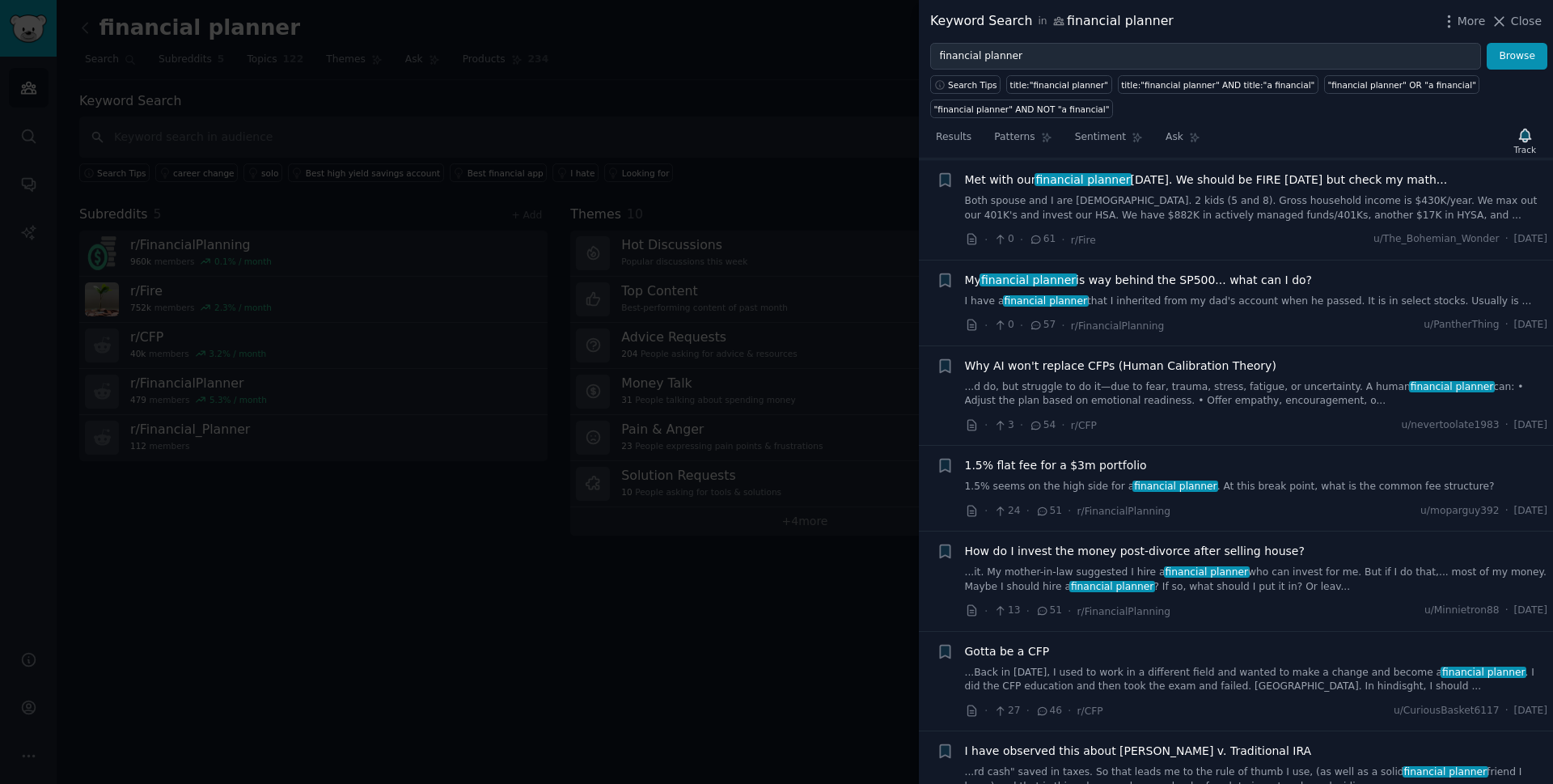
click at [1257, 397] on link "...d do, but struggle to do it—due to fear, trauma, stress, fatigue, or uncerta…" at bounding box center [1256, 394] width 583 height 28
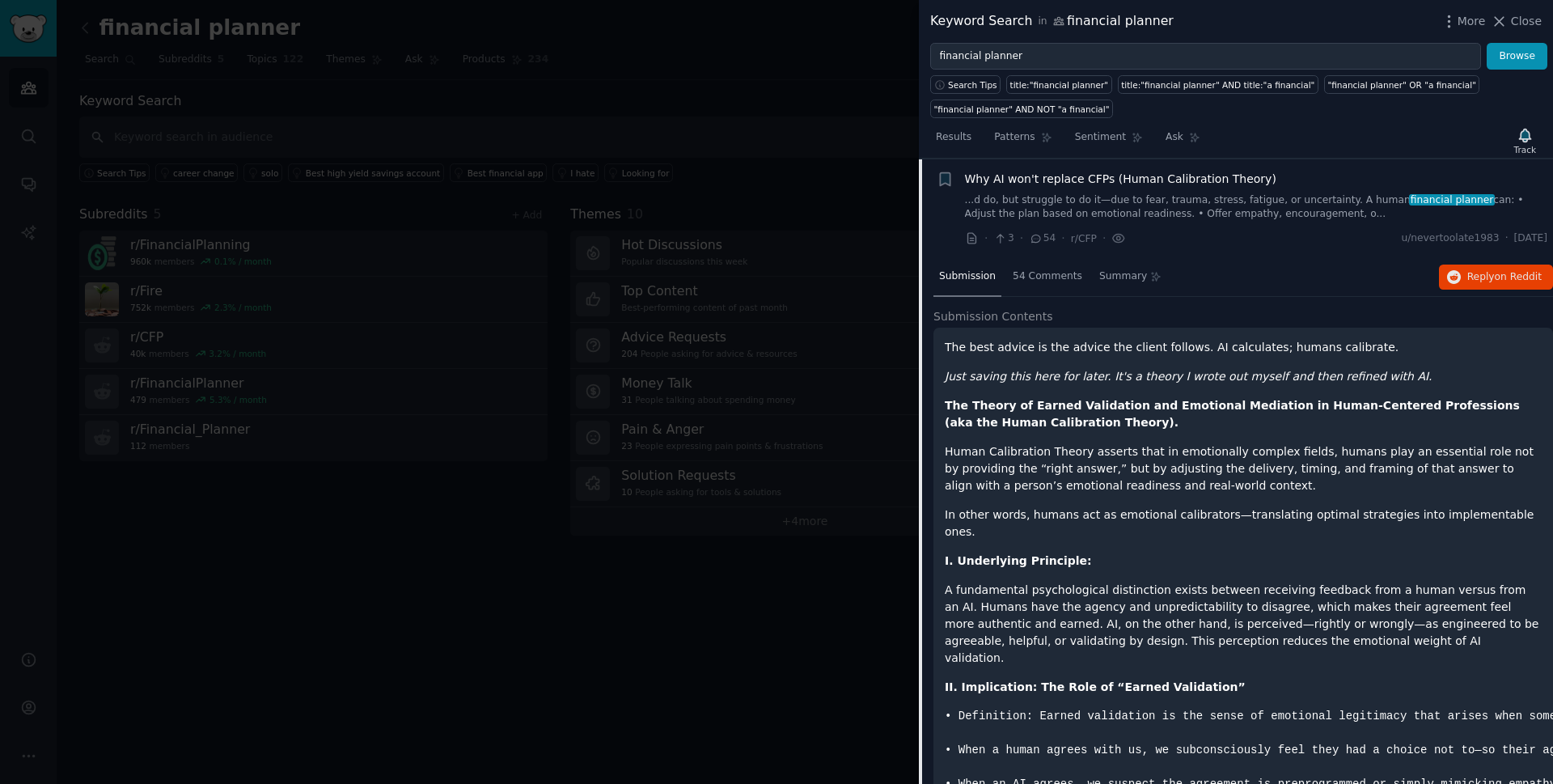
scroll to position [511, 0]
click at [1472, 269] on span "Reply on Reddit" at bounding box center [1504, 277] width 75 height 15
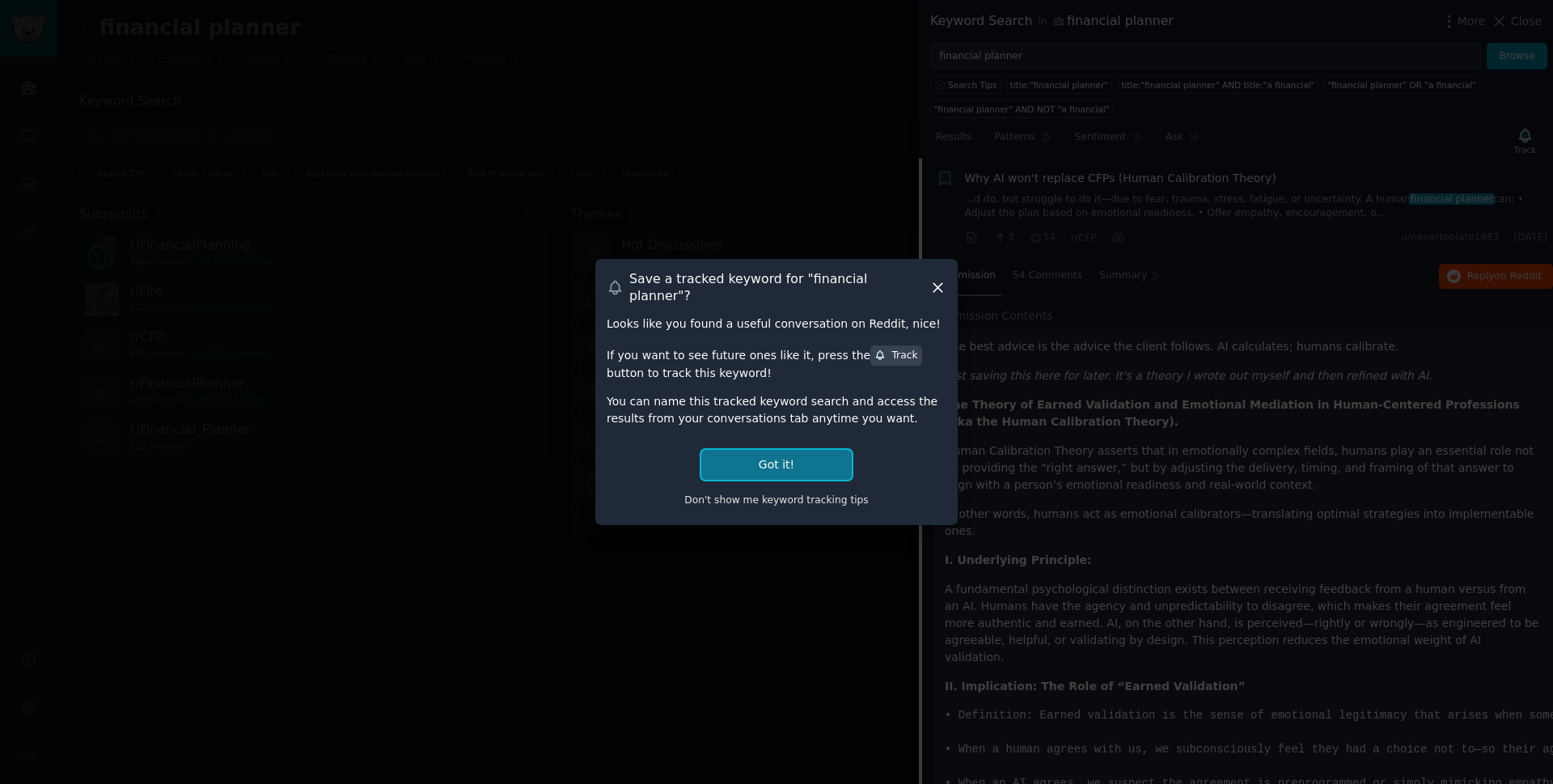
click at [777, 456] on button "Got it!" at bounding box center [776, 464] width 150 height 30
